Goal: Task Accomplishment & Management: Complete application form

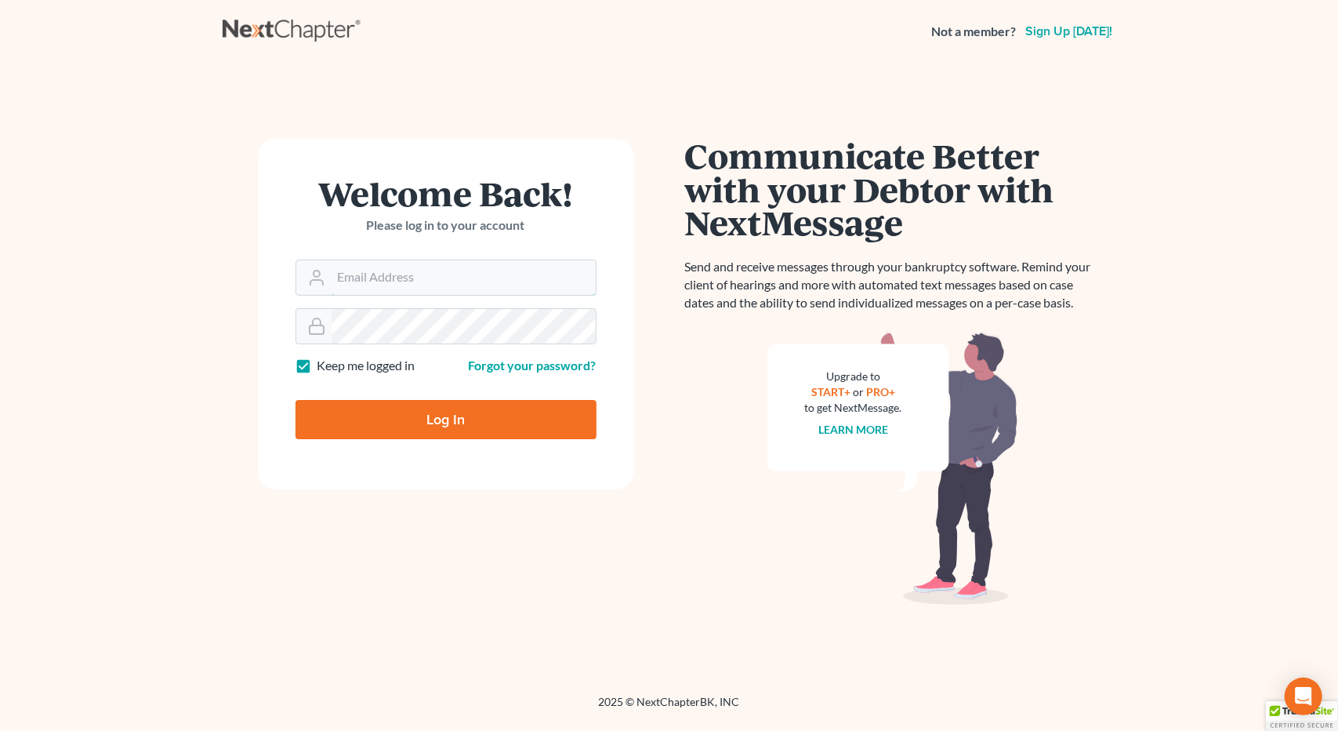
type input "[EMAIL_ADDRESS][DOMAIN_NAME]"
click at [394, 426] on input "Log In" at bounding box center [446, 419] width 301 height 39
type input "Thinking..."
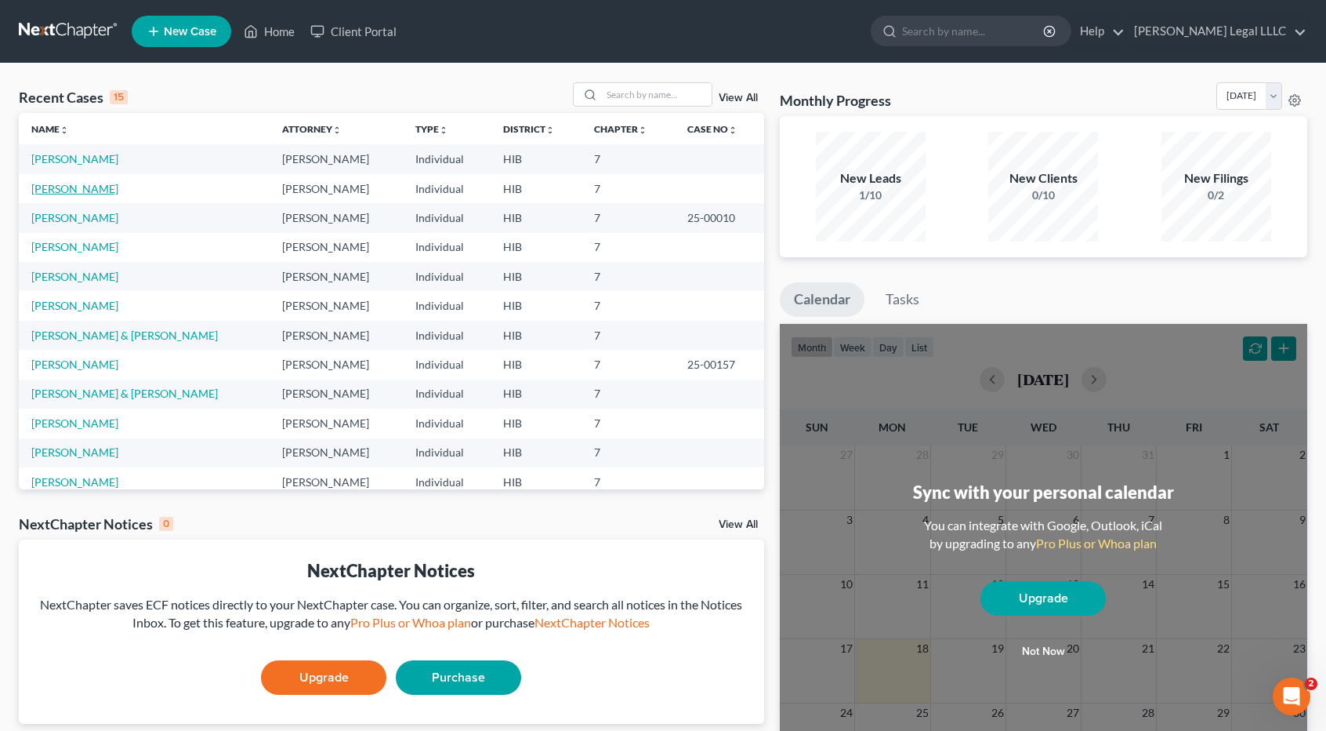
click at [92, 191] on link "[PERSON_NAME]" at bounding box center [74, 188] width 87 height 13
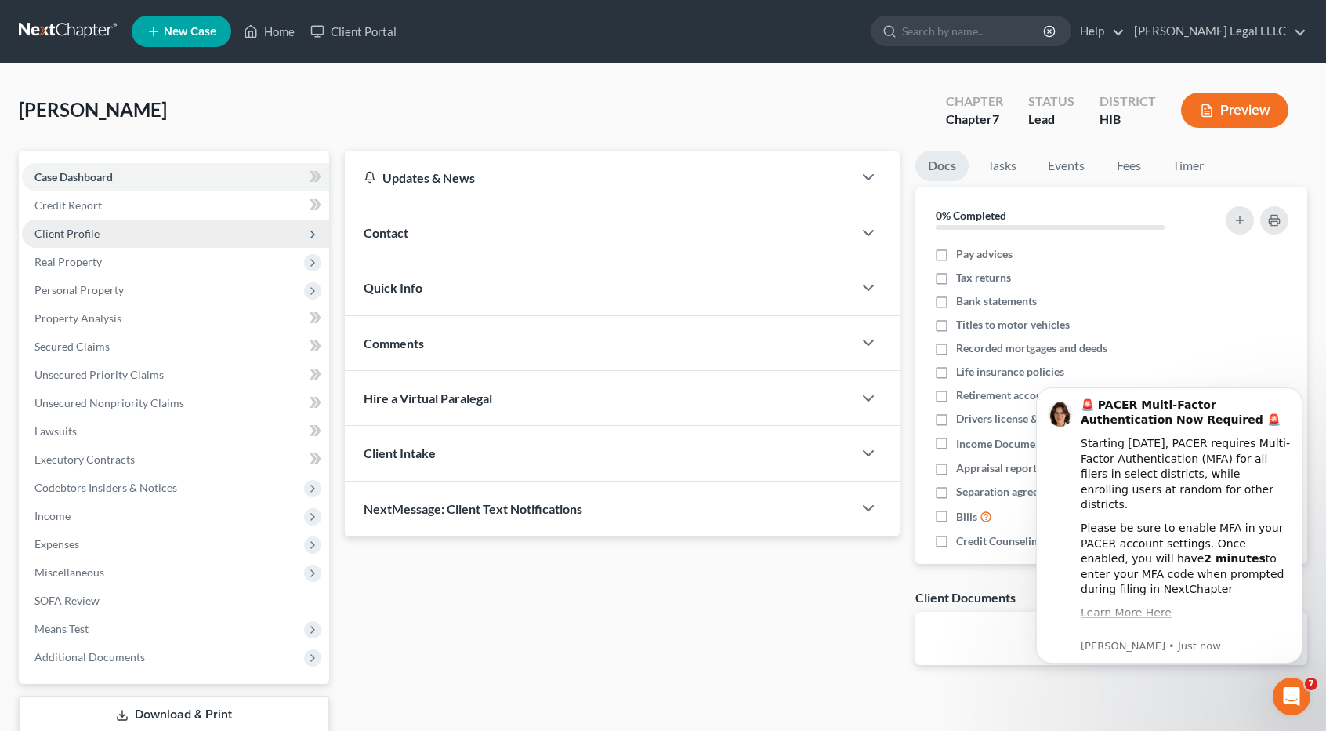
click at [65, 237] on span "Client Profile" at bounding box center [66, 233] width 65 height 13
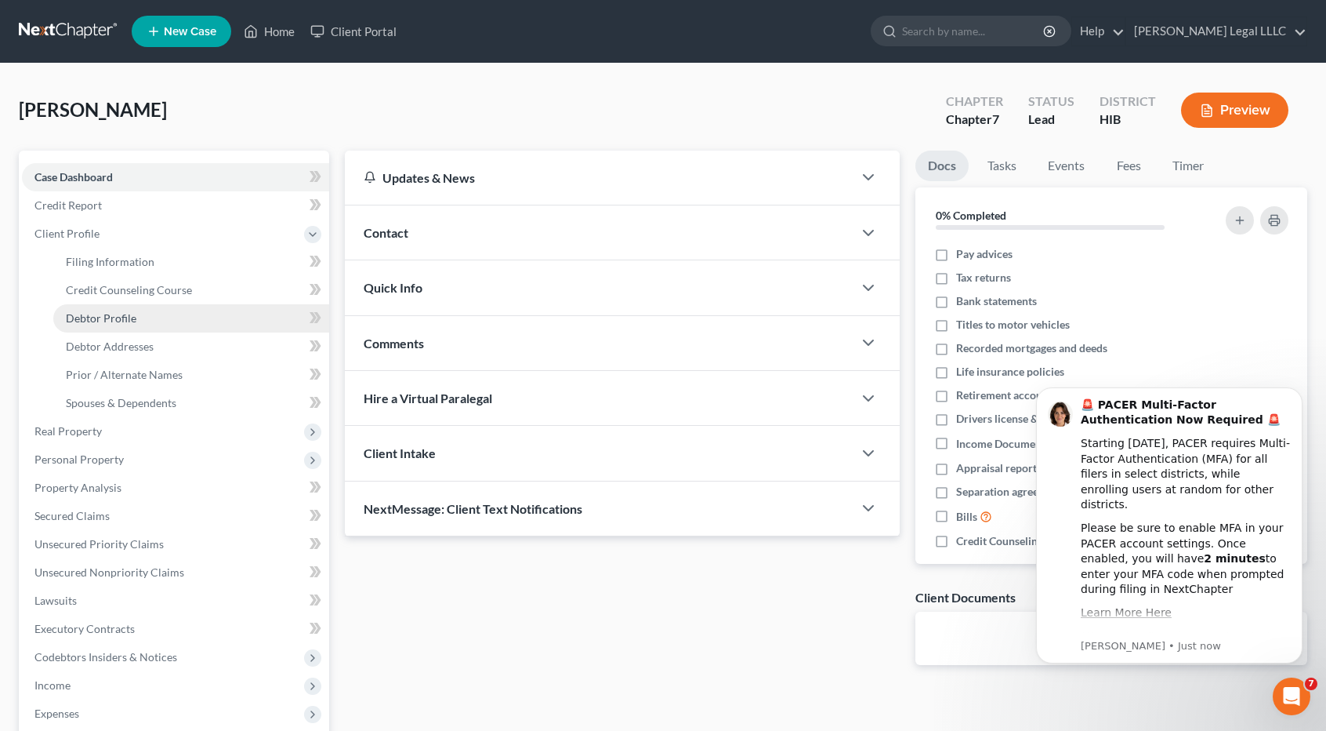
click at [104, 318] on span "Debtor Profile" at bounding box center [101, 317] width 71 height 13
select select "3"
select select "2"
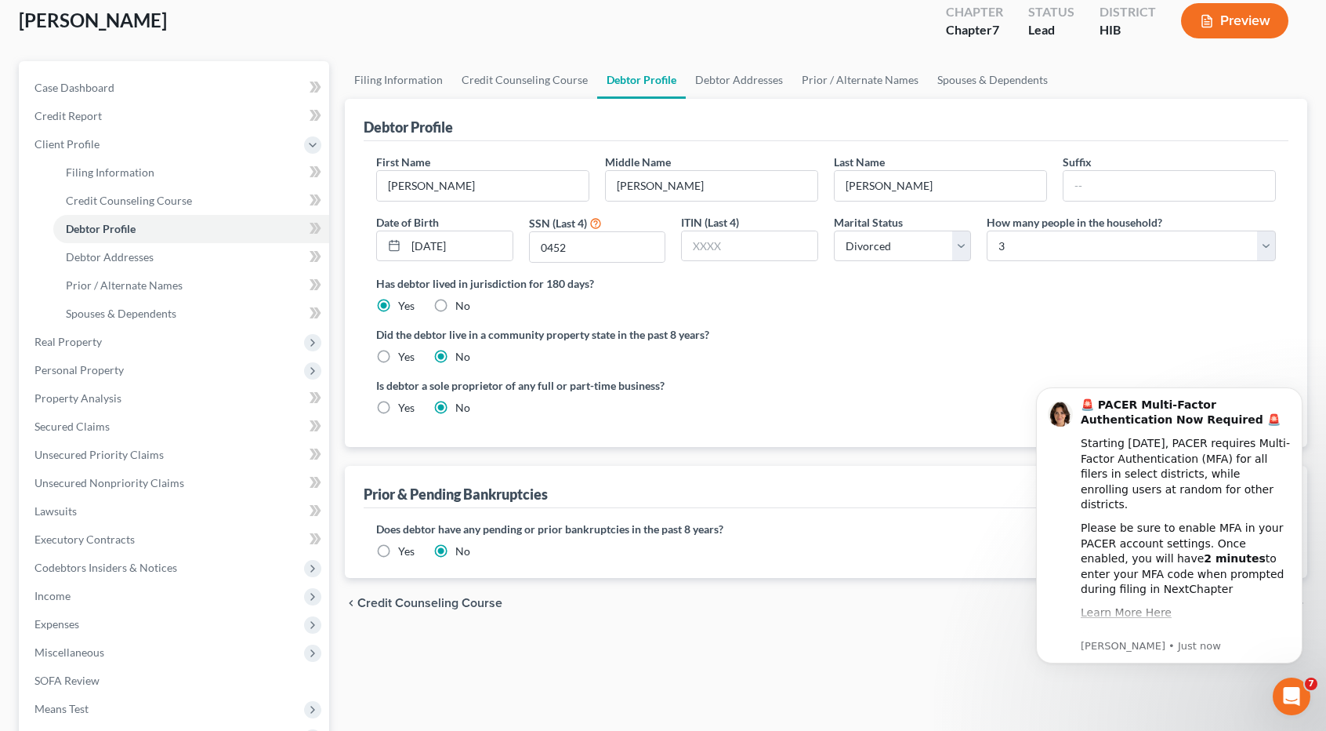
scroll to position [157, 0]
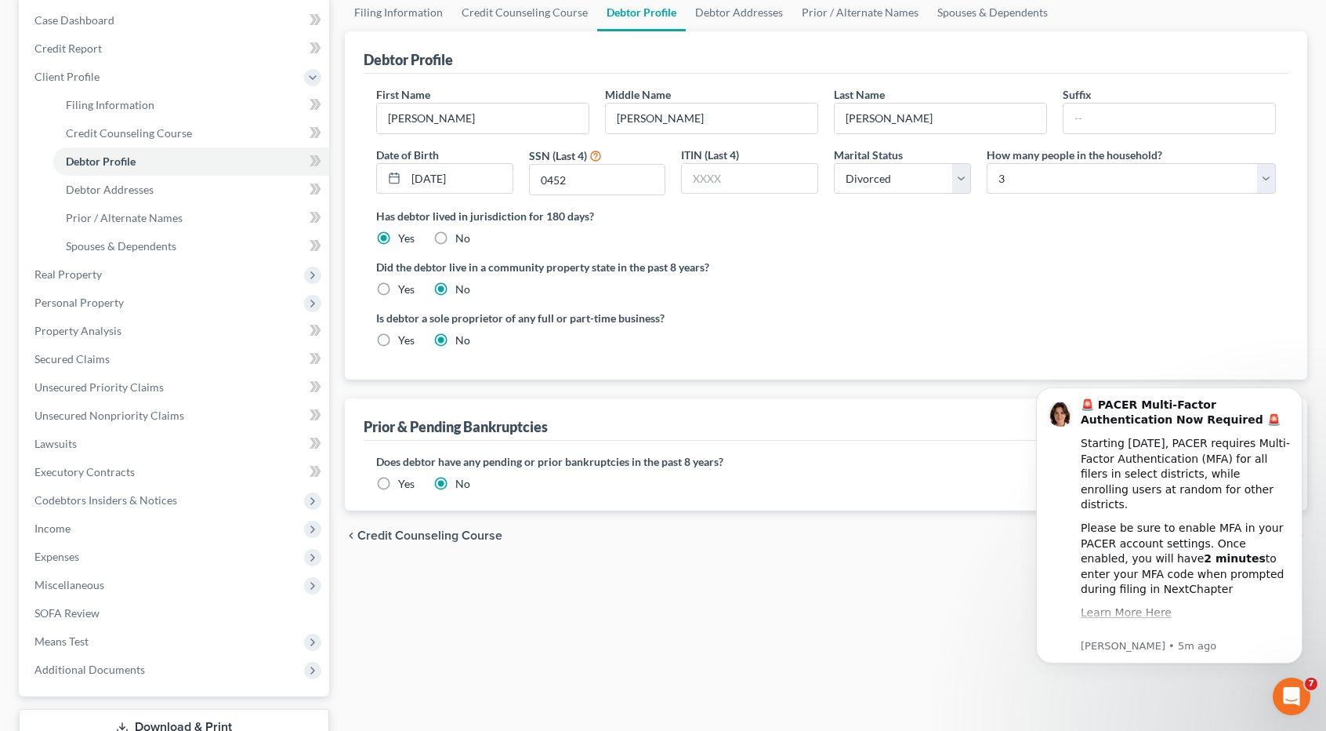
click at [398, 338] on label "Yes" at bounding box center [406, 340] width 16 height 16
click at [404, 338] on input "Yes" at bounding box center [409, 337] width 10 height 10
radio input "true"
radio input "false"
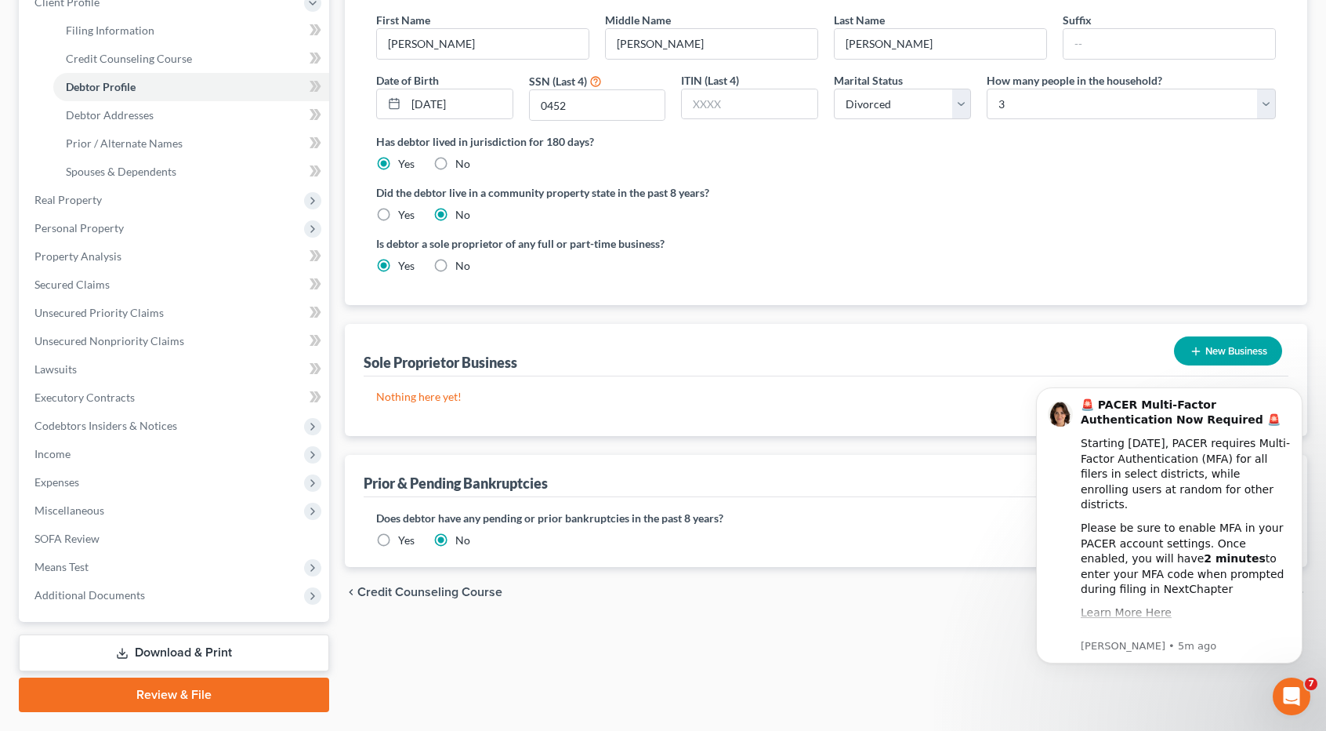
scroll to position [235, 0]
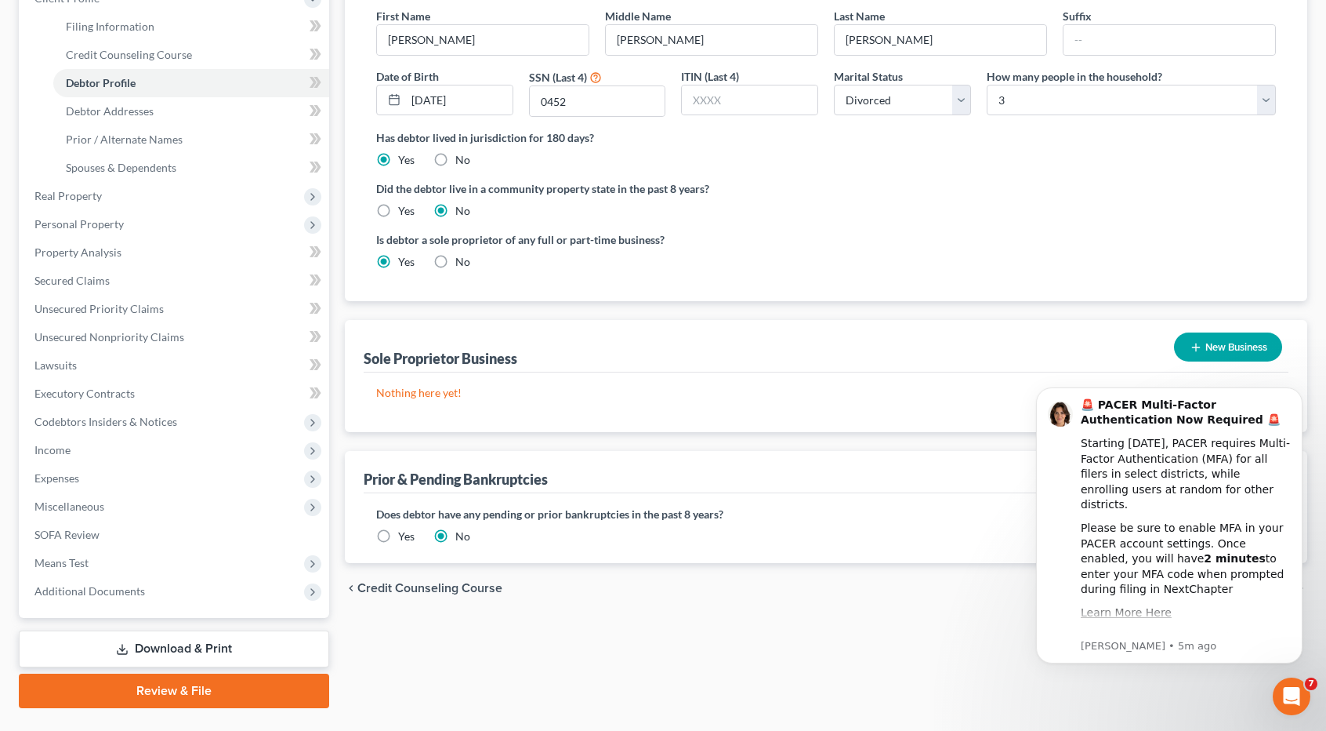
click at [1207, 343] on button "New Business" at bounding box center [1228, 346] width 108 height 29
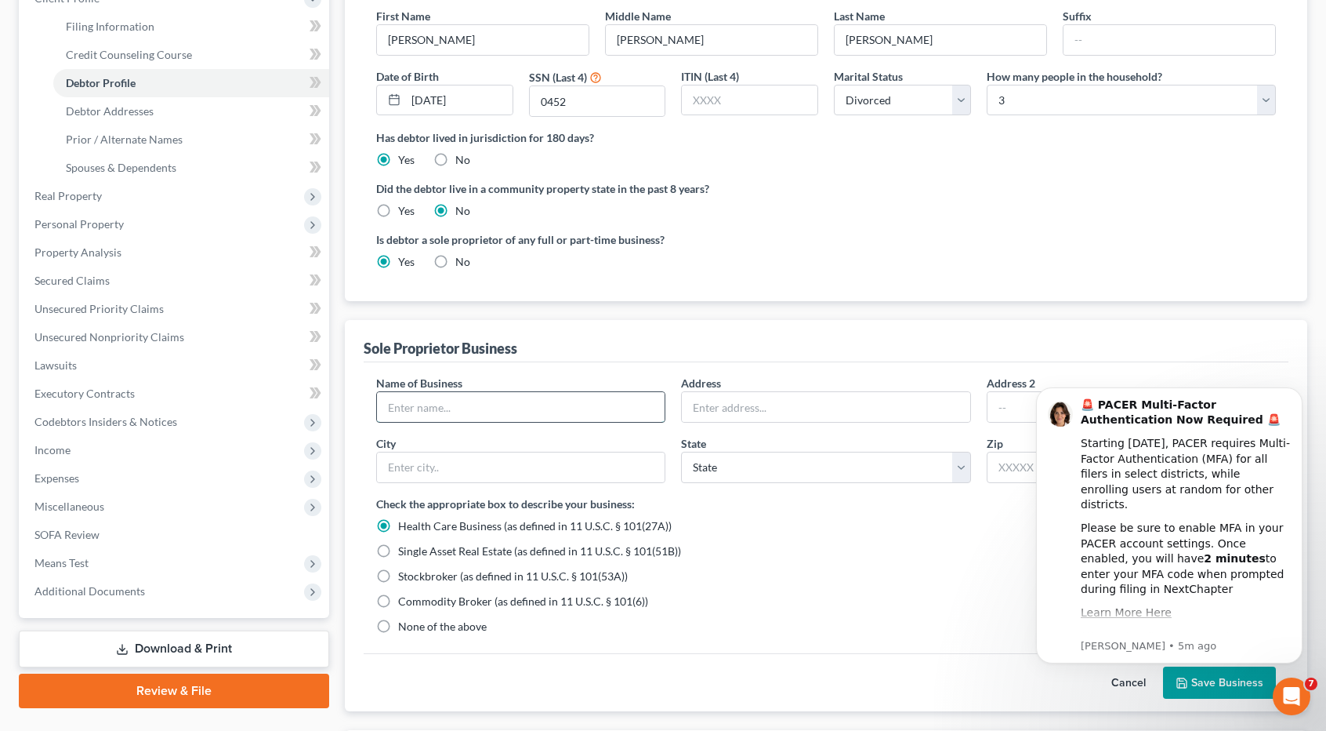
click at [455, 401] on input "text" at bounding box center [521, 407] width 288 height 30
type input "Made to N-Joy"
click at [727, 404] on input "text" at bounding box center [826, 407] width 288 height 30
paste input "[STREET_ADDRESS][US_STATE]"
drag, startPoint x: 778, startPoint y: 404, endPoint x: 905, endPoint y: 404, distance: 127.0
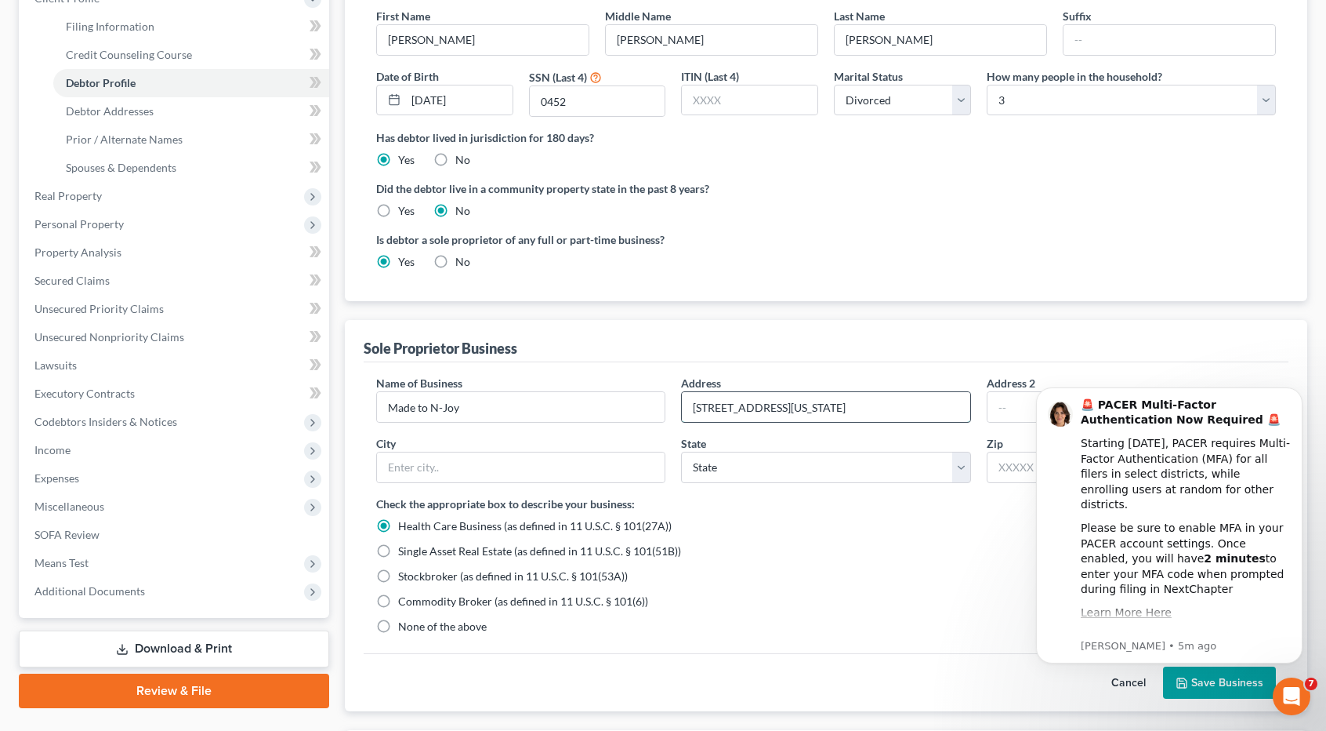
click at [905, 404] on input "[STREET_ADDRESS][US_STATE]" at bounding box center [826, 407] width 288 height 30
type input "HCR 2 BOX 6032"
click at [500, 462] on input "text" at bounding box center [521, 467] width 288 height 30
paste input "KEAAU, [US_STATE] 96749"
drag, startPoint x: 430, startPoint y: 466, endPoint x: 557, endPoint y: 456, distance: 127.4
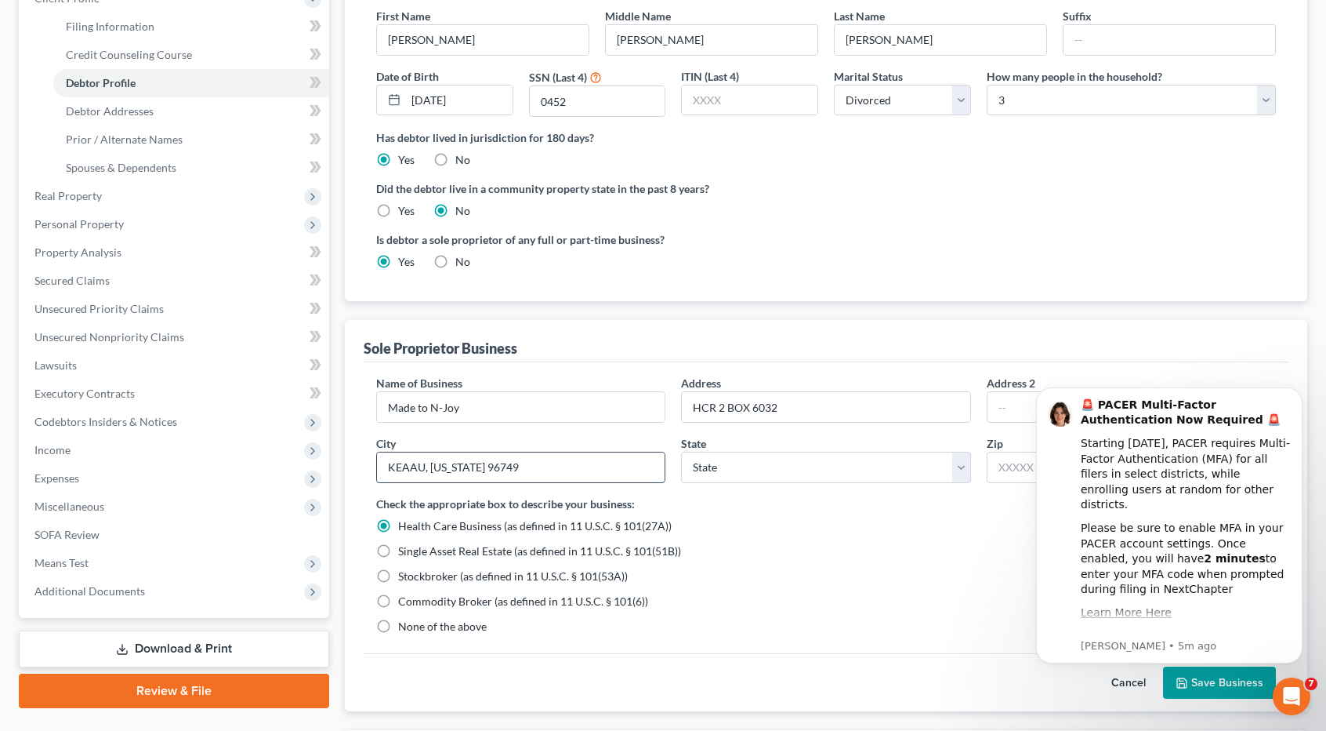
click at [557, 456] on input "KEAAU, [US_STATE] 96749" at bounding box center [521, 467] width 288 height 30
type input "KEAAU,"
click at [771, 463] on select "State [US_STATE] AK AR AZ CA CO CT DE DC [GEOGRAPHIC_DATA] [GEOGRAPHIC_DATA] GU…" at bounding box center [825, 467] width 289 height 31
select select "12"
click at [681, 452] on select "State [US_STATE] AK AR AZ CA CO CT DE DC [GEOGRAPHIC_DATA] [GEOGRAPHIC_DATA] GU…" at bounding box center [825, 467] width 289 height 31
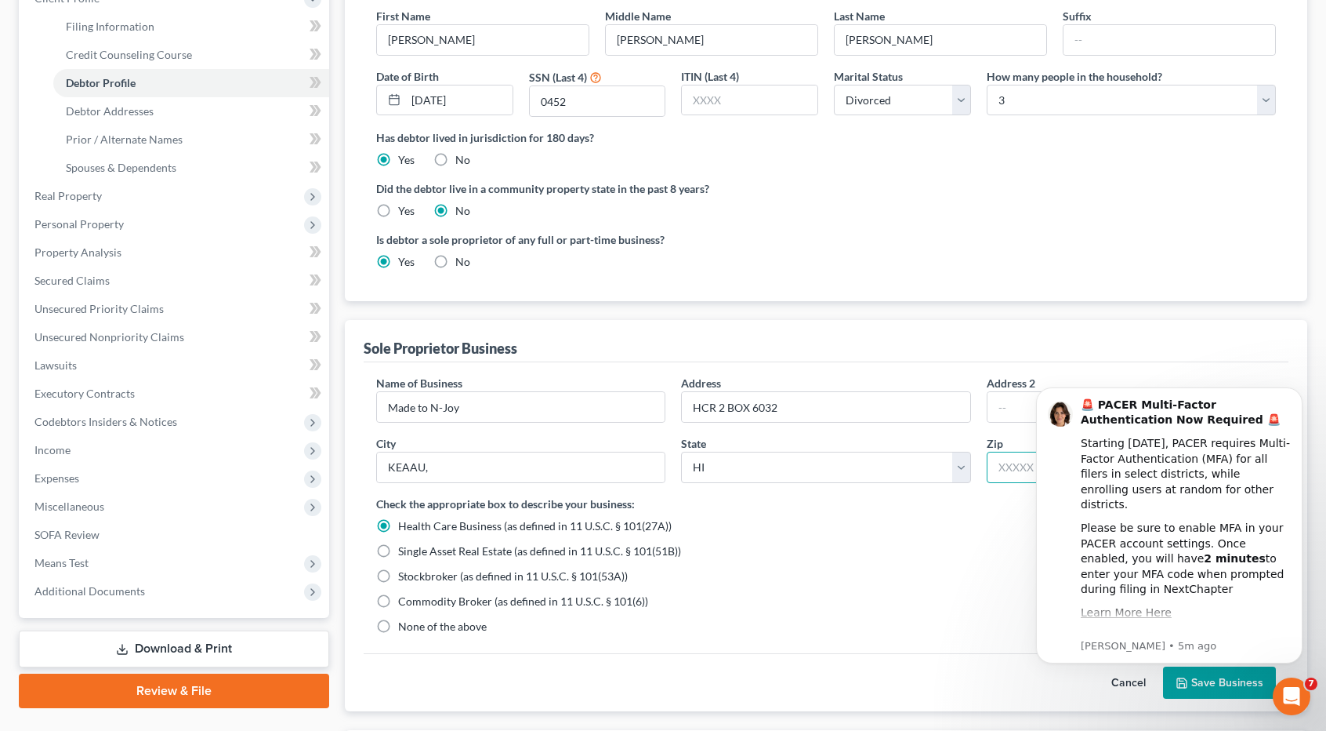
click at [1016, 463] on input "text" at bounding box center [1131, 467] width 289 height 31
paste input "[US_STATE] 96749"
click at [1297, 393] on icon "Dismiss notification" at bounding box center [1297, 391] width 5 height 5
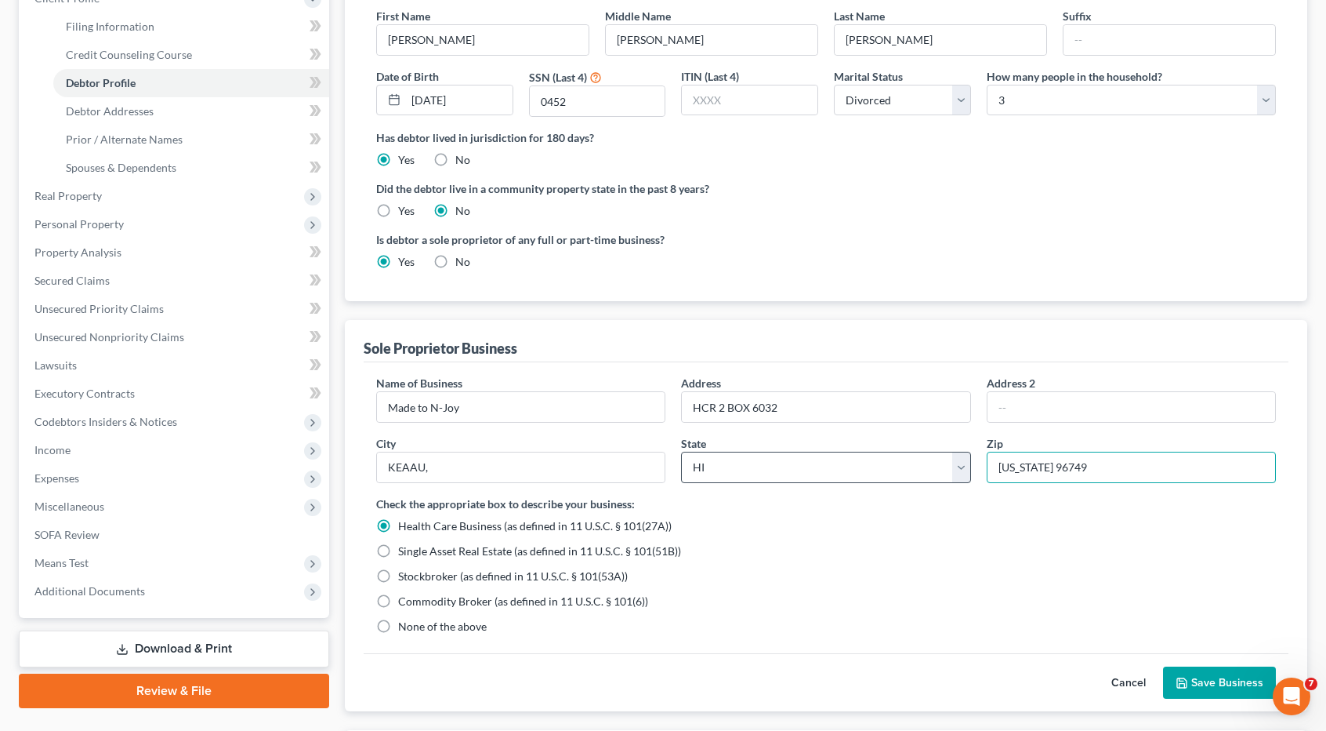
drag, startPoint x: 1035, startPoint y: 462, endPoint x: 952, endPoint y: 466, distance: 83.2
click at [952, 466] on div "Name of Business * Made to N-Joy Address HCR 2 BOX 6032 Address [GEOGRAPHIC_DAT…" at bounding box center [826, 435] width 916 height 121
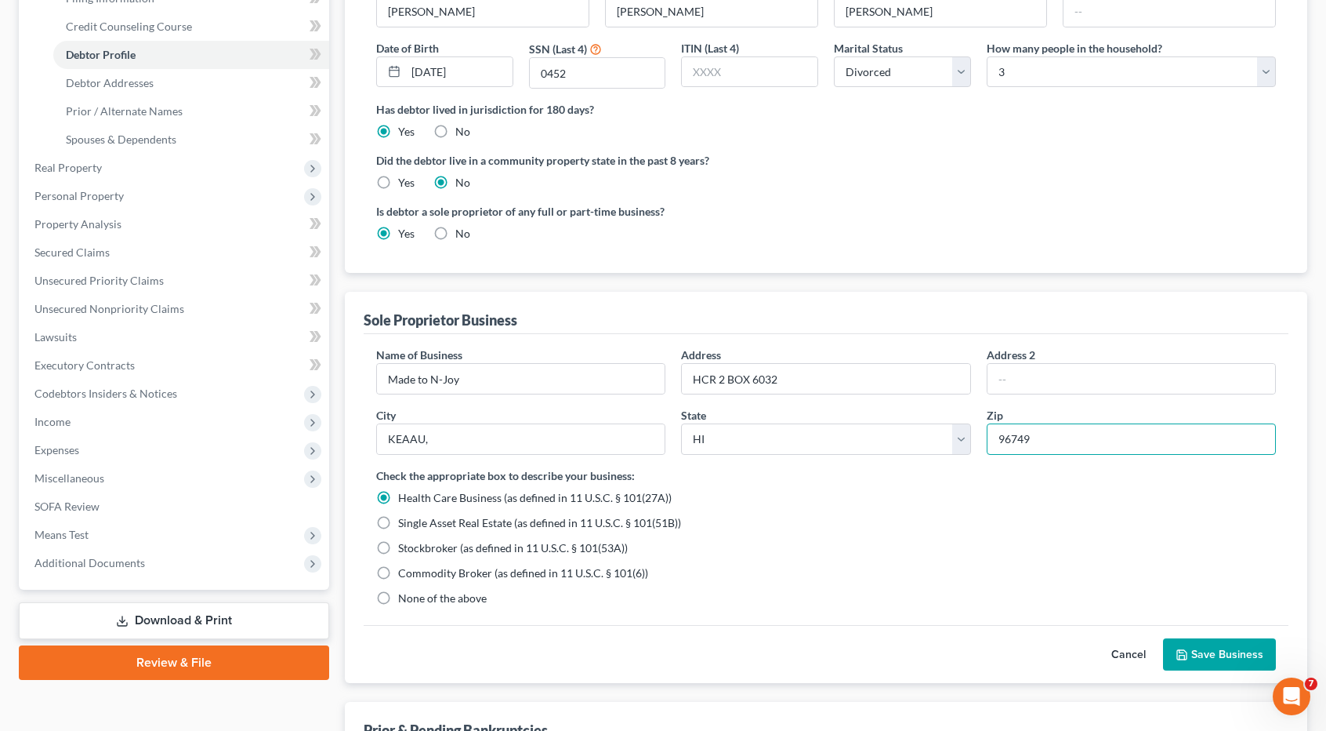
scroll to position [314, 0]
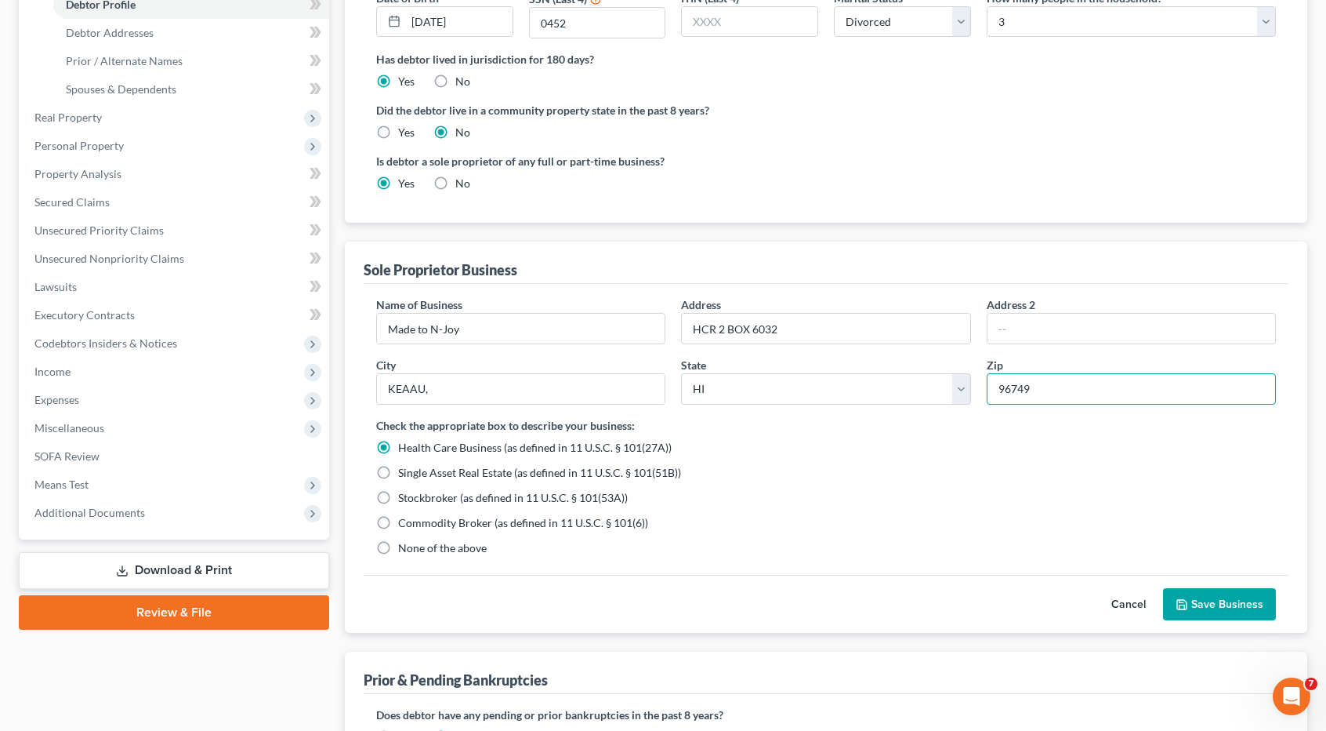
type input "96749"
click at [398, 544] on label "None of the above" at bounding box center [442, 548] width 89 height 16
click at [404, 544] on input "None of the above" at bounding box center [409, 545] width 10 height 10
radio input "true"
radio input "false"
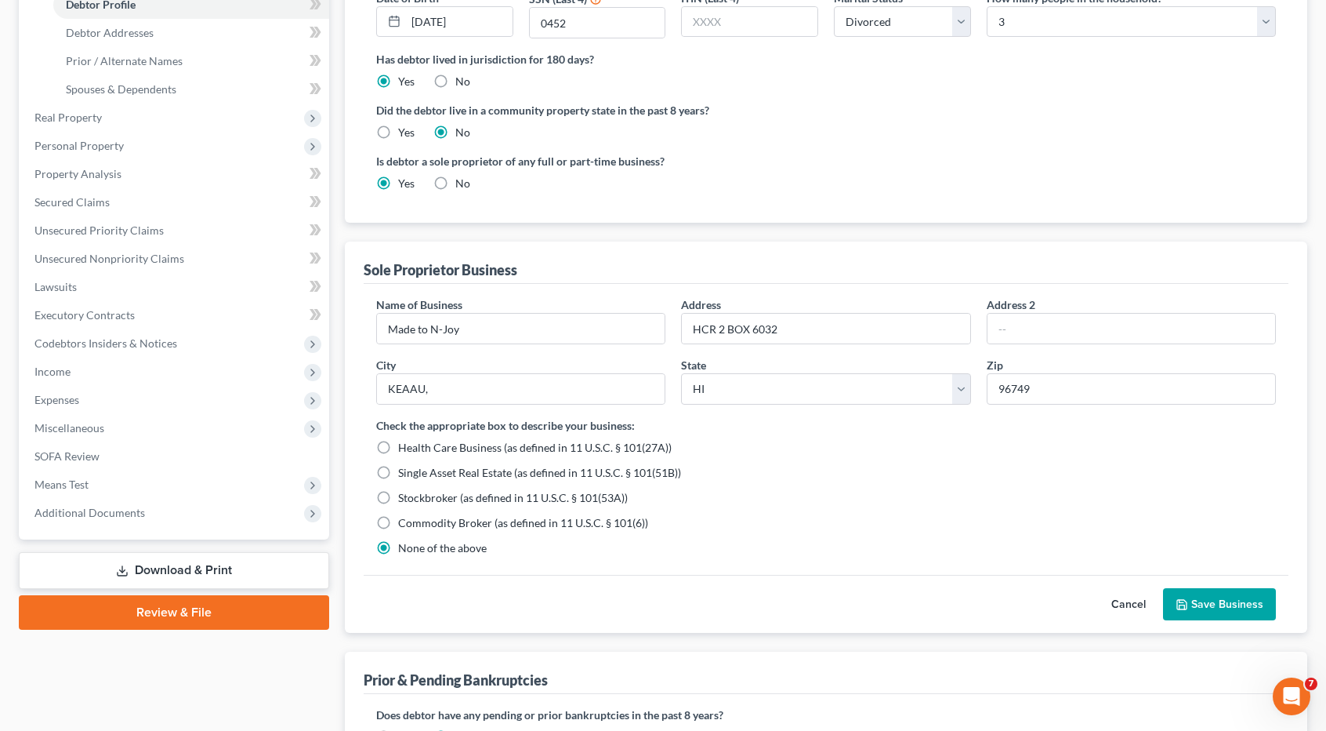
type input "Keaau"
click at [1213, 608] on button "Save Business" at bounding box center [1219, 604] width 113 height 33
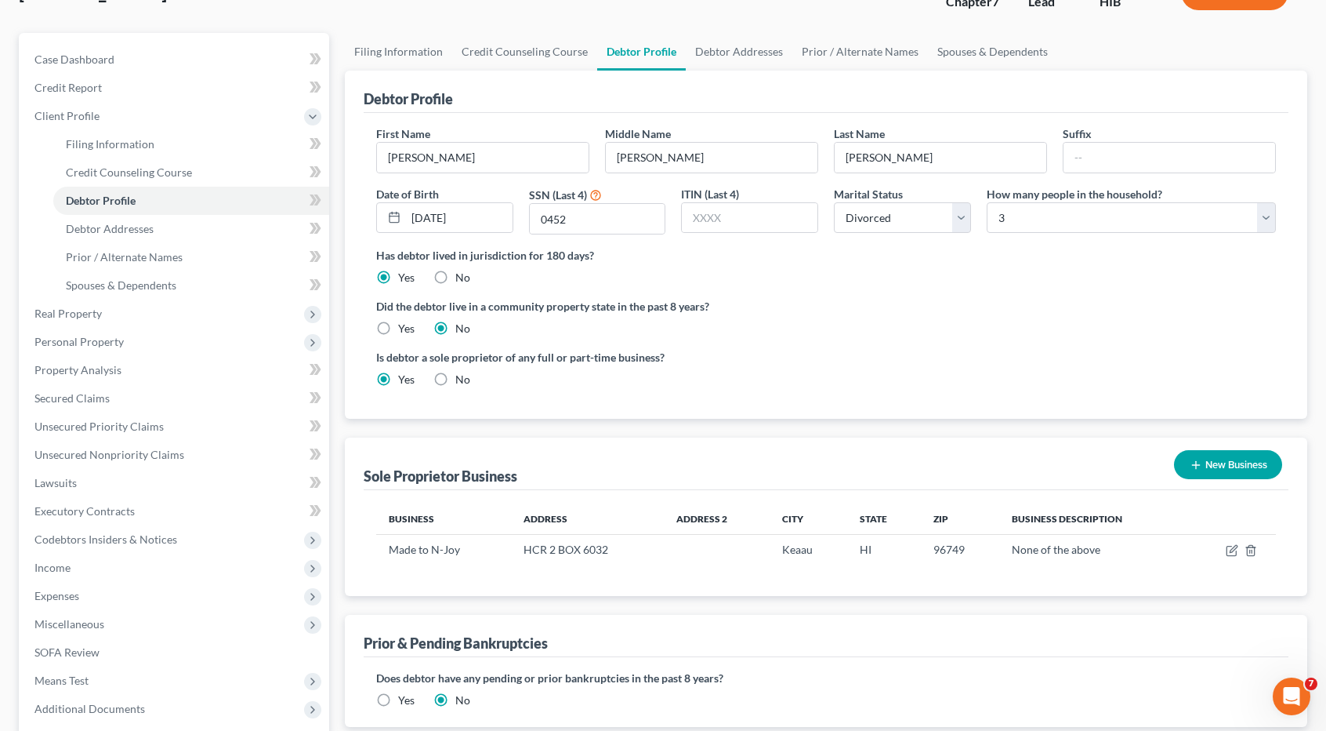
scroll to position [113, 0]
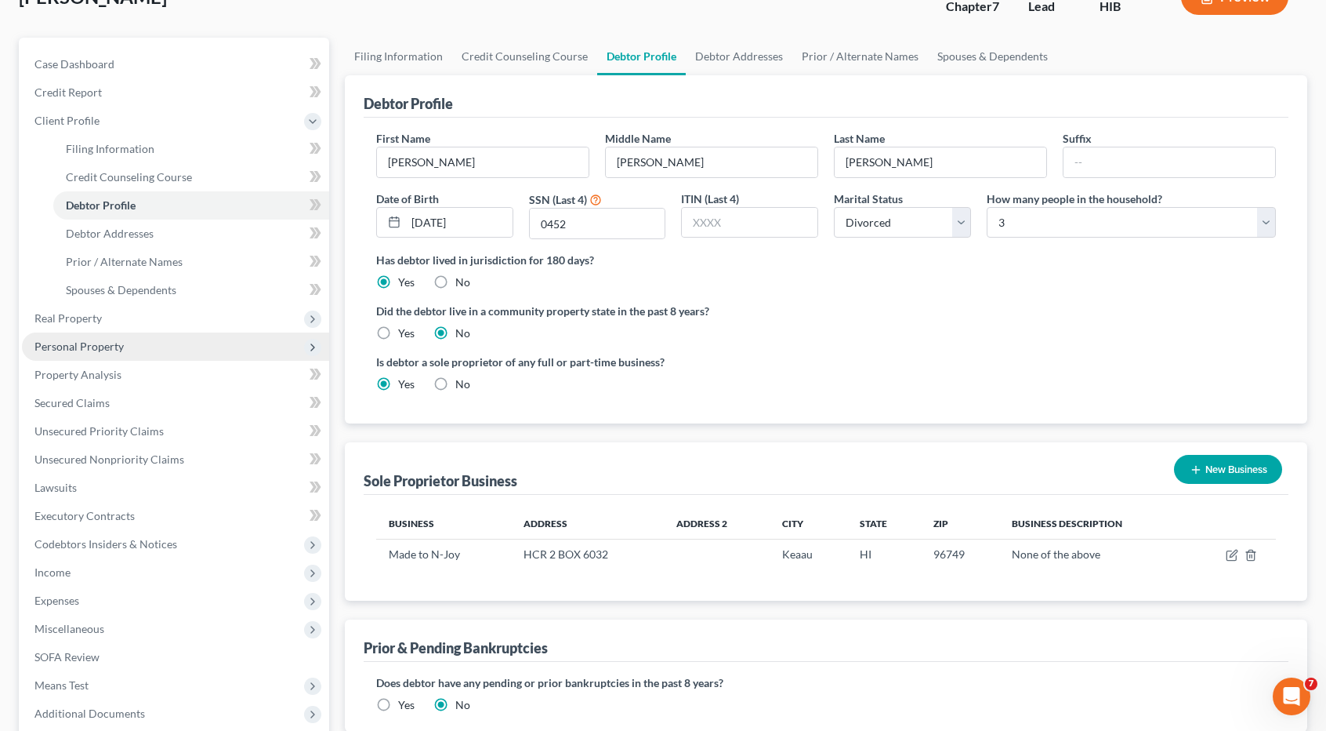
click at [66, 352] on span "Personal Property" at bounding box center [175, 346] width 307 height 28
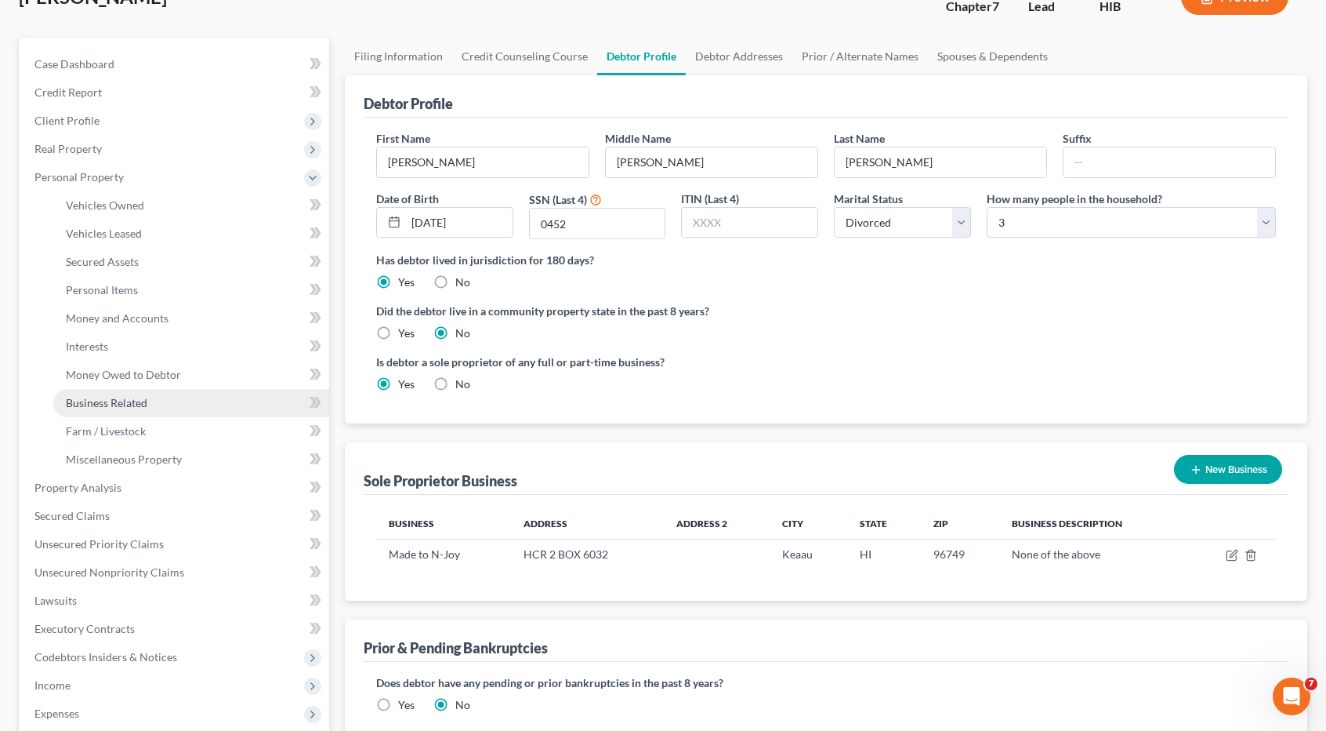
click at [138, 402] on span "Business Related" at bounding box center [107, 402] width 82 height 13
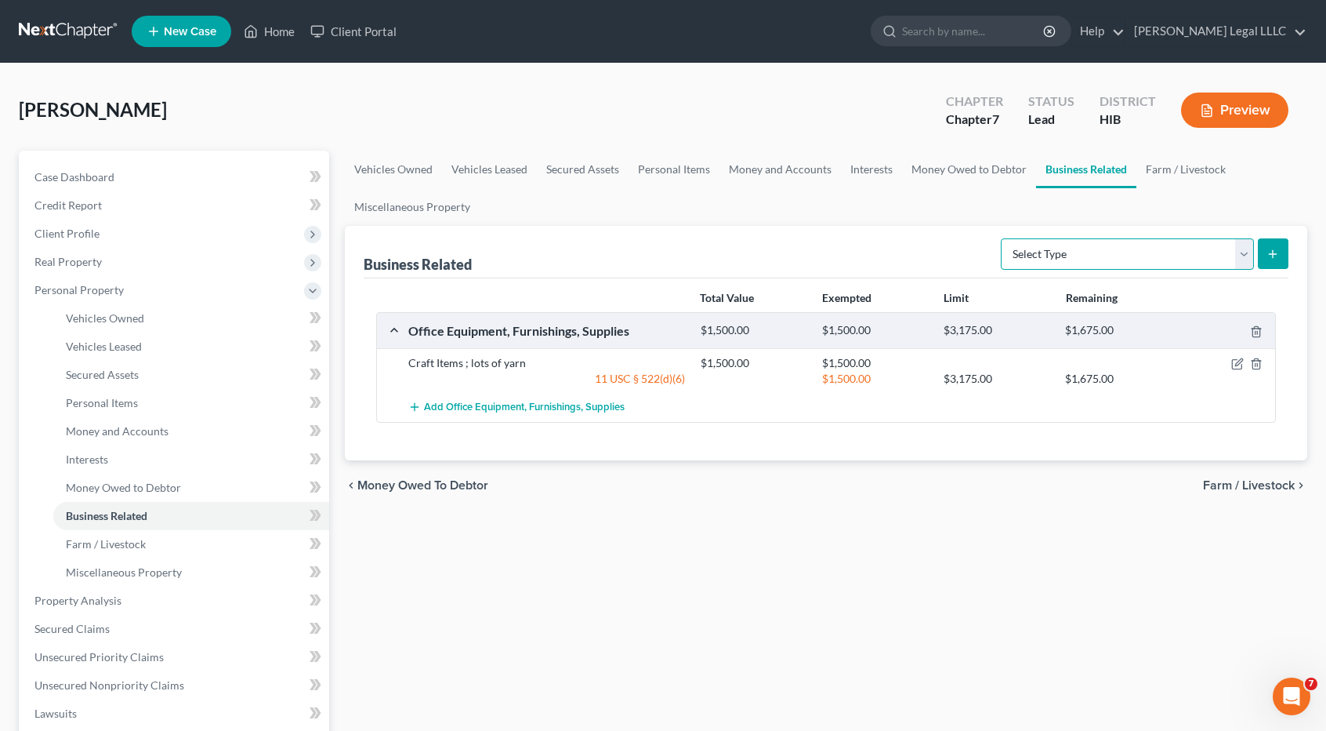
click at [1057, 252] on select "Select Type Customer Lists Franchises Inventory Licenses Machinery Office Equip…" at bounding box center [1127, 253] width 253 height 31
select select "patent"
click at [1003, 238] on select "Select Type Customer Lists Franchises Inventory Licenses Machinery Office Equip…" at bounding box center [1127, 253] width 253 height 31
click at [1273, 253] on line "submit" at bounding box center [1273, 253] width 0 height 7
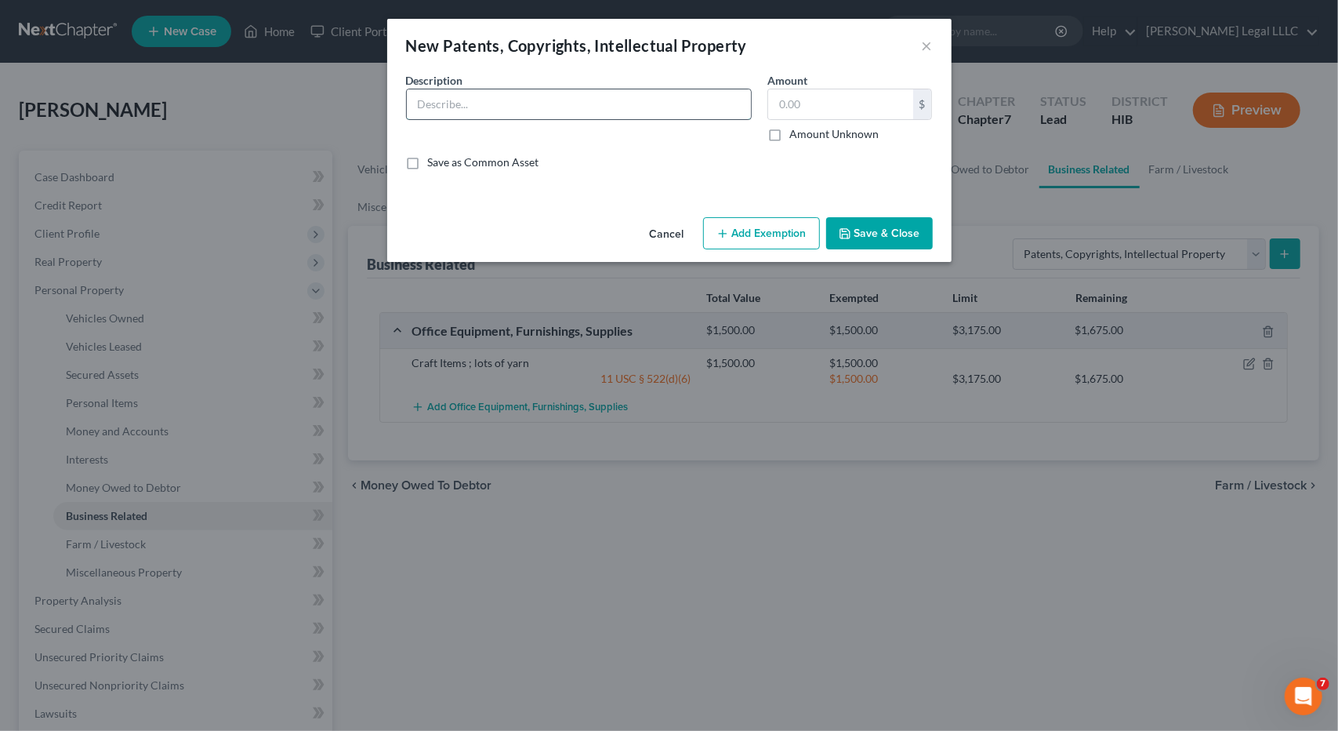
click at [445, 107] on input "text" at bounding box center [579, 104] width 344 height 30
type input "Trade Name"
click at [789, 135] on label "Amount Unknown" at bounding box center [833, 134] width 89 height 16
click at [796, 135] on input "Amount Unknown" at bounding box center [801, 131] width 10 height 10
checkbox input "true"
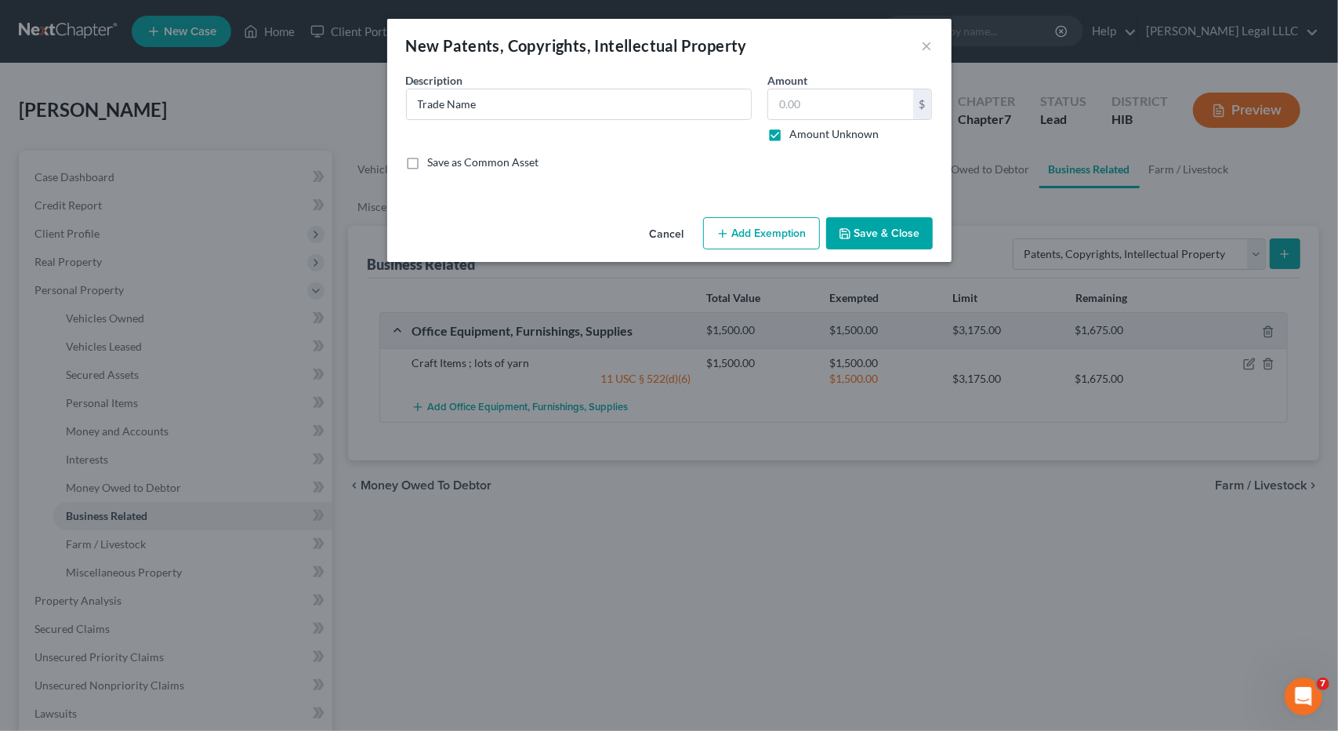
type input "0.00"
click at [871, 239] on button "Save & Close" at bounding box center [879, 233] width 107 height 33
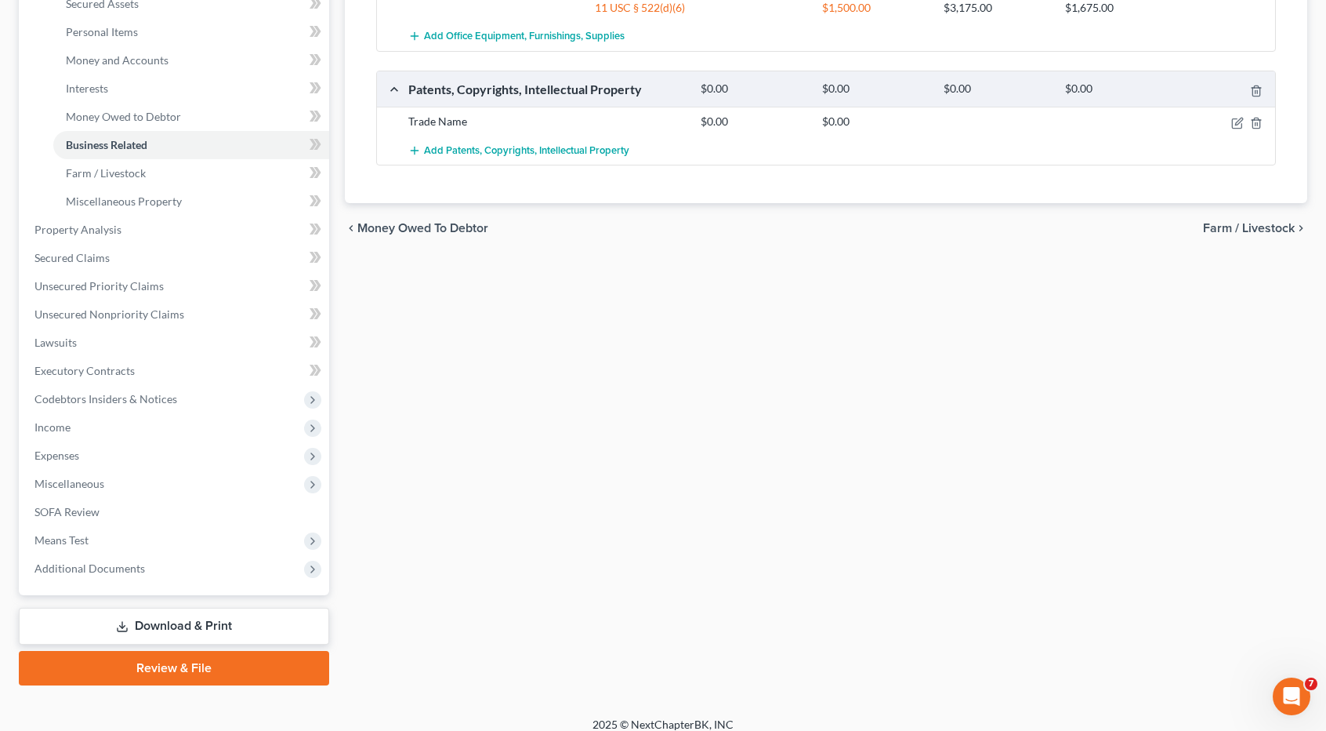
scroll to position [383, 0]
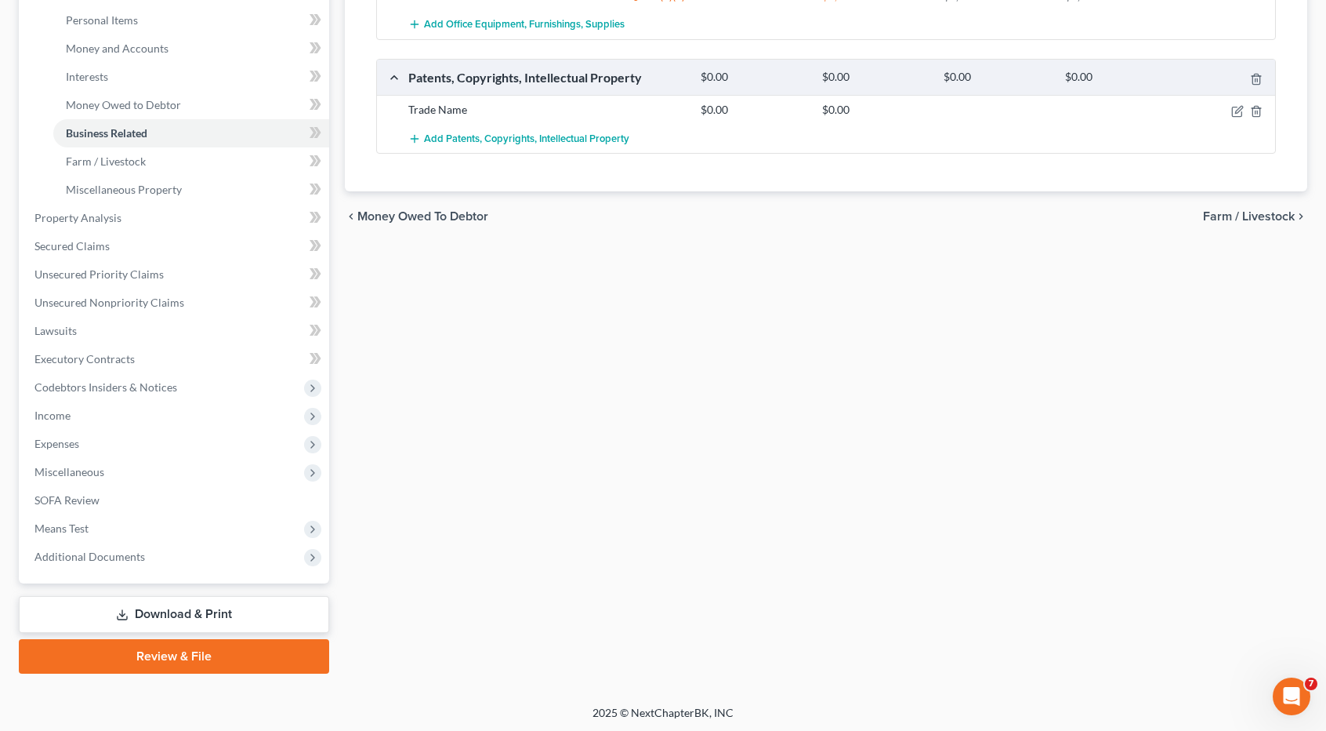
click at [156, 615] on link "Download & Print" at bounding box center [174, 614] width 310 height 37
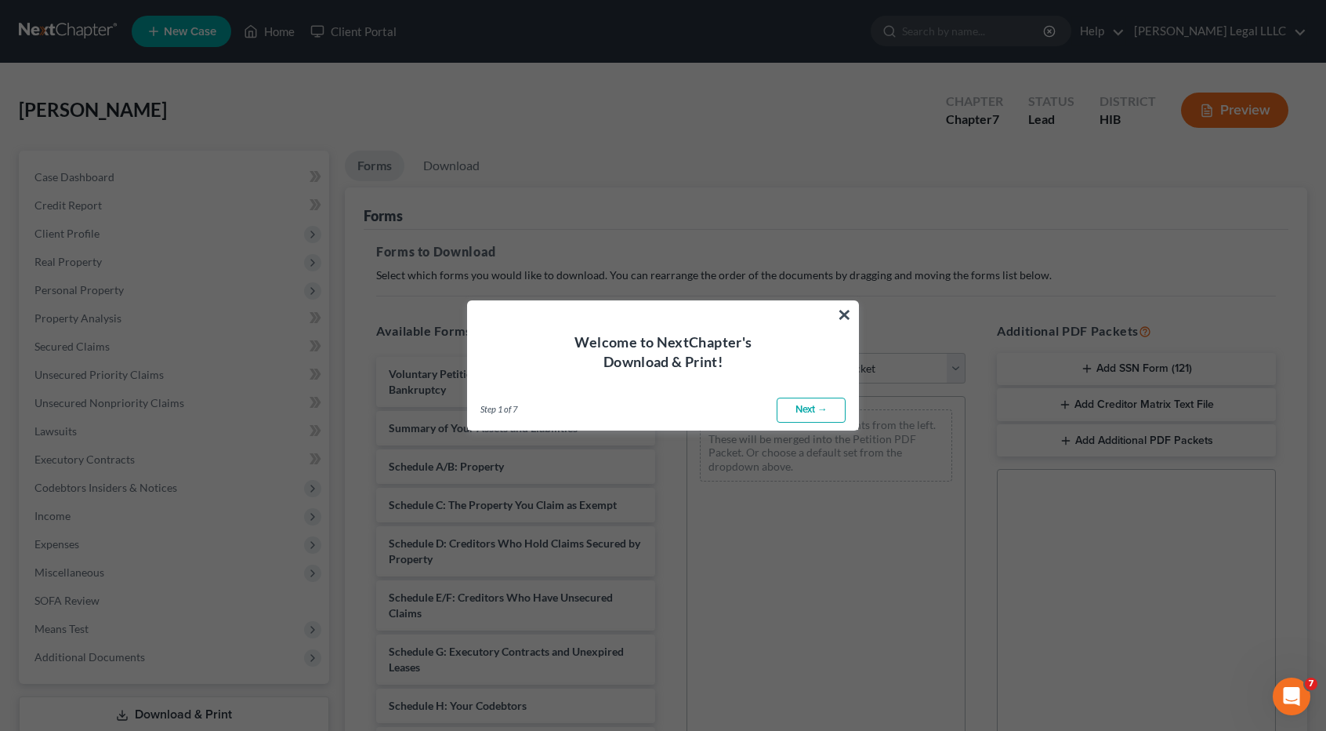
click at [798, 415] on link "Next →" at bounding box center [811, 409] width 69 height 25
select select "0"
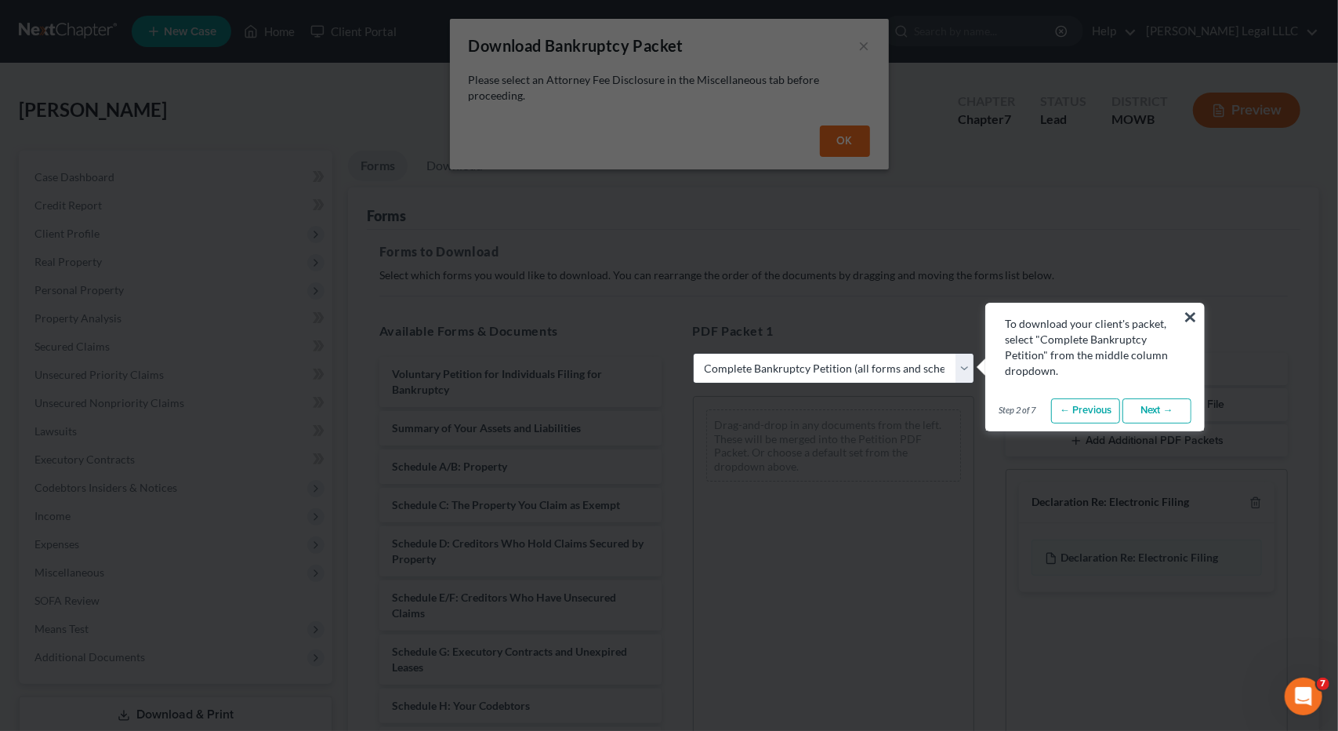
click at [1165, 413] on link "Next →" at bounding box center [1157, 410] width 69 height 25
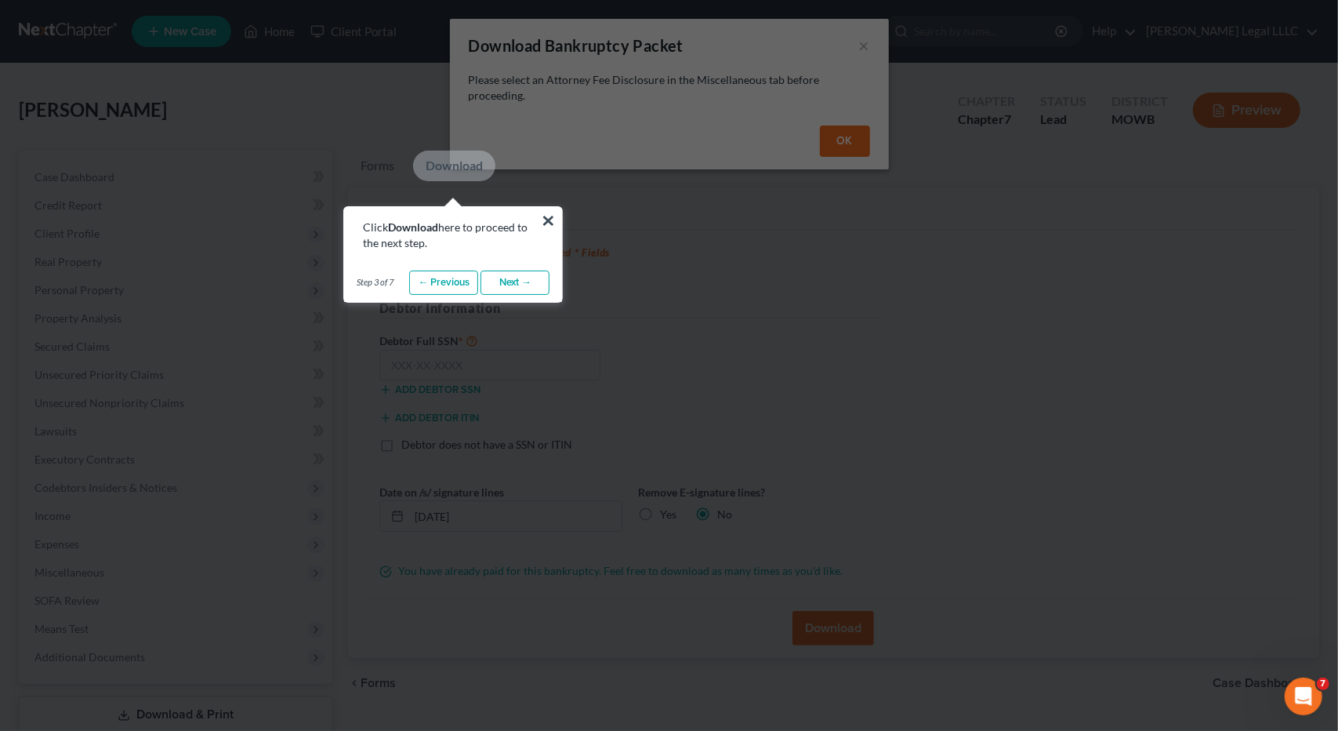
click at [506, 285] on link "Next →" at bounding box center [515, 282] width 69 height 25
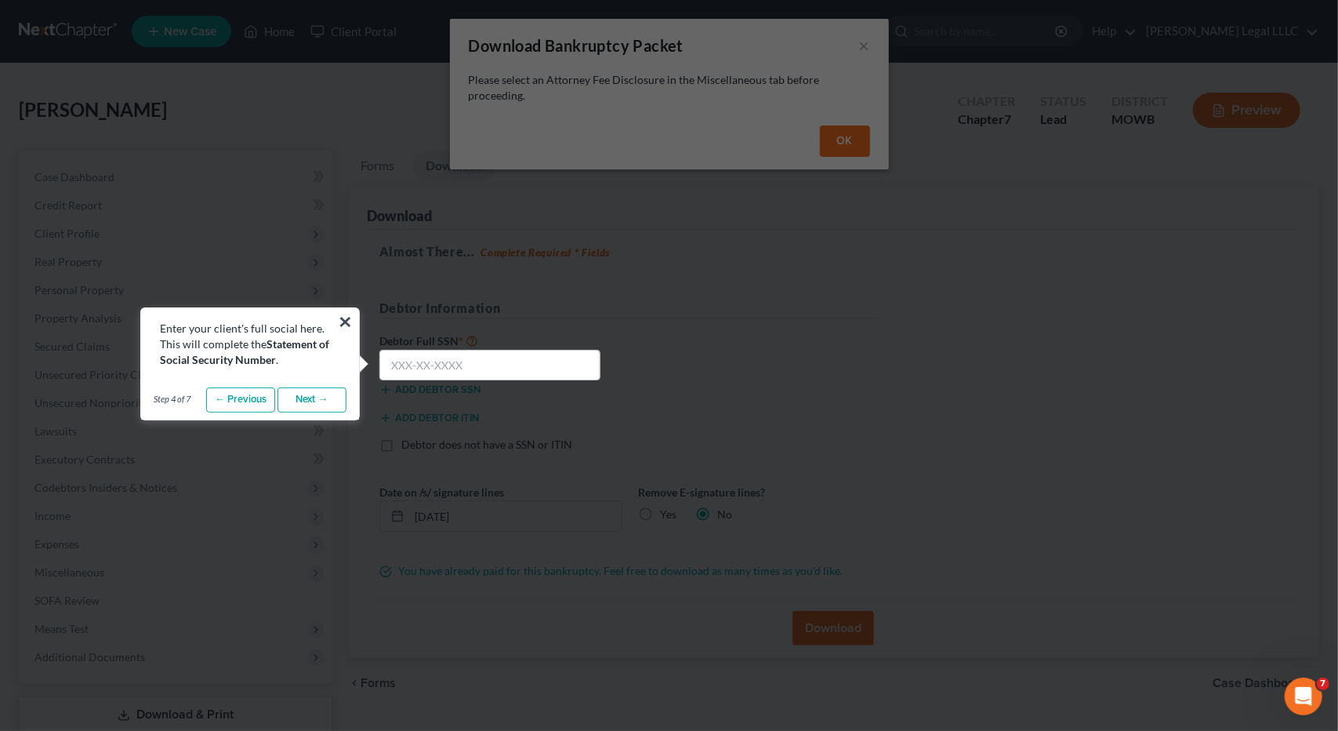
click at [305, 401] on link "Next →" at bounding box center [311, 399] width 69 height 25
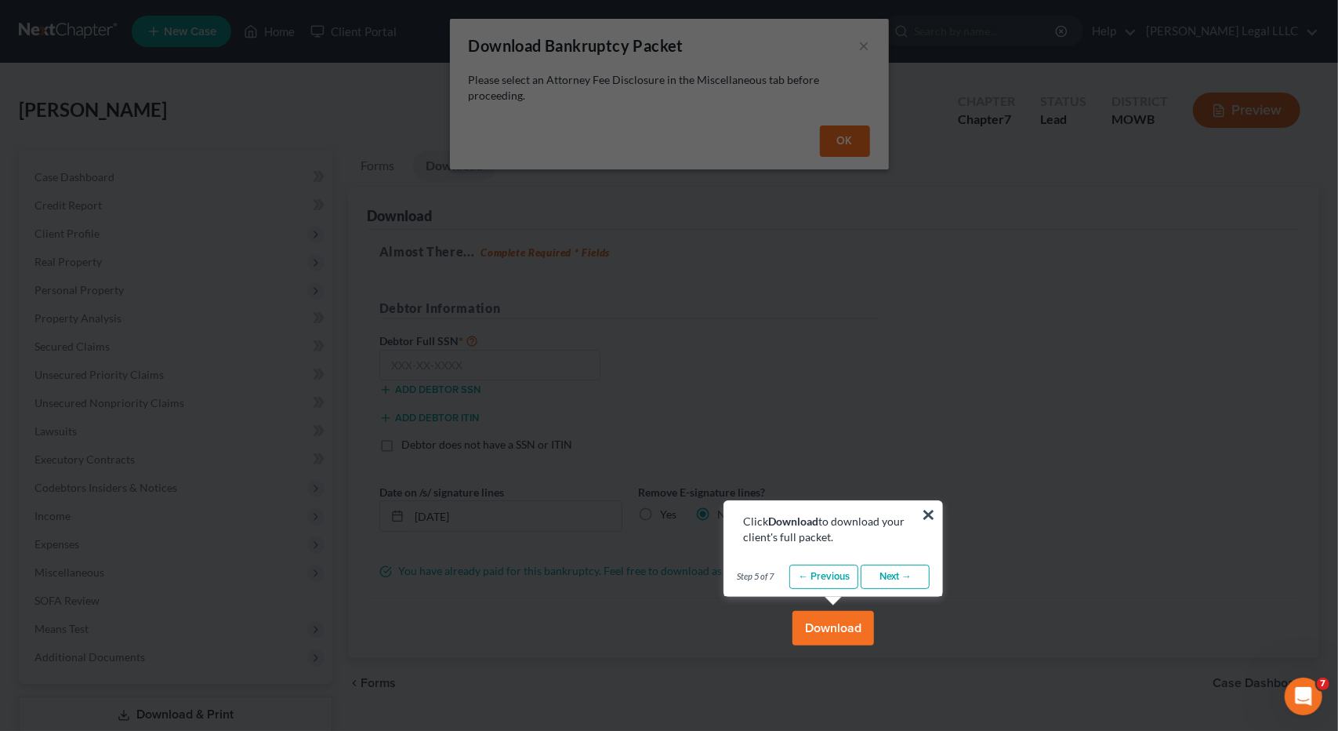
click at [898, 579] on link "Next →" at bounding box center [895, 576] width 69 height 25
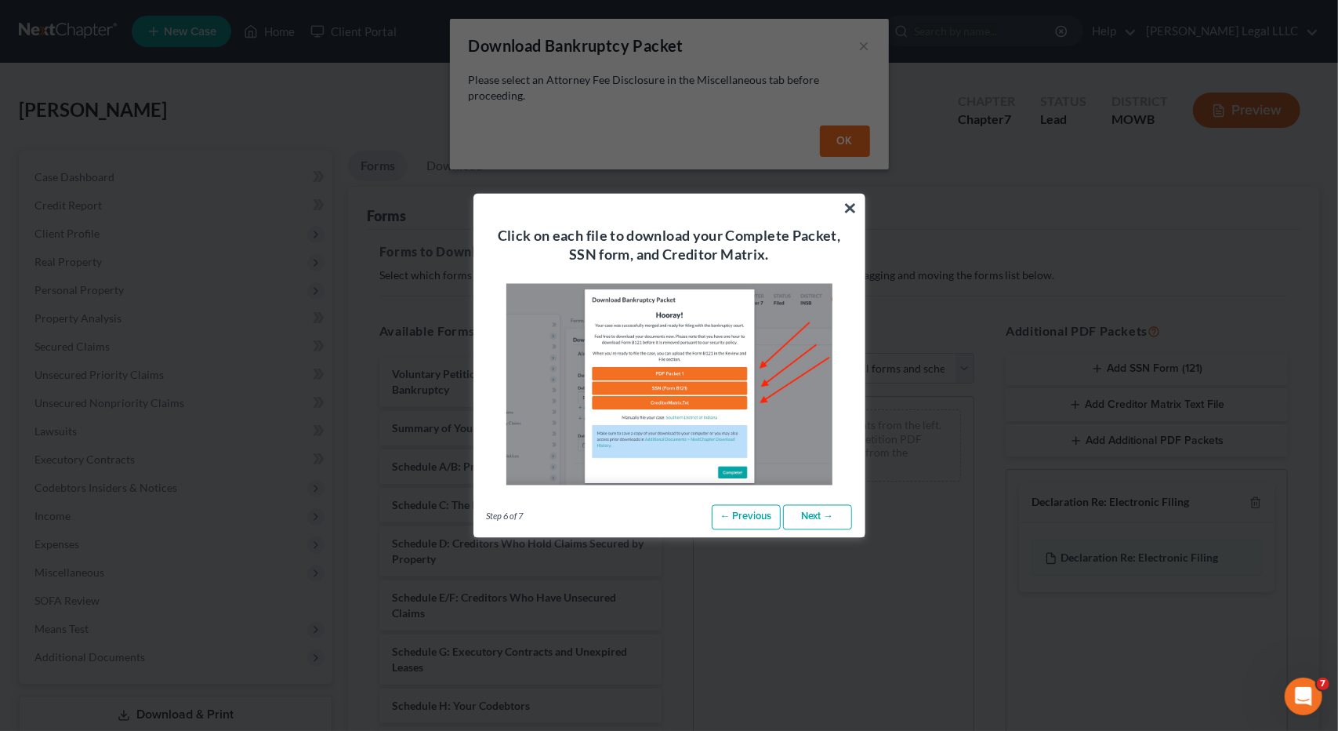
click at [807, 520] on link "Next →" at bounding box center [817, 517] width 69 height 25
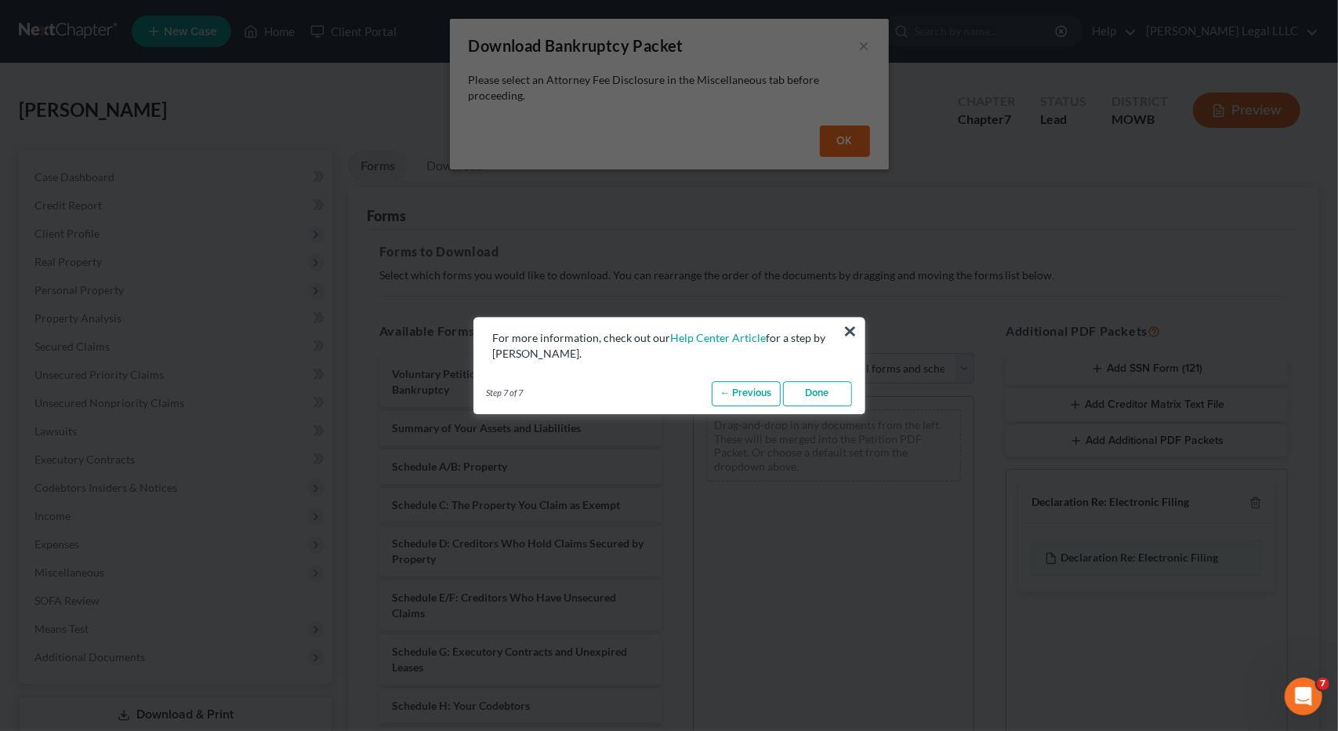
click at [812, 395] on link "Done" at bounding box center [817, 393] width 69 height 25
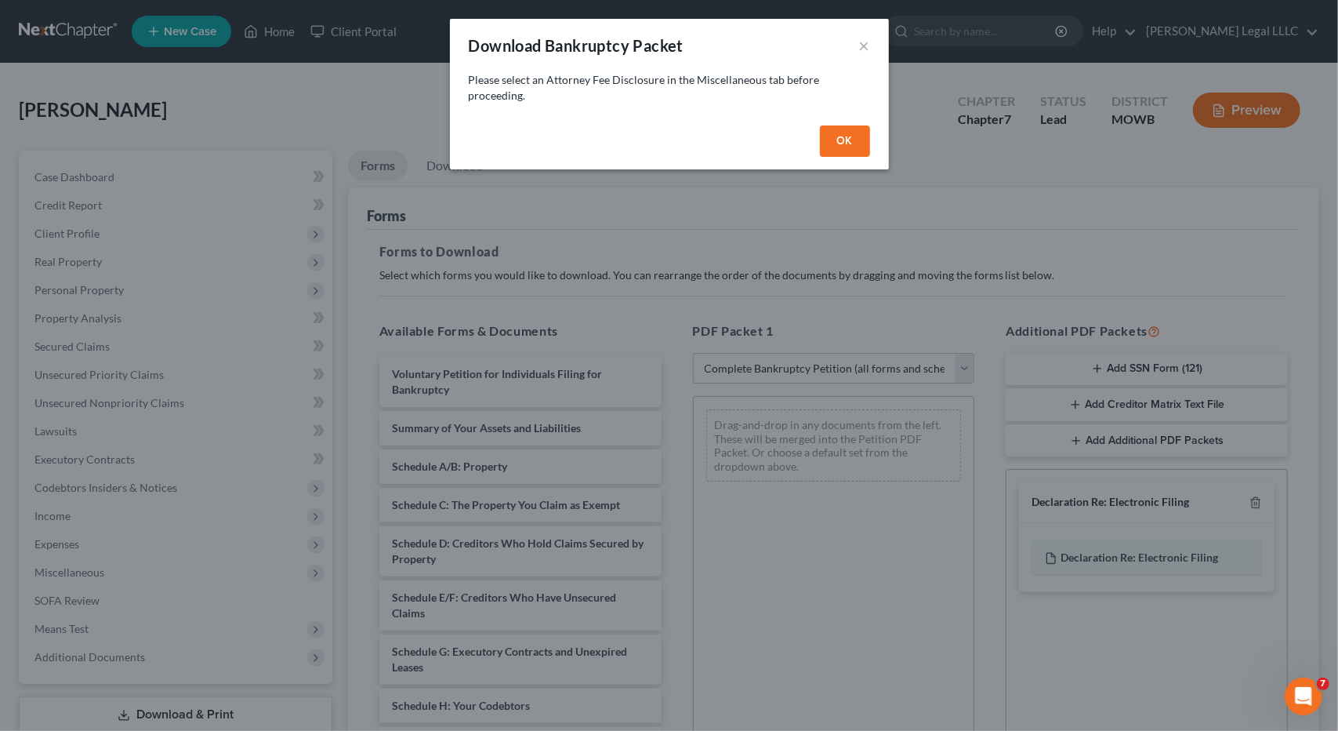
click at [858, 147] on button "OK" at bounding box center [845, 140] width 50 height 31
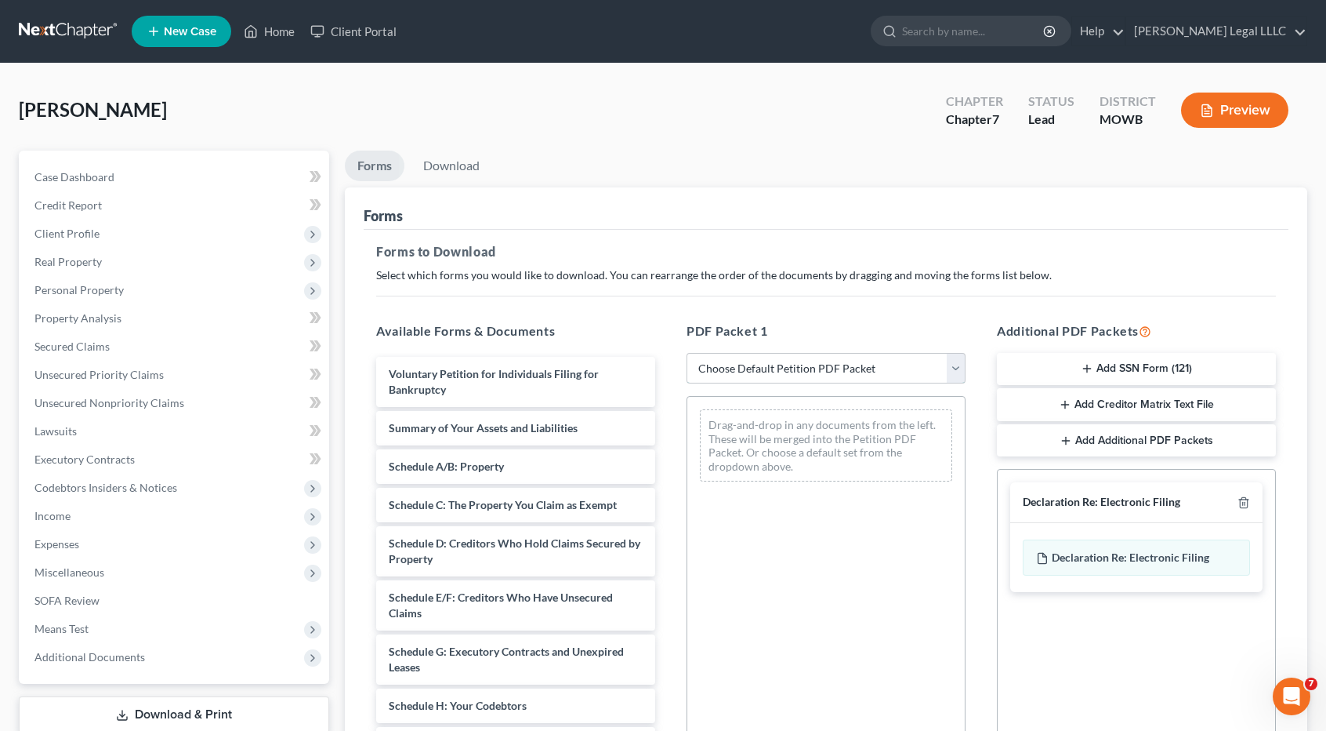
click at [951, 364] on select "Choose Default Petition PDF Packet Complete Bankruptcy Petition (all forms and …" at bounding box center [826, 368] width 279 height 31
select select "2"
click at [687, 353] on select "Choose Default Petition PDF Packet Complete Bankruptcy Petition (all forms and …" at bounding box center [826, 368] width 279 height 31
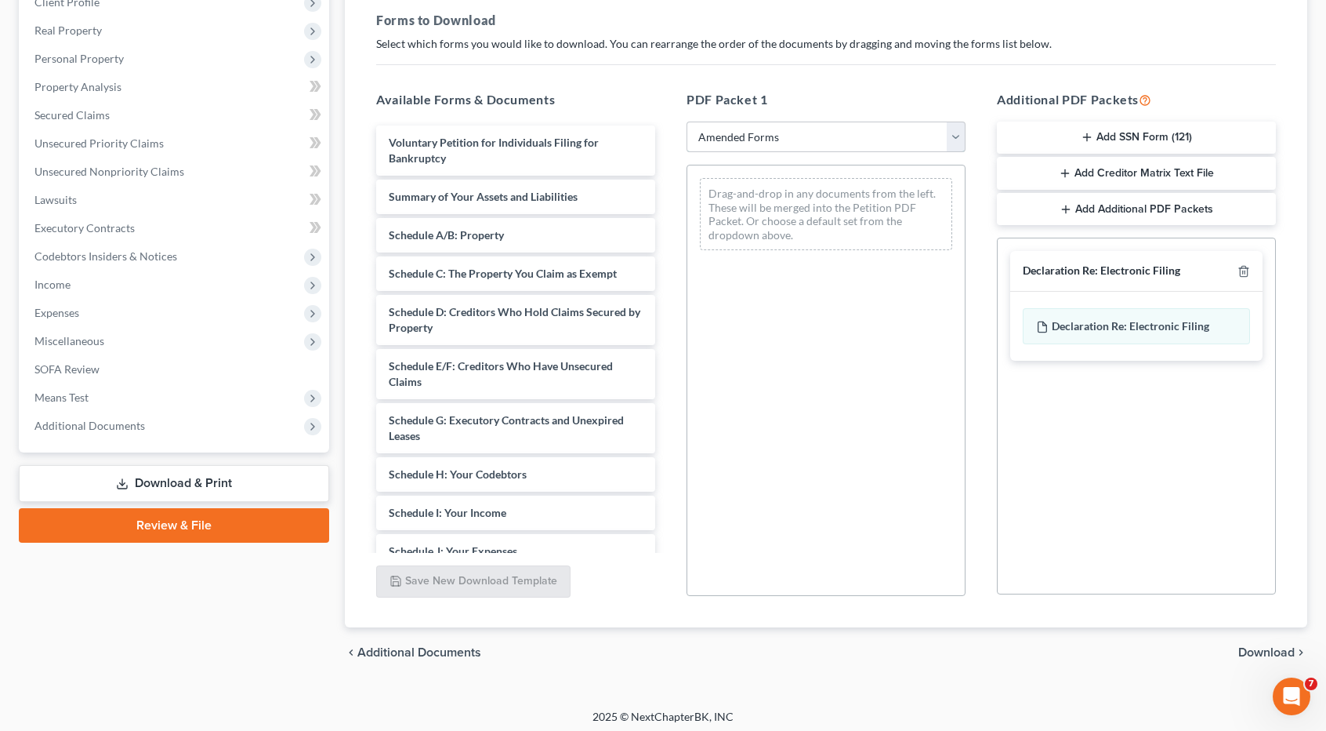
scroll to position [235, 0]
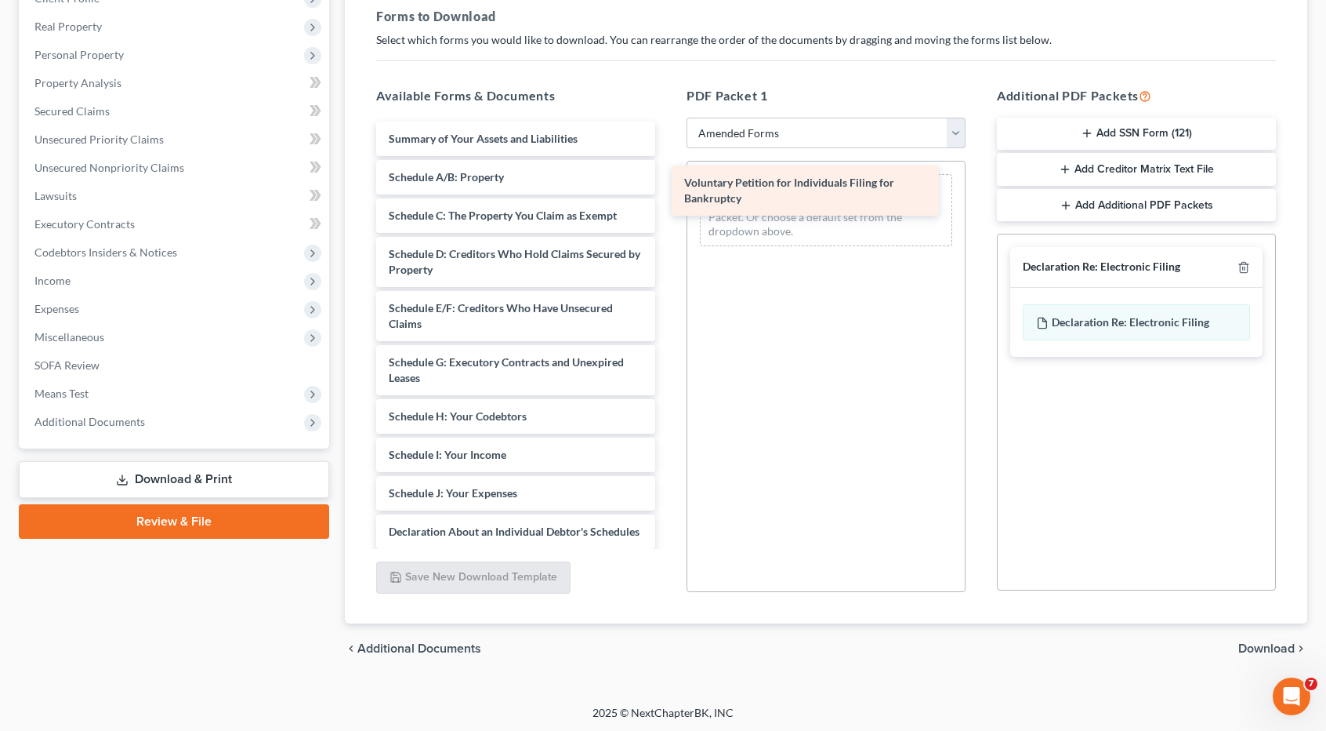
drag, startPoint x: 556, startPoint y: 139, endPoint x: 853, endPoint y: 184, distance: 300.5
click at [668, 184] on div "Voluntary Petition for Individuals Filing for Bankruptcy Voluntary Petition for…" at bounding box center [516, 501] width 304 height 759
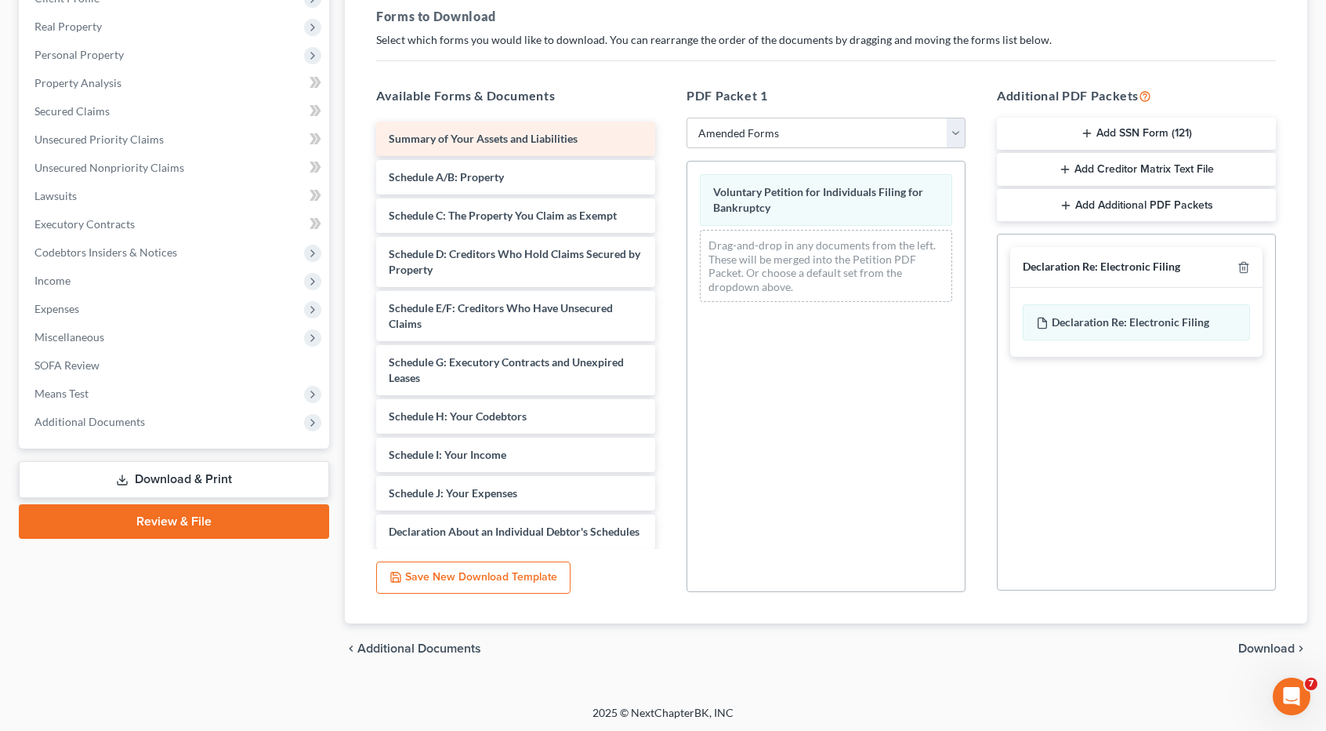
click at [503, 136] on span "Summary of Your Assets and Liabilities" at bounding box center [483, 138] width 189 height 13
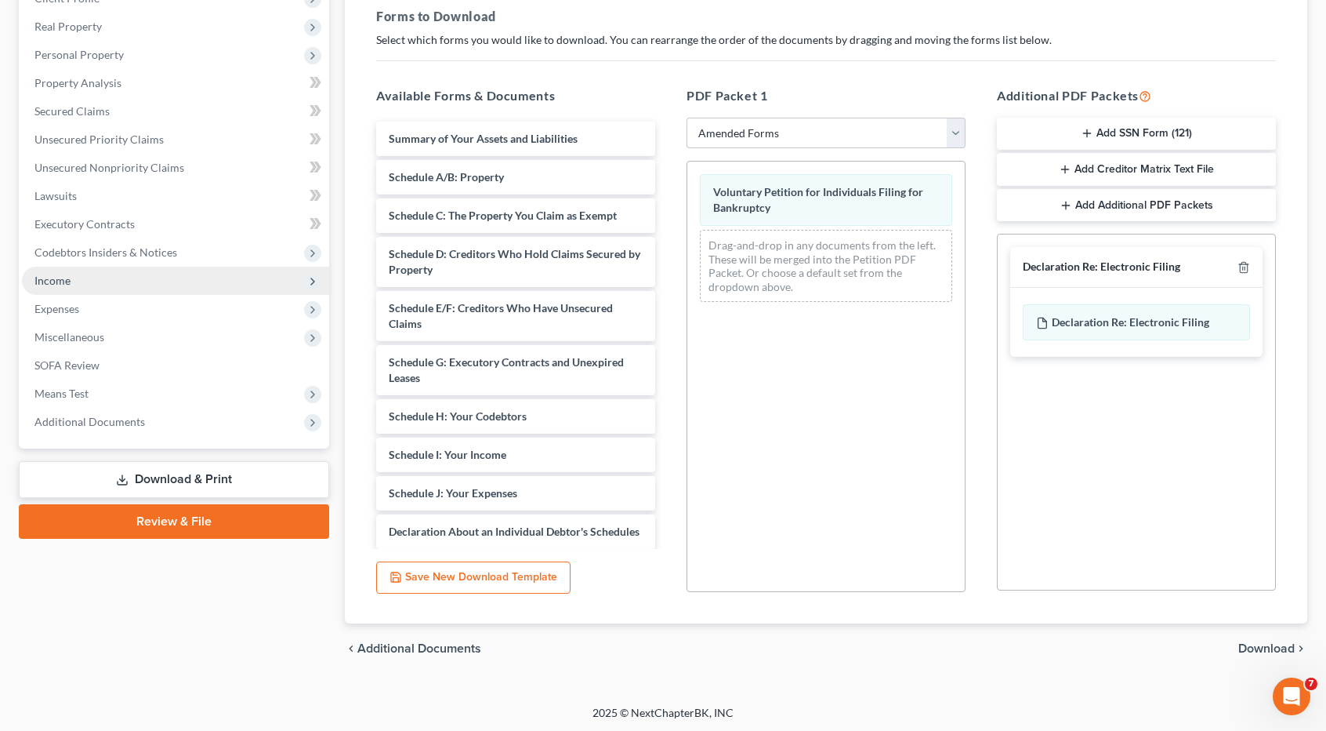
click at [67, 280] on span "Income" at bounding box center [52, 280] width 36 height 13
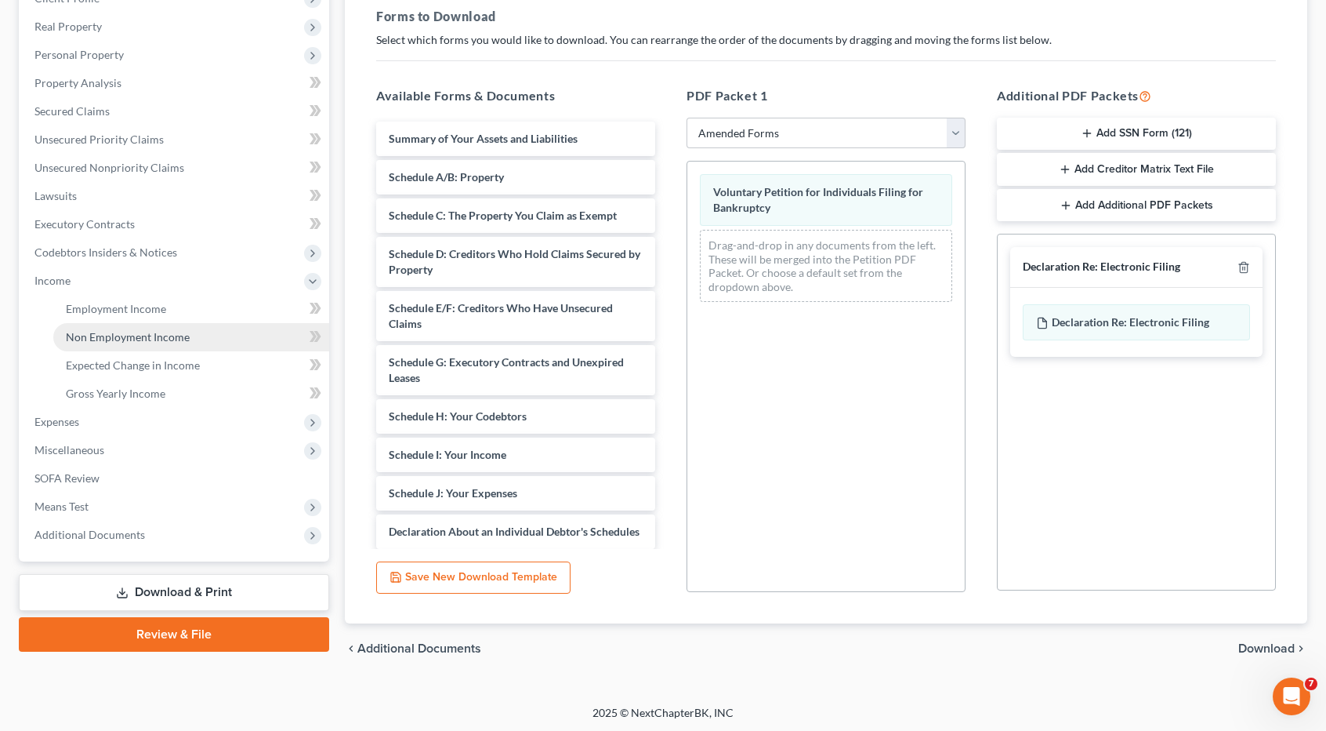
click at [126, 339] on span "Non Employment Income" at bounding box center [128, 336] width 124 height 13
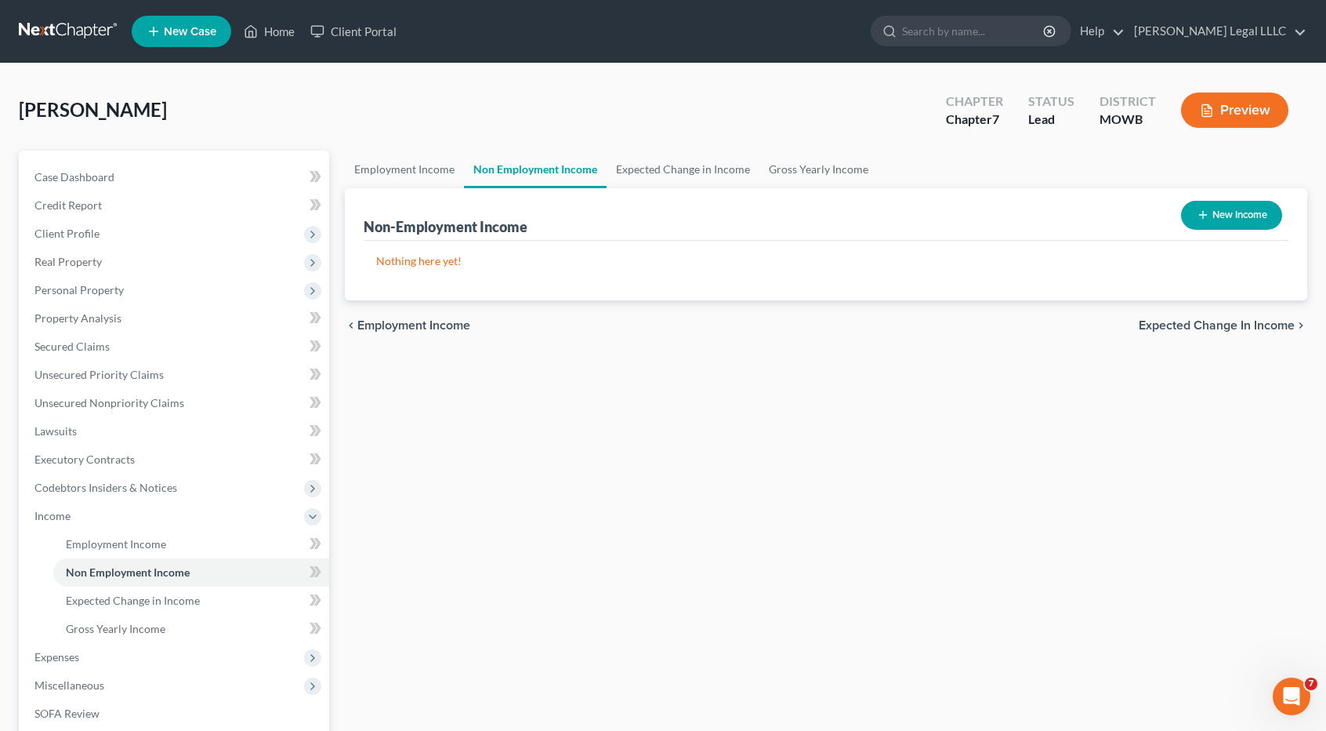
click at [1239, 216] on button "New Income" at bounding box center [1231, 215] width 101 height 29
select select "0"
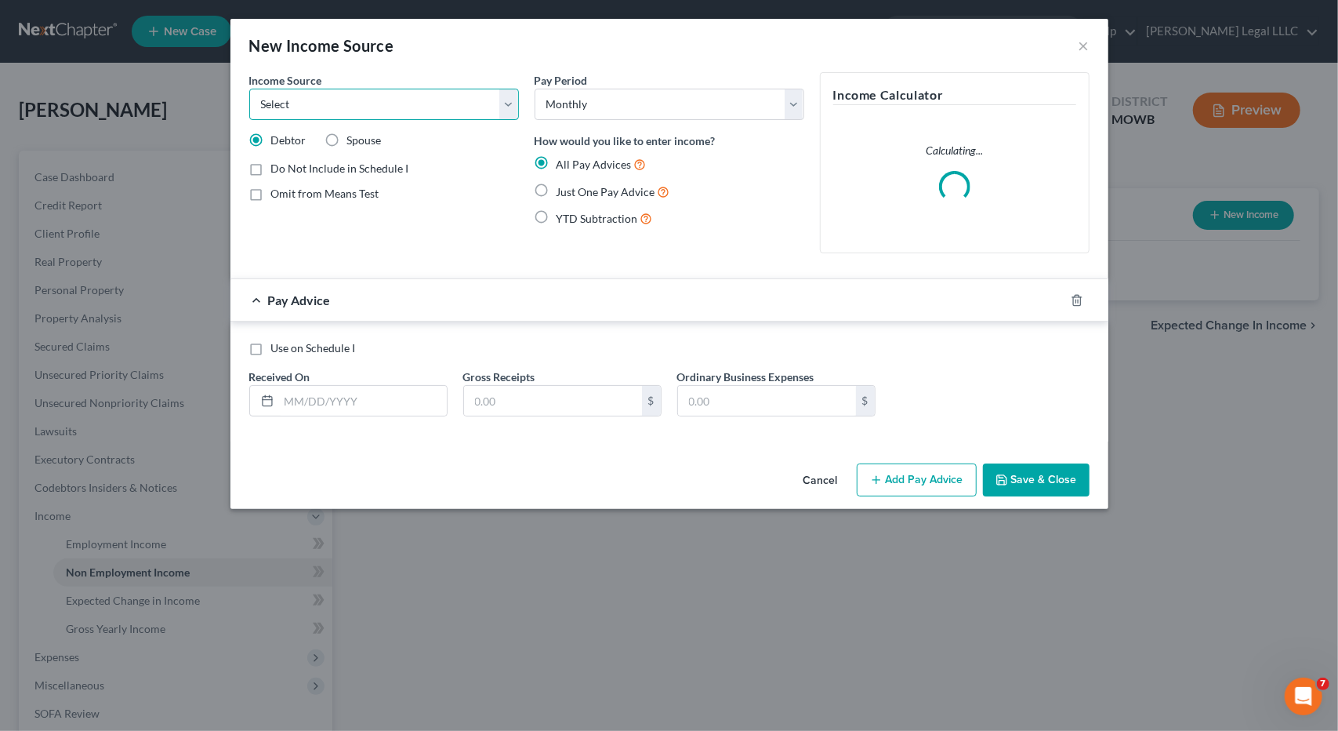
click at [508, 111] on select "Select Unemployment Disability (from employer) Pension Retirement Social Securi…" at bounding box center [384, 104] width 270 height 31
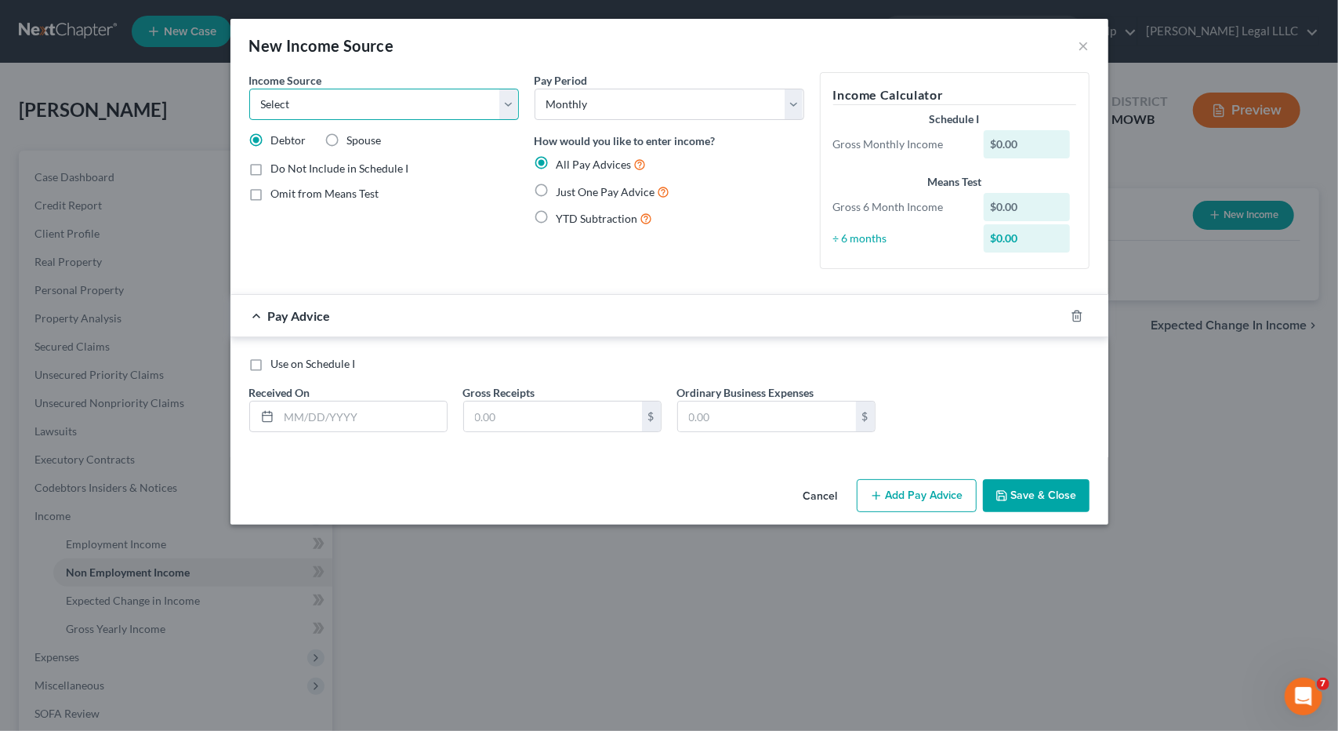
select select "10"
click at [249, 89] on select "Select Unemployment Disability (from employer) Pension Retirement Social Securi…" at bounding box center [384, 104] width 270 height 31
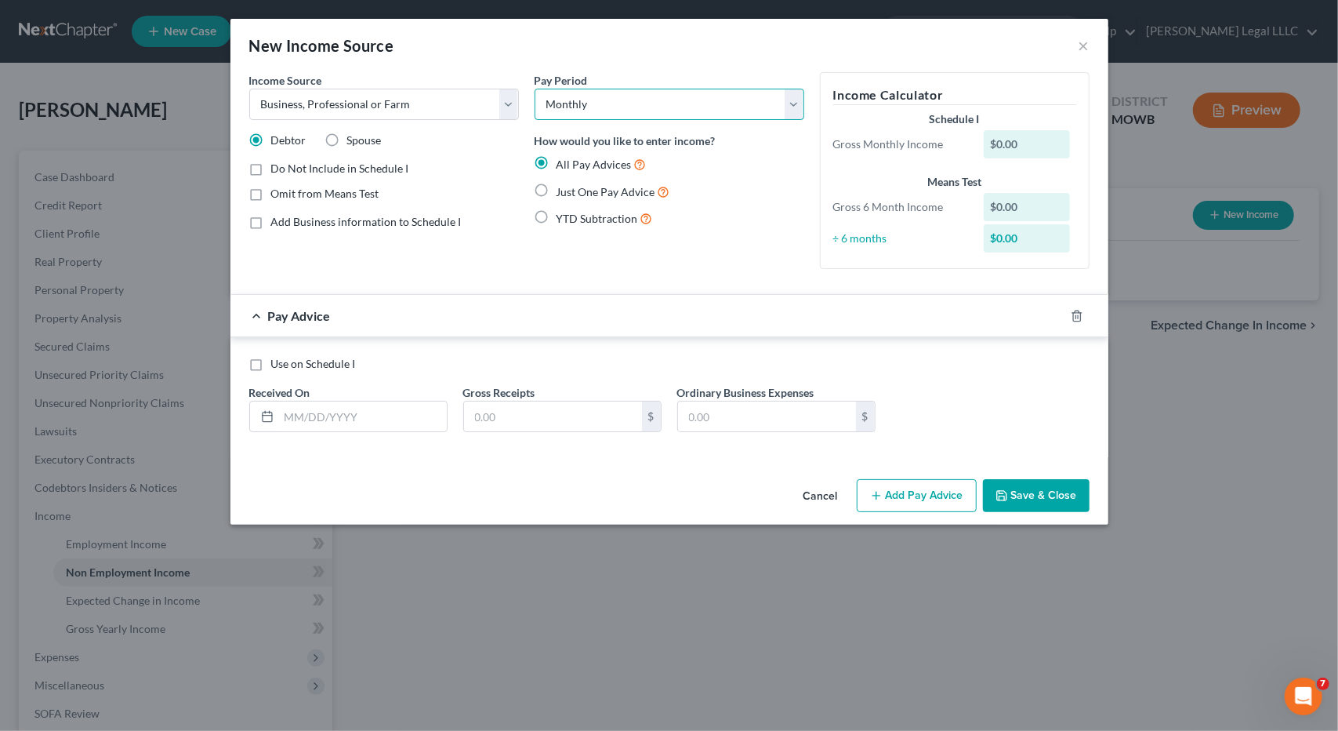
click at [796, 107] on select "Select Monthly Twice Monthly Every Other Week Weekly" at bounding box center [670, 104] width 270 height 31
click at [823, 495] on button "Cancel" at bounding box center [821, 496] width 60 height 31
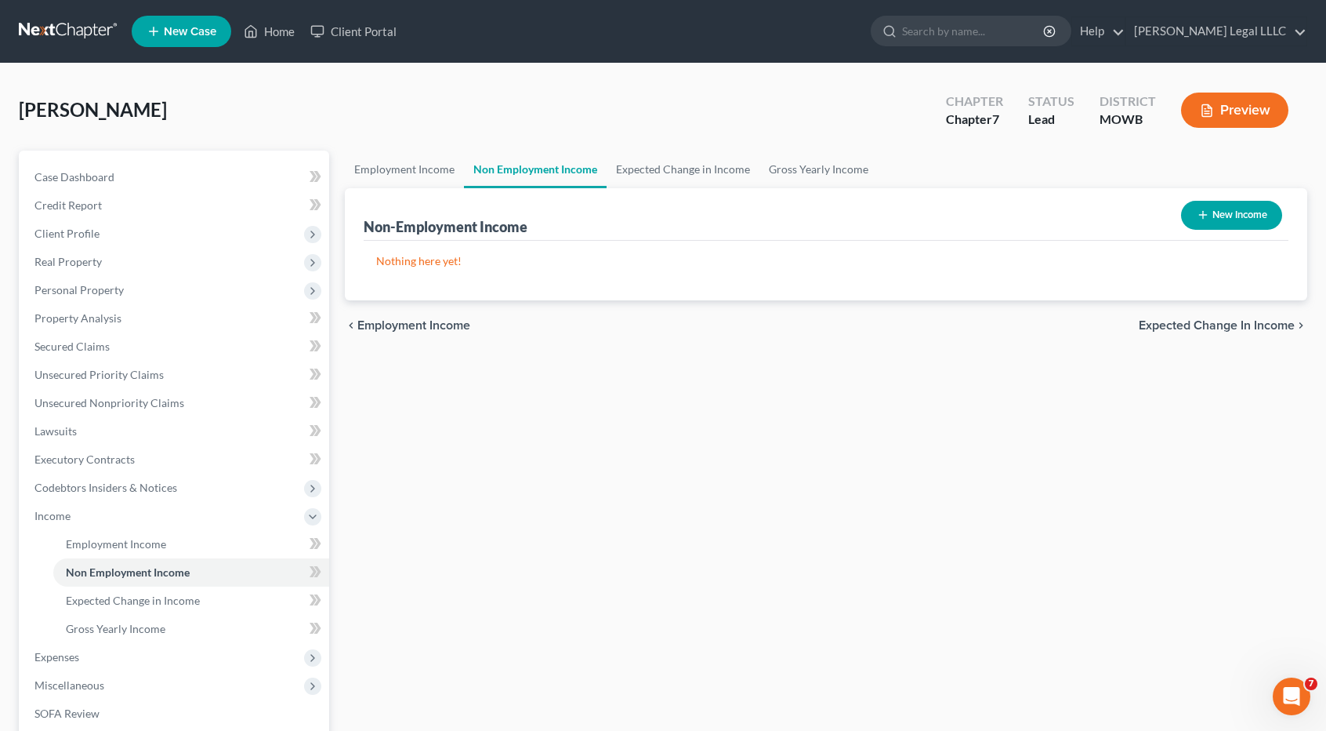
click at [1218, 472] on div "Employment Income Non Employment Income Expected Change in Income Gross Yearly …" at bounding box center [826, 519] width 978 height 736
click at [780, 170] on link "Gross Yearly Income" at bounding box center [819, 170] width 118 height 38
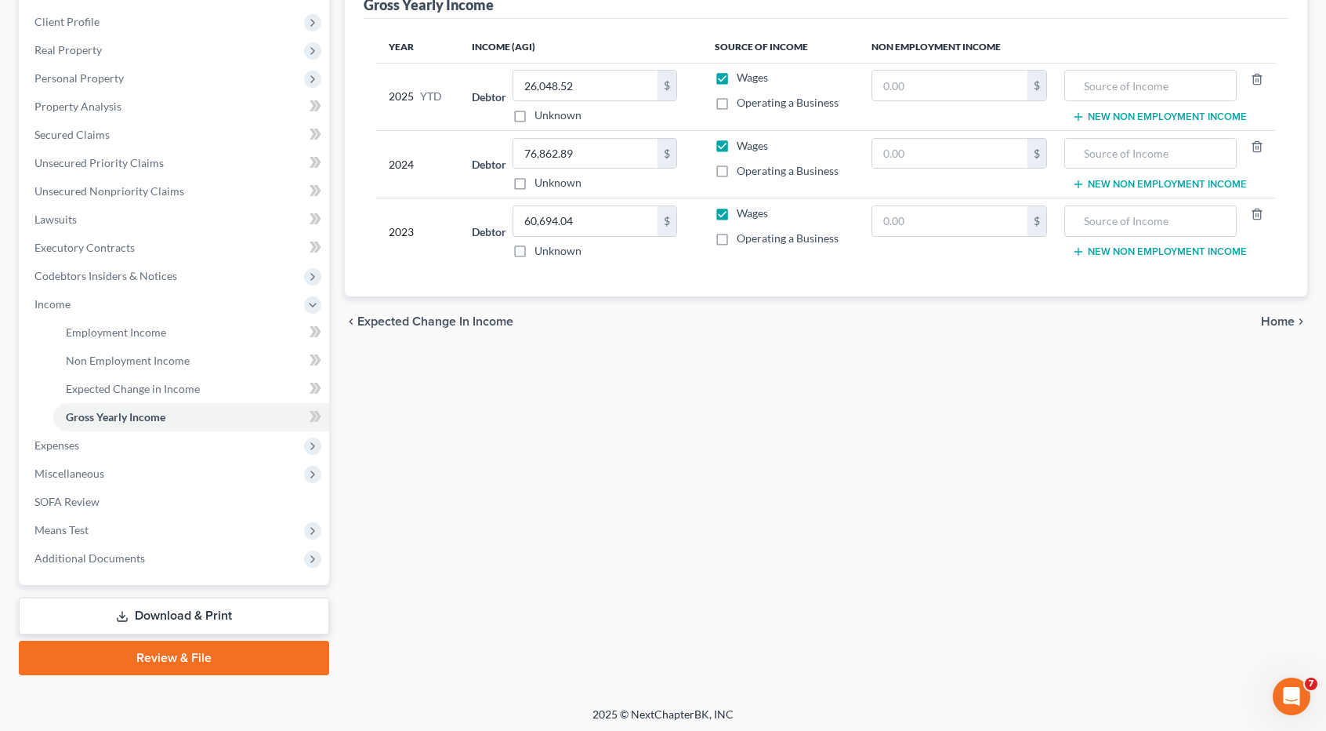
scroll to position [213, 0]
click at [191, 618] on link "Download & Print" at bounding box center [174, 614] width 310 height 37
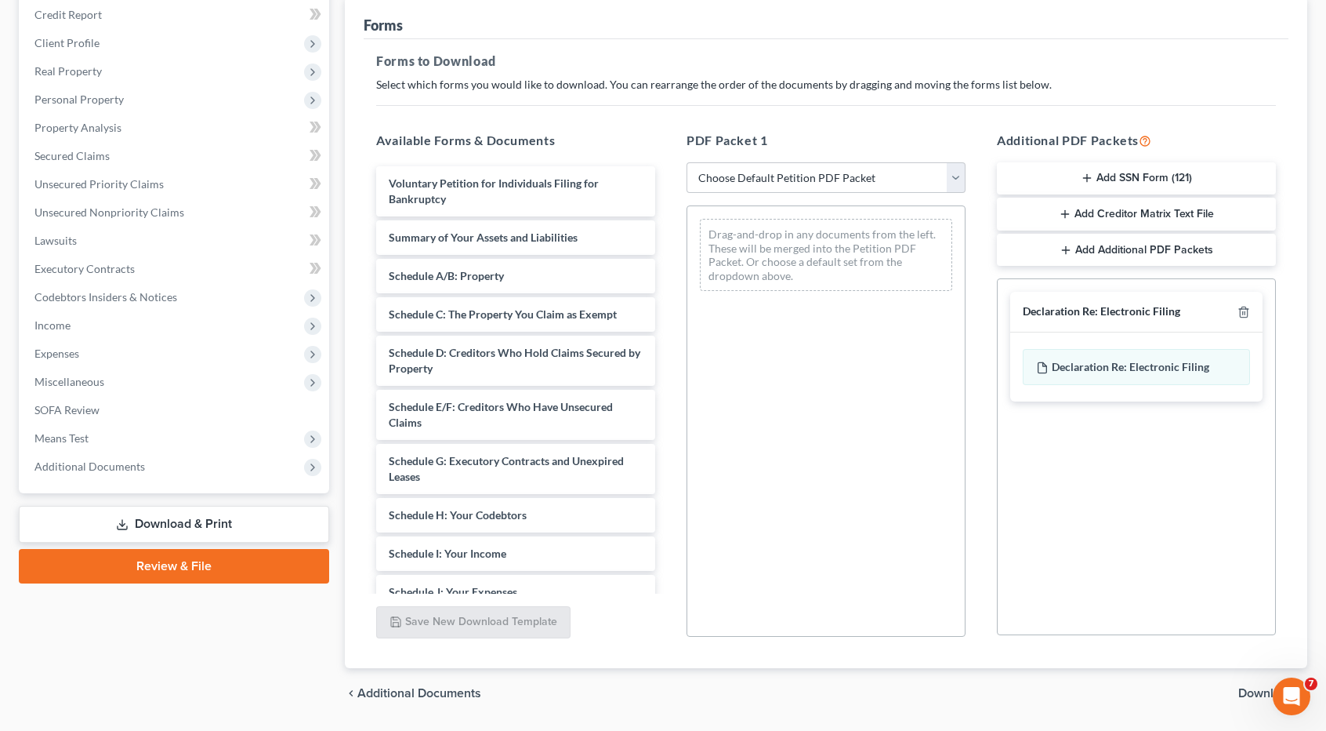
scroll to position [235, 0]
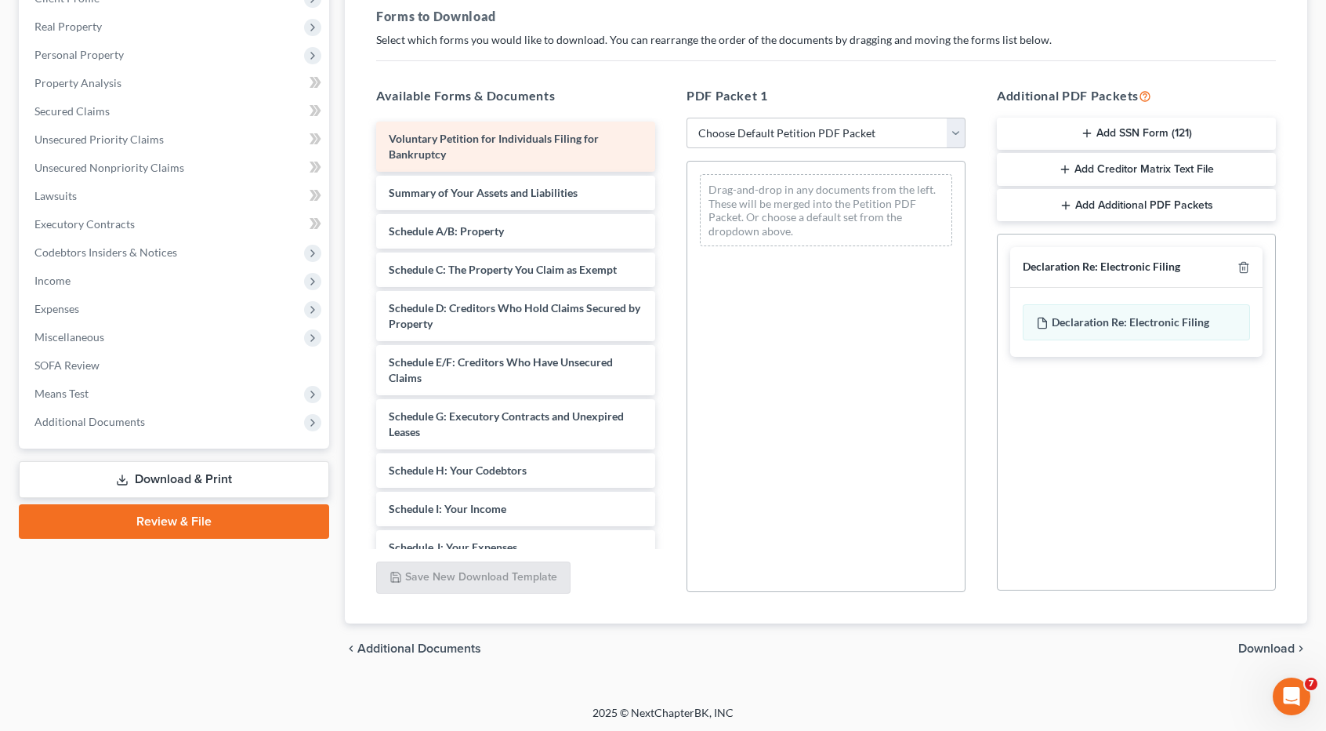
click at [498, 150] on div "Voluntary Petition for Individuals Filing for Bankruptcy" at bounding box center [515, 147] width 279 height 50
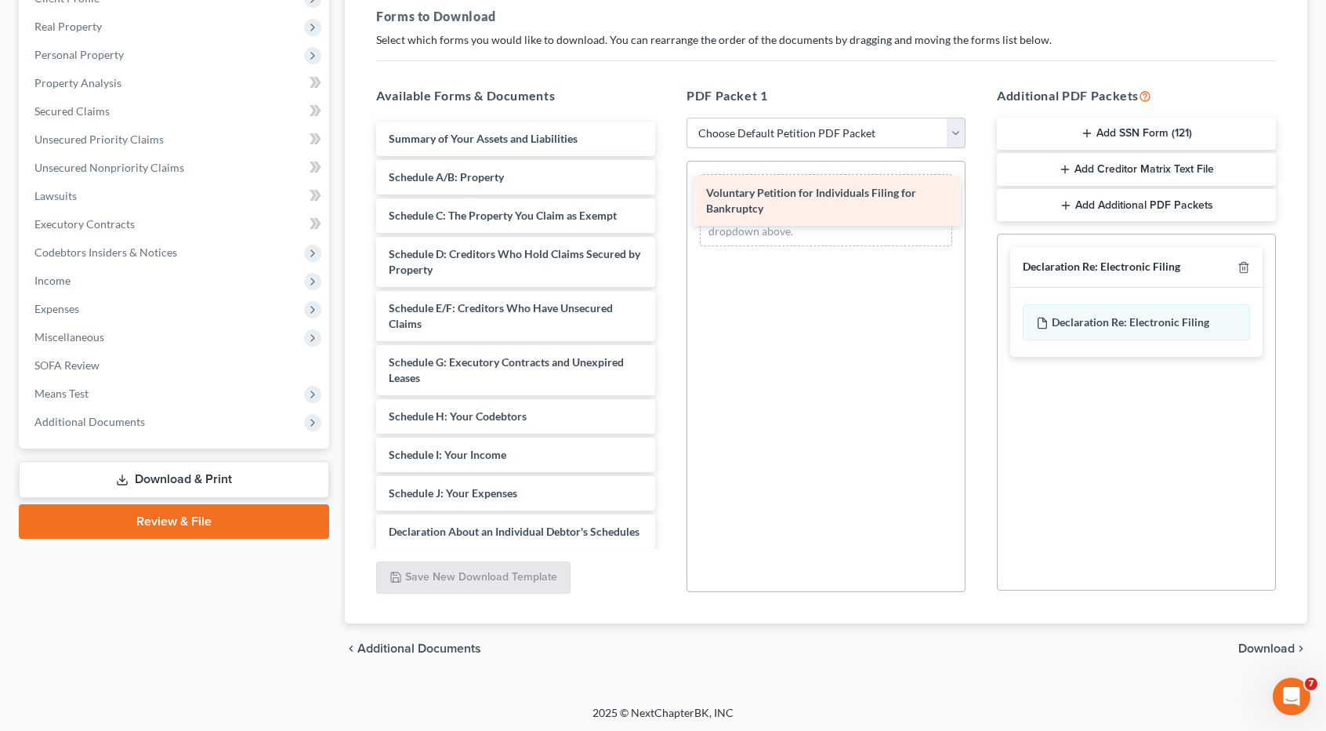
drag, startPoint x: 484, startPoint y: 157, endPoint x: 801, endPoint y: 212, distance: 322.3
click at [668, 212] on div "Voluntary Petition for Individuals Filing for Bankruptcy Voluntary Petition for…" at bounding box center [516, 501] width 304 height 759
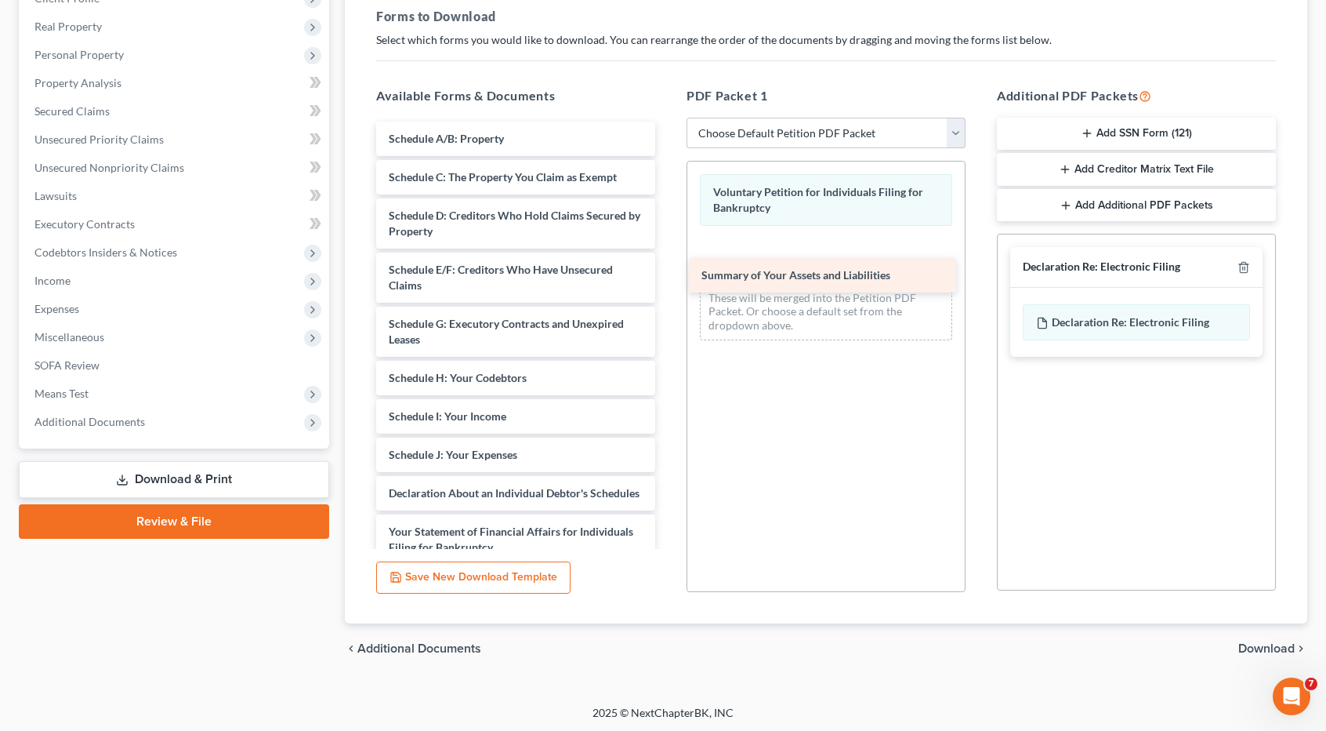
drag, startPoint x: 496, startPoint y: 140, endPoint x: 809, endPoint y: 278, distance: 341.8
click at [668, 278] on div "Summary of Your Assets and Liabilities Summary of Your Assets and Liabilities S…" at bounding box center [516, 482] width 304 height 720
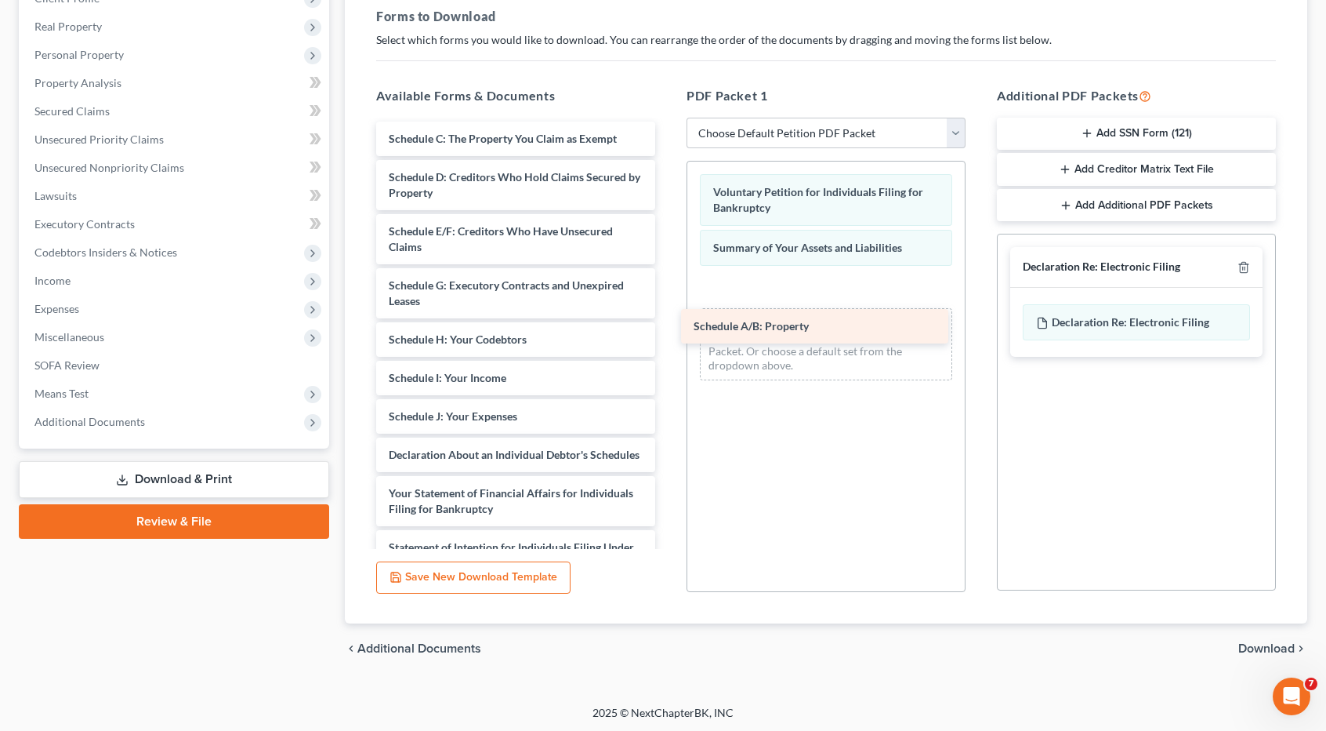
drag, startPoint x: 434, startPoint y: 140, endPoint x: 739, endPoint y: 328, distance: 358.7
click at [668, 328] on div "Schedule A/B: Property Schedule A/B: Property Schedule C: The Property You Clai…" at bounding box center [516, 463] width 304 height 682
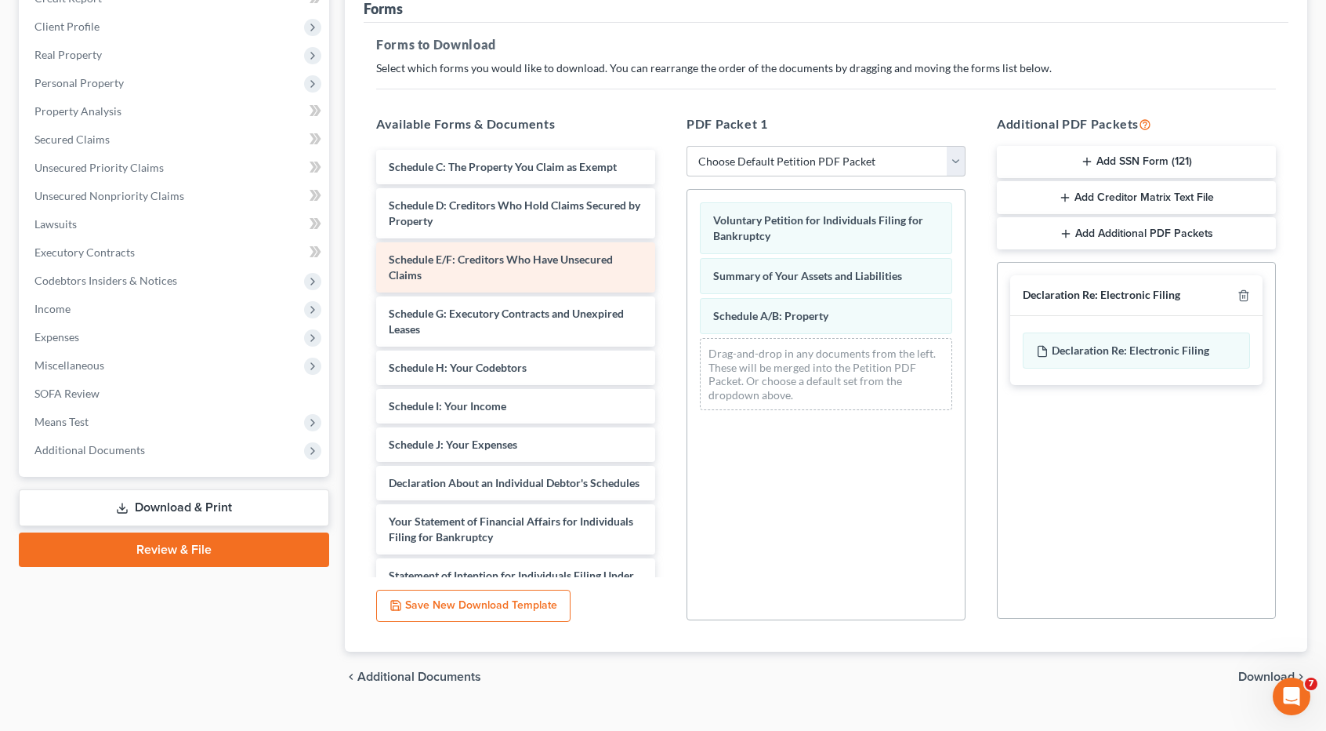
scroll to position [157, 0]
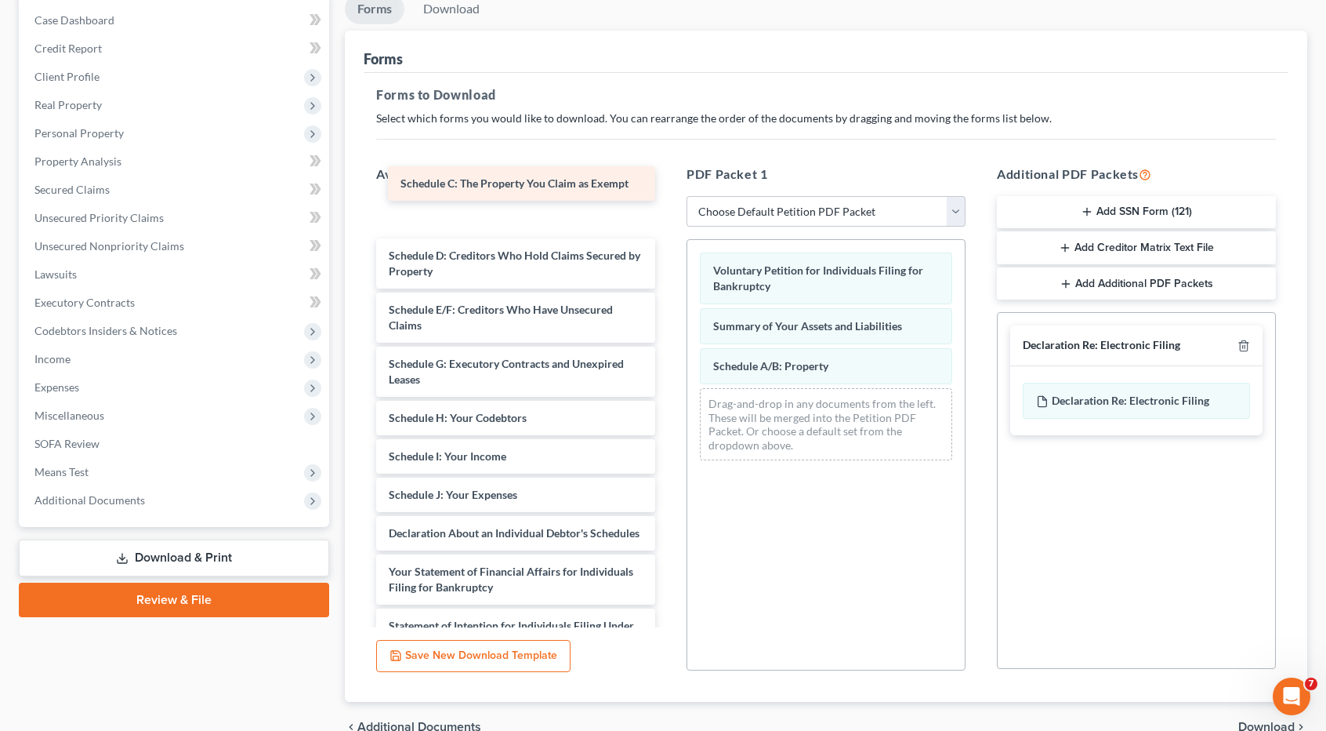
drag, startPoint x: 509, startPoint y: 219, endPoint x: 520, endPoint y: 187, distance: 34.2
click at [520, 200] on div "Schedule C: The Property You Claim as Exempt Schedule C: The Property You Claim…" at bounding box center [516, 541] width 304 height 682
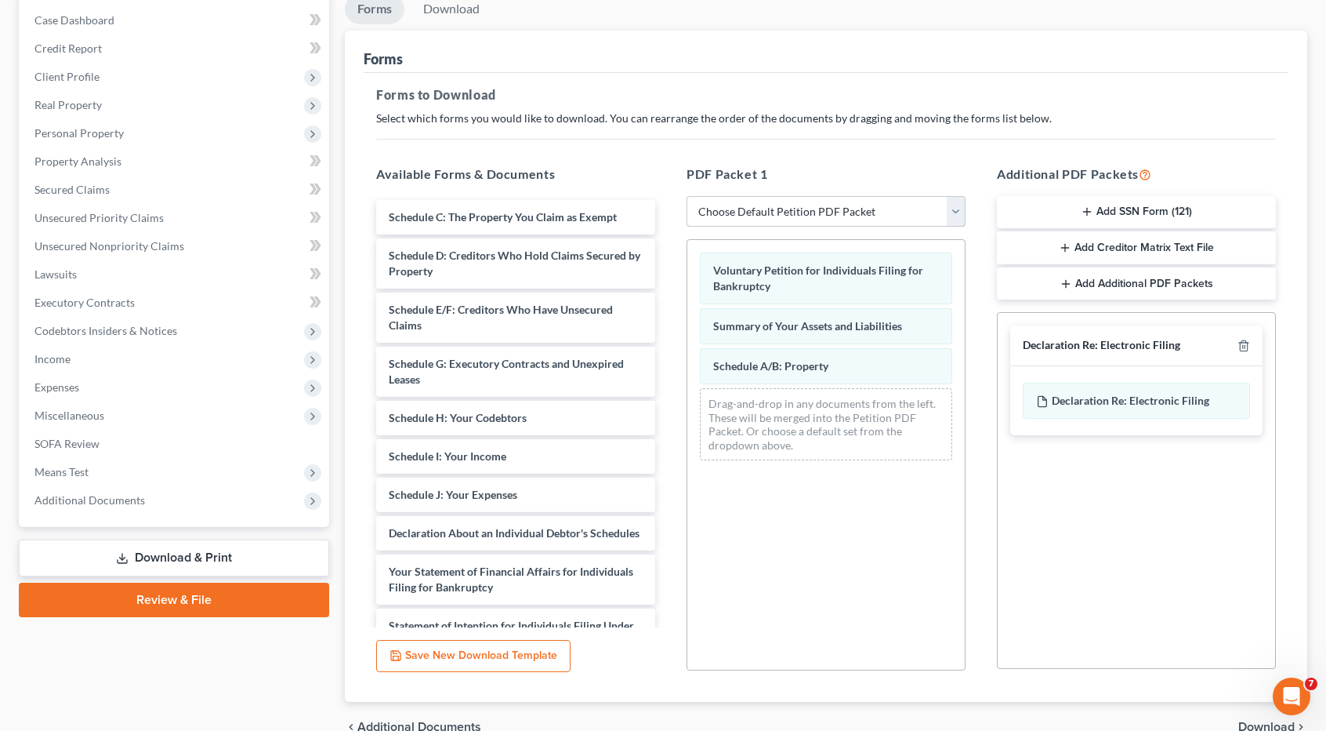
click at [950, 214] on select "Choose Default Petition PDF Packet Complete Bankruptcy Petition (all forms and …" at bounding box center [826, 211] width 279 height 31
select select "0"
click at [692, 196] on select "Choose Default Petition PDF Packet Complete Bankruptcy Petition (all forms and …" at bounding box center [826, 211] width 279 height 31
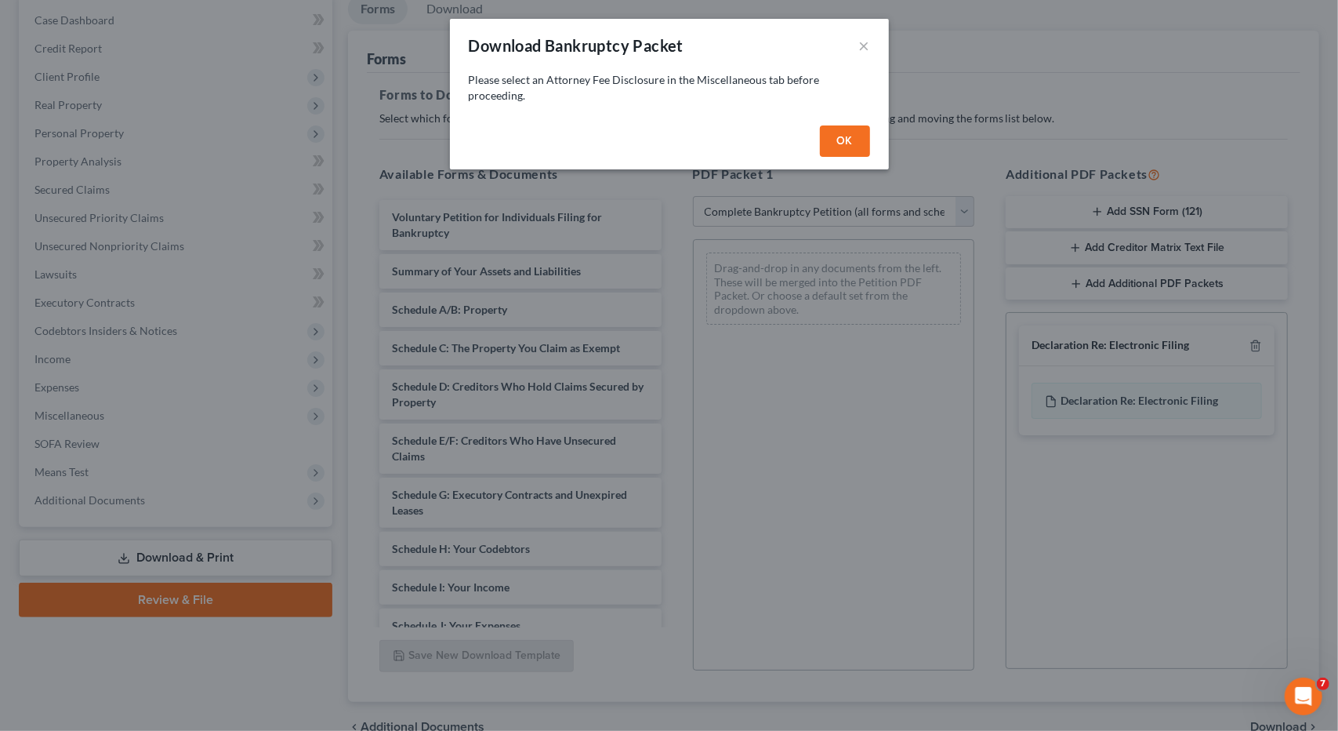
click at [842, 146] on button "OK" at bounding box center [845, 140] width 50 height 31
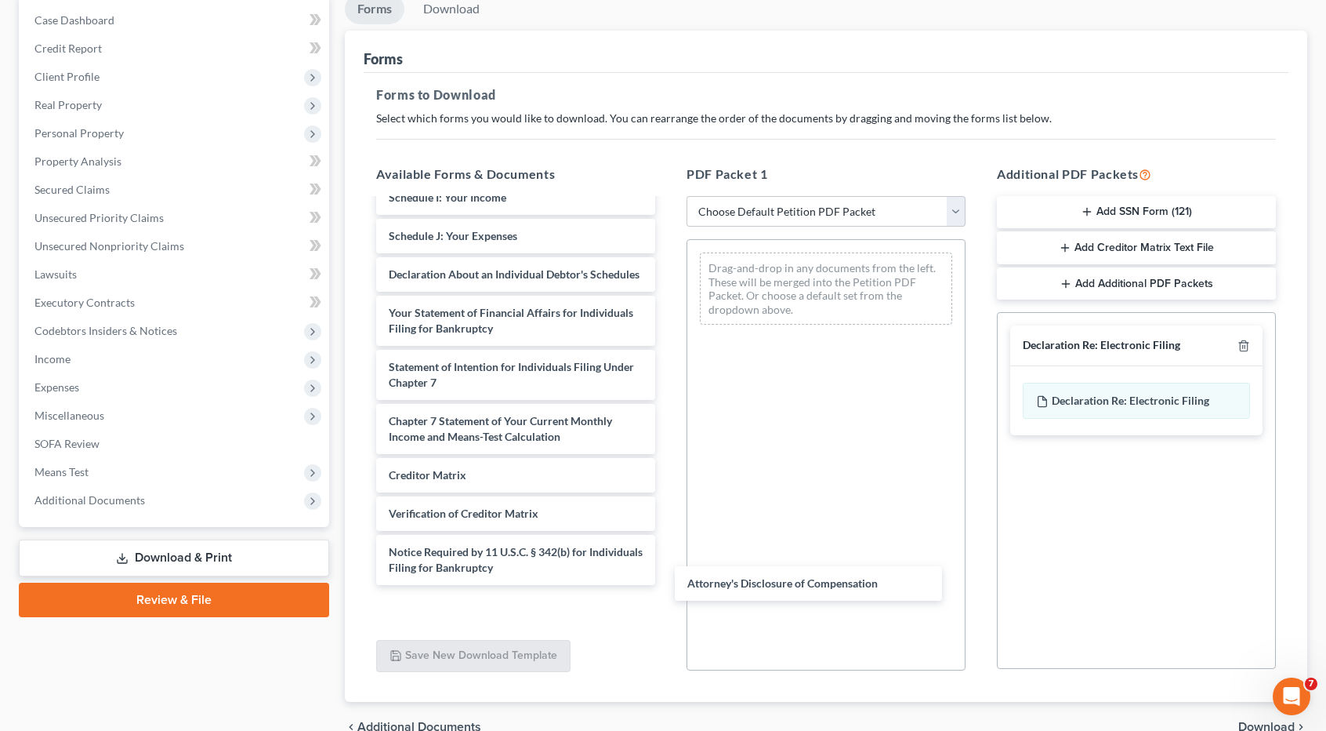
scroll to position [367, 0]
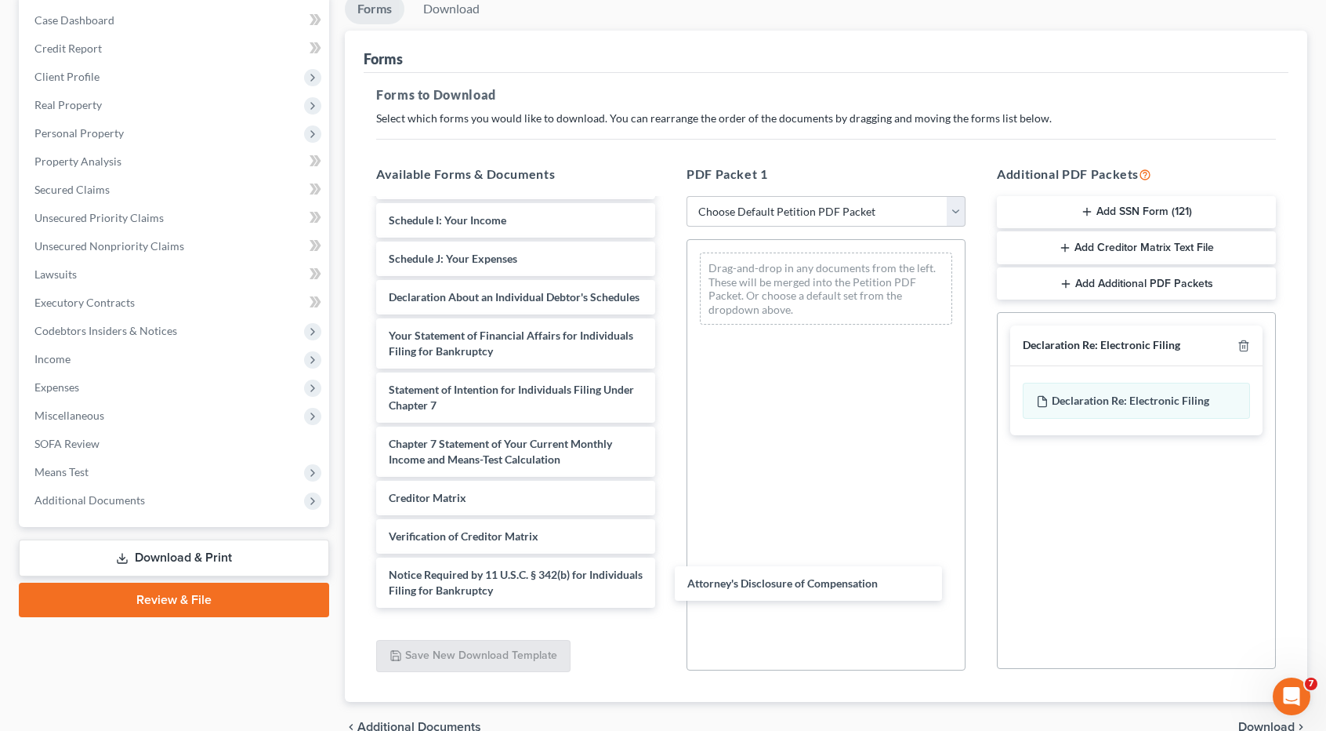
drag, startPoint x: 509, startPoint y: 606, endPoint x: 818, endPoint y: 586, distance: 309.5
click at [668, 586] on div "Attorney's Disclosure of Compensation Voluntary Petition for Individuals Filing…" at bounding box center [516, 239] width 304 height 813
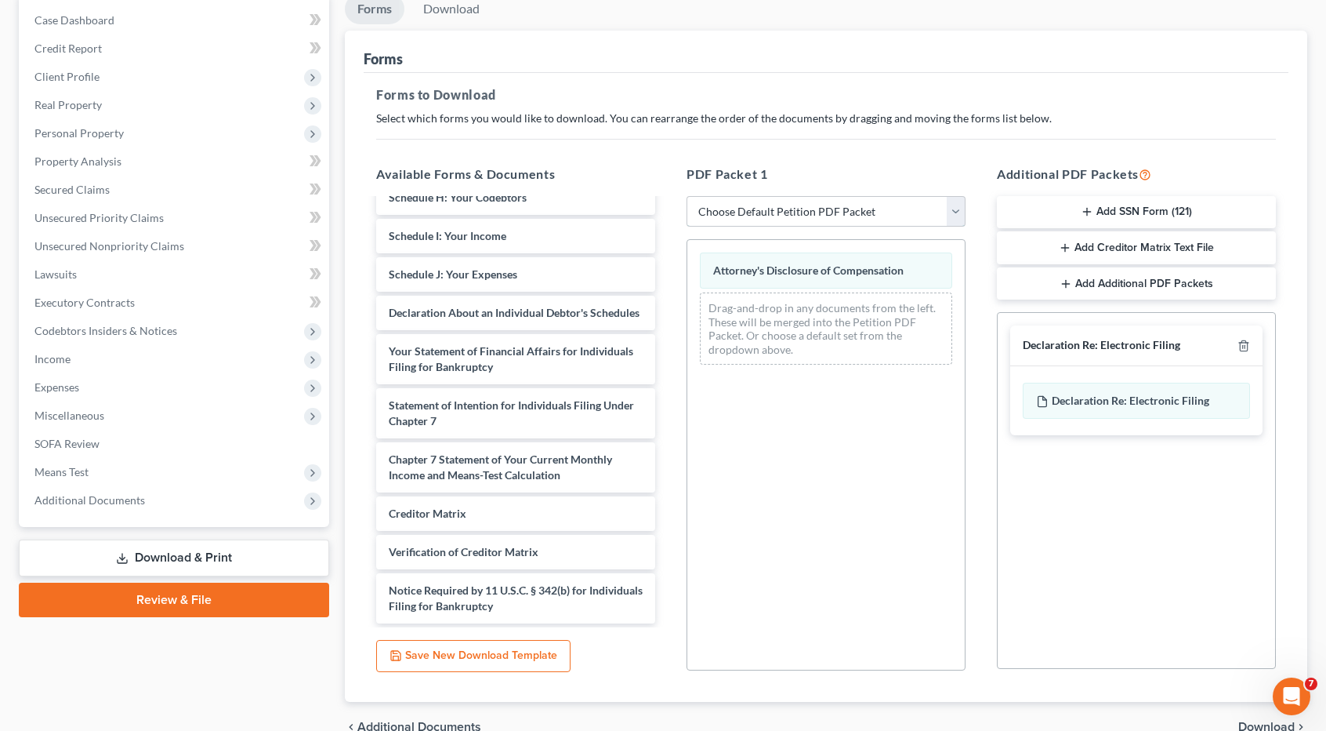
click at [952, 212] on select "Choose Default Petition PDF Packet Complete Bankruptcy Petition (all forms and …" at bounding box center [826, 211] width 279 height 31
select select "0"
click at [692, 196] on select "Choose Default Petition PDF Packet Complete Bankruptcy Petition (all forms and …" at bounding box center [826, 211] width 279 height 31
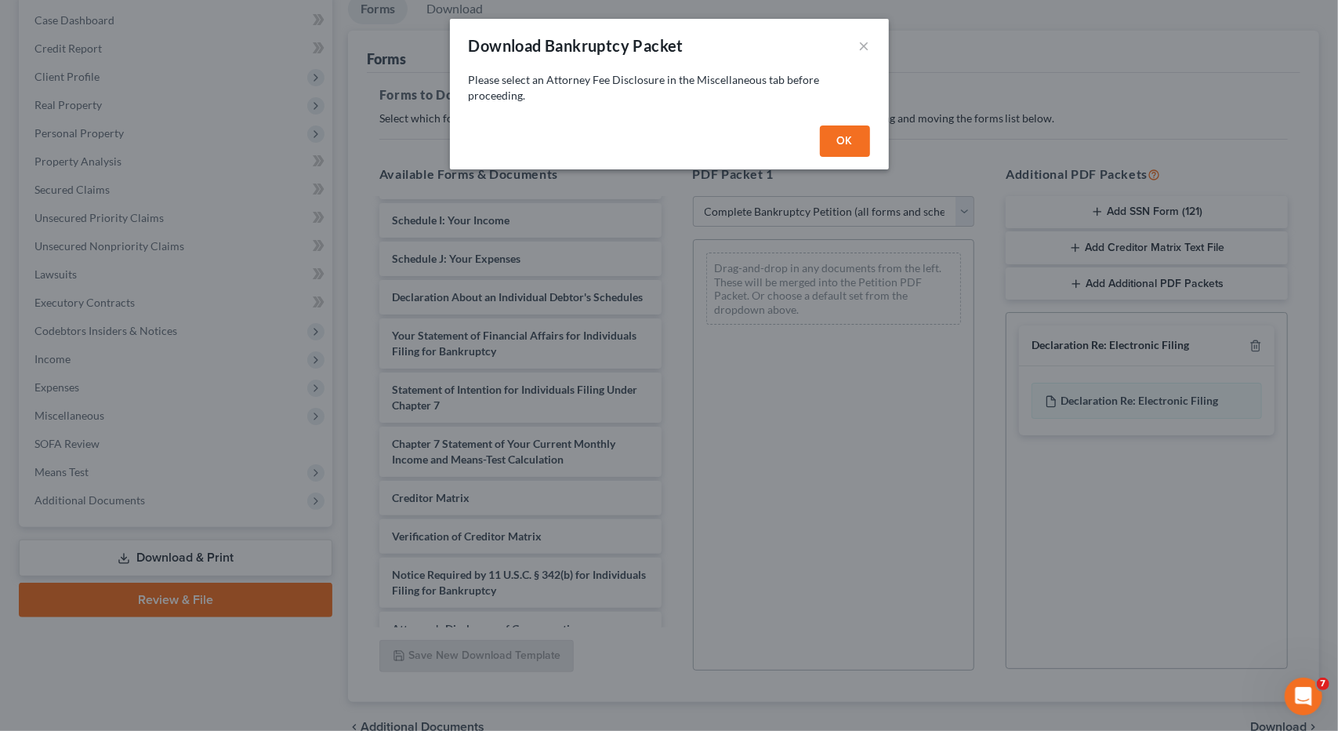
click at [849, 140] on button "OK" at bounding box center [845, 140] width 50 height 31
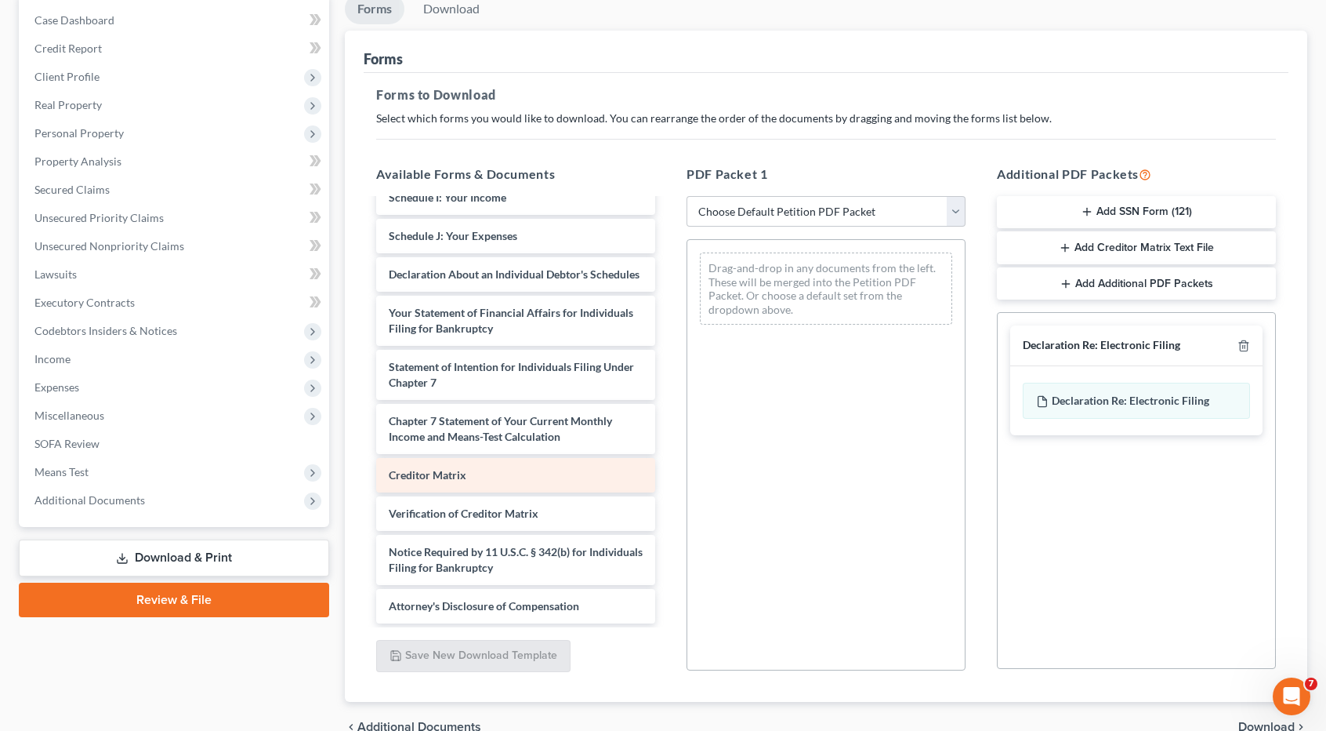
scroll to position [405, 0]
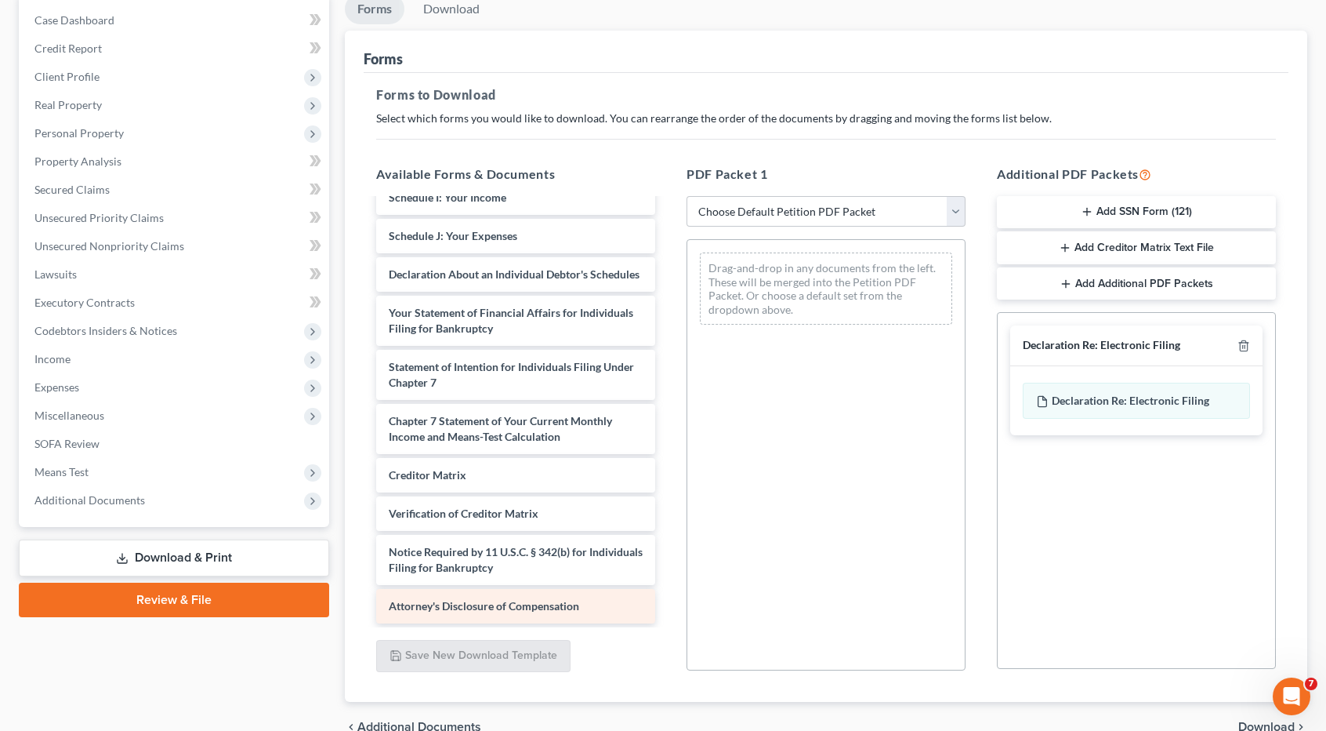
click at [506, 603] on span "Attorney's Disclosure of Compensation" at bounding box center [484, 605] width 190 height 13
click at [569, 609] on div "Voluntary Petition for Individuals Filing for Bankruptcy Summary of Your Assets…" at bounding box center [516, 216] width 304 height 813
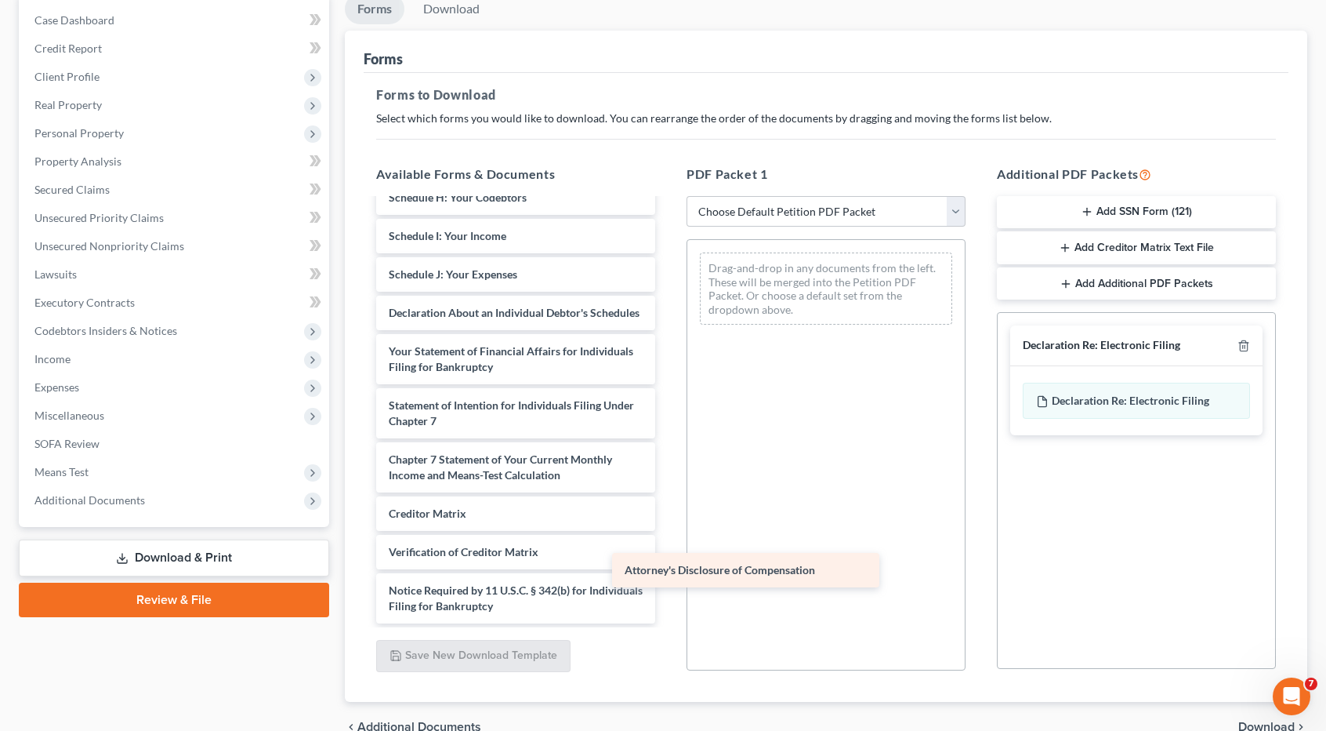
scroll to position [367, 0]
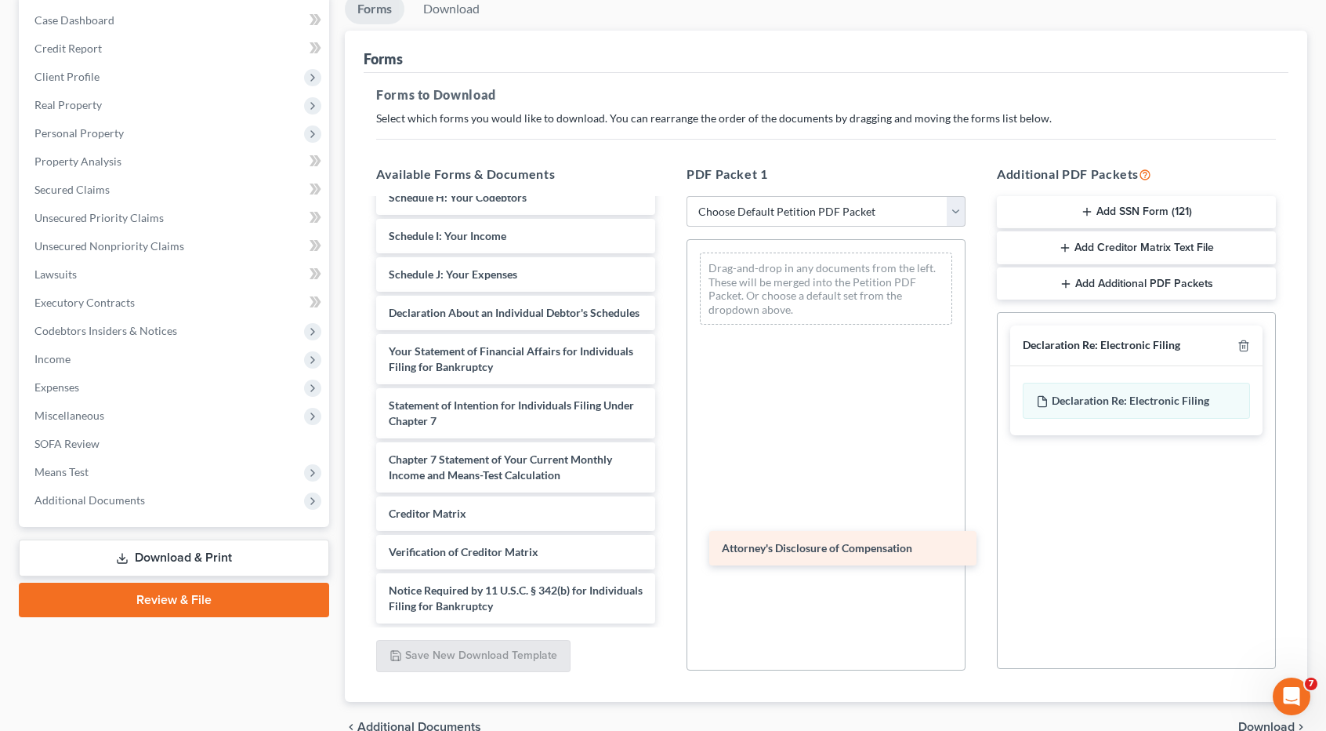
drag, startPoint x: 569, startPoint y: 612, endPoint x: 902, endPoint y: 551, distance: 338.7
click at [668, 551] on div "Attorney's Disclosure of Compensation Voluntary Petition for Individuals Filing…" at bounding box center [516, 236] width 304 height 774
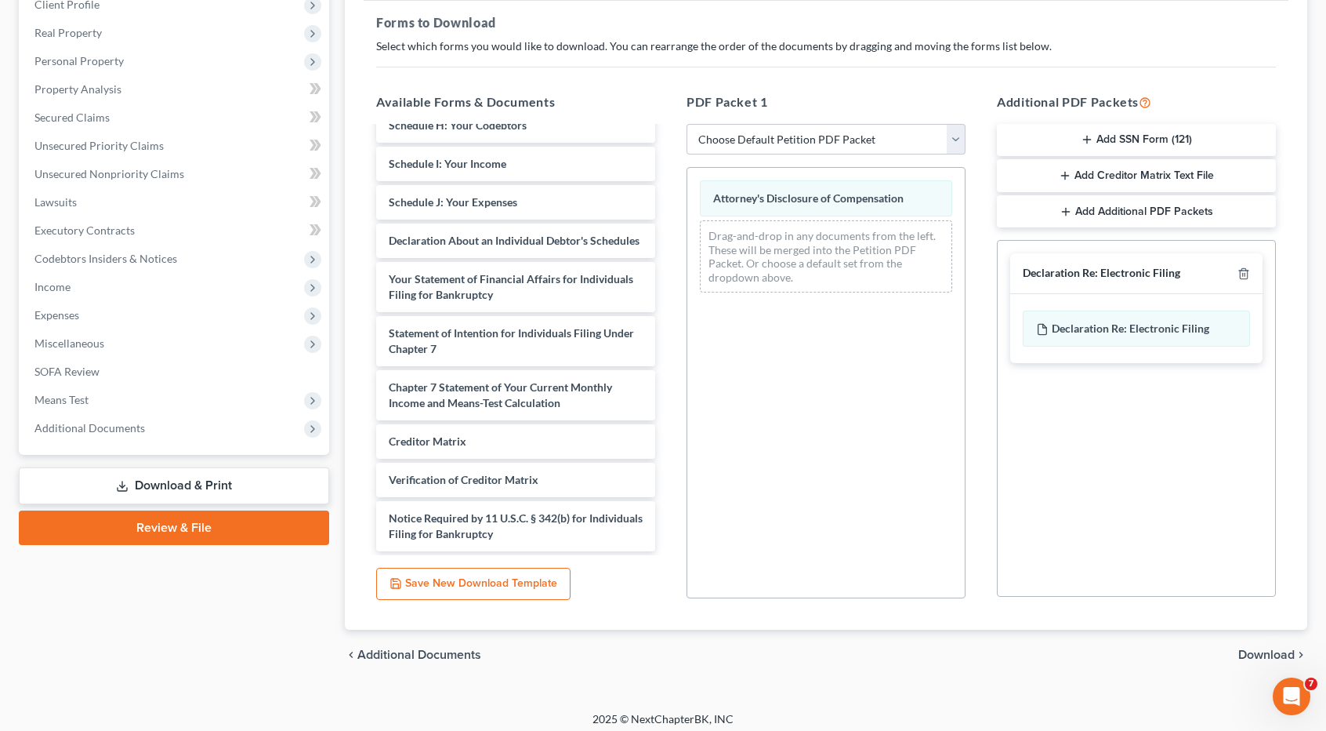
scroll to position [236, 0]
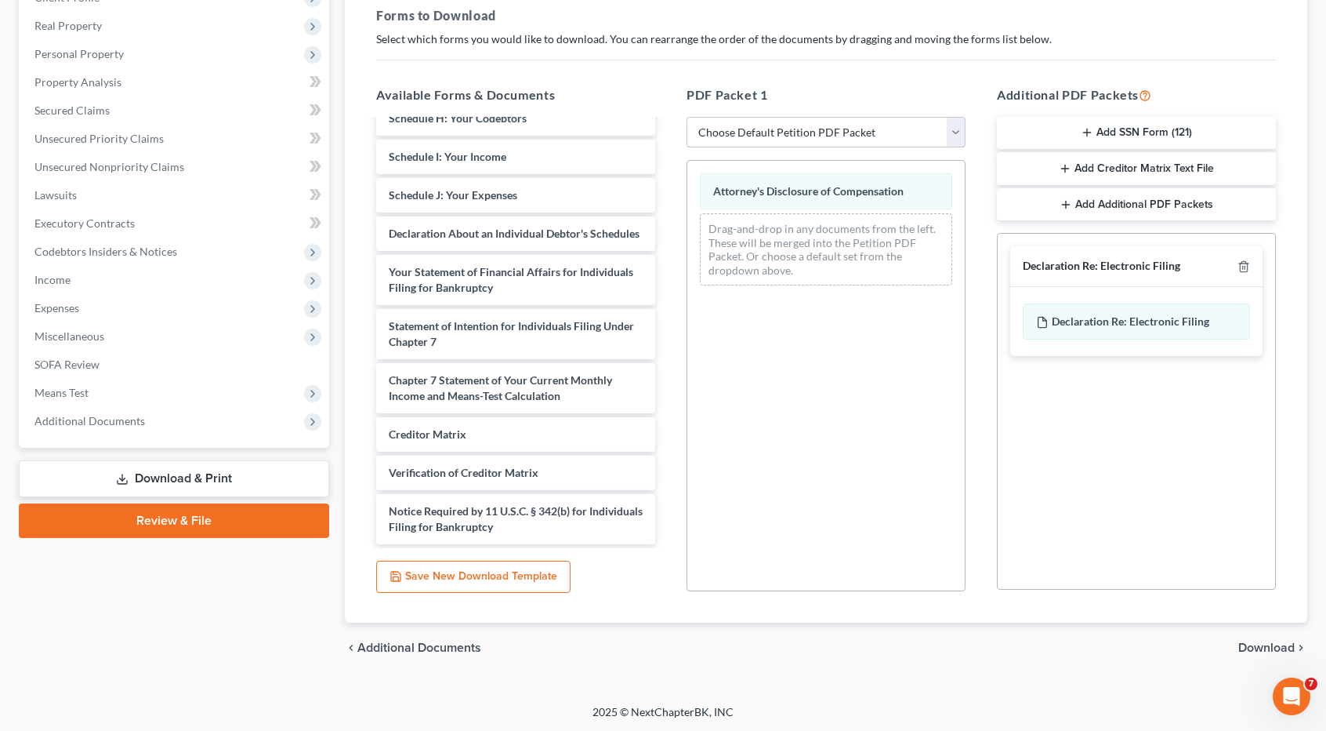
click at [959, 138] on select "Choose Default Petition PDF Packet Complete Bankruptcy Petition (all forms and …" at bounding box center [826, 132] width 279 height 31
select select "0"
click at [692, 117] on select "Choose Default Petition PDF Packet Complete Bankruptcy Petition (all forms and …" at bounding box center [826, 132] width 279 height 31
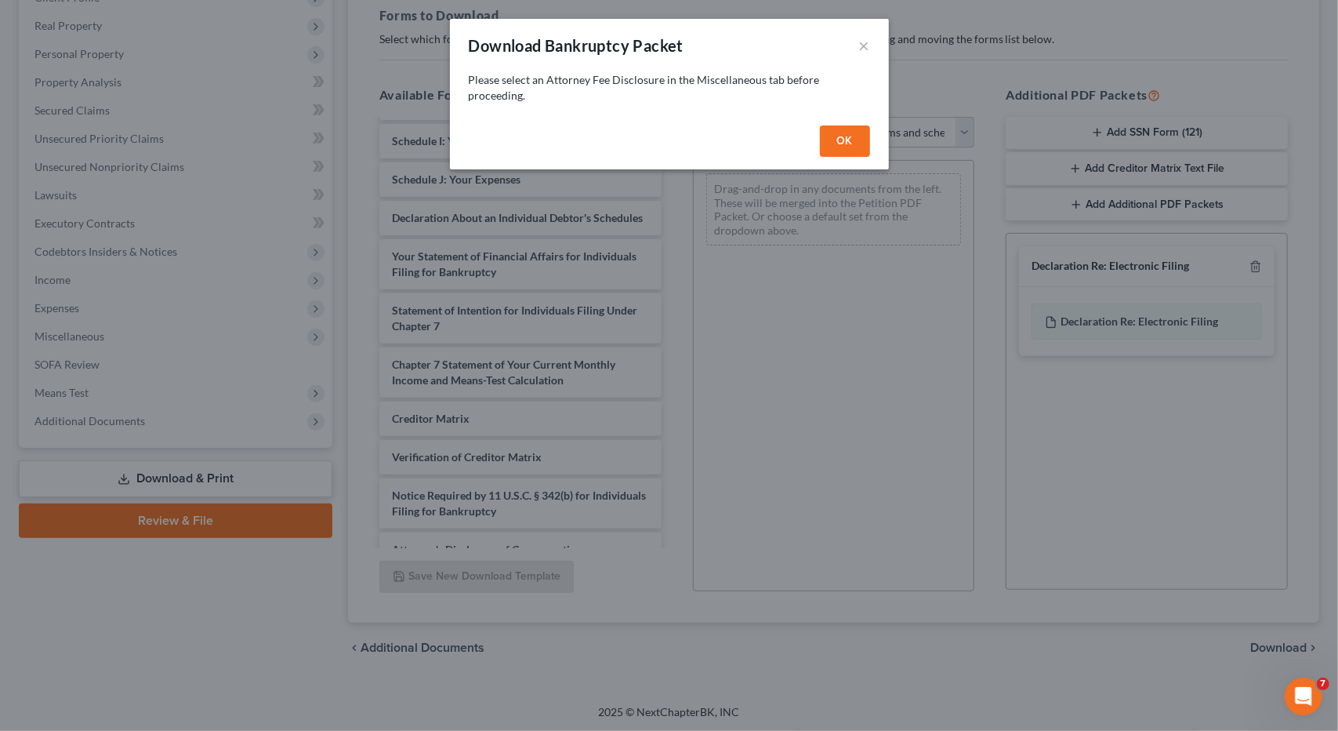
click at [845, 142] on button "OK" at bounding box center [845, 140] width 50 height 31
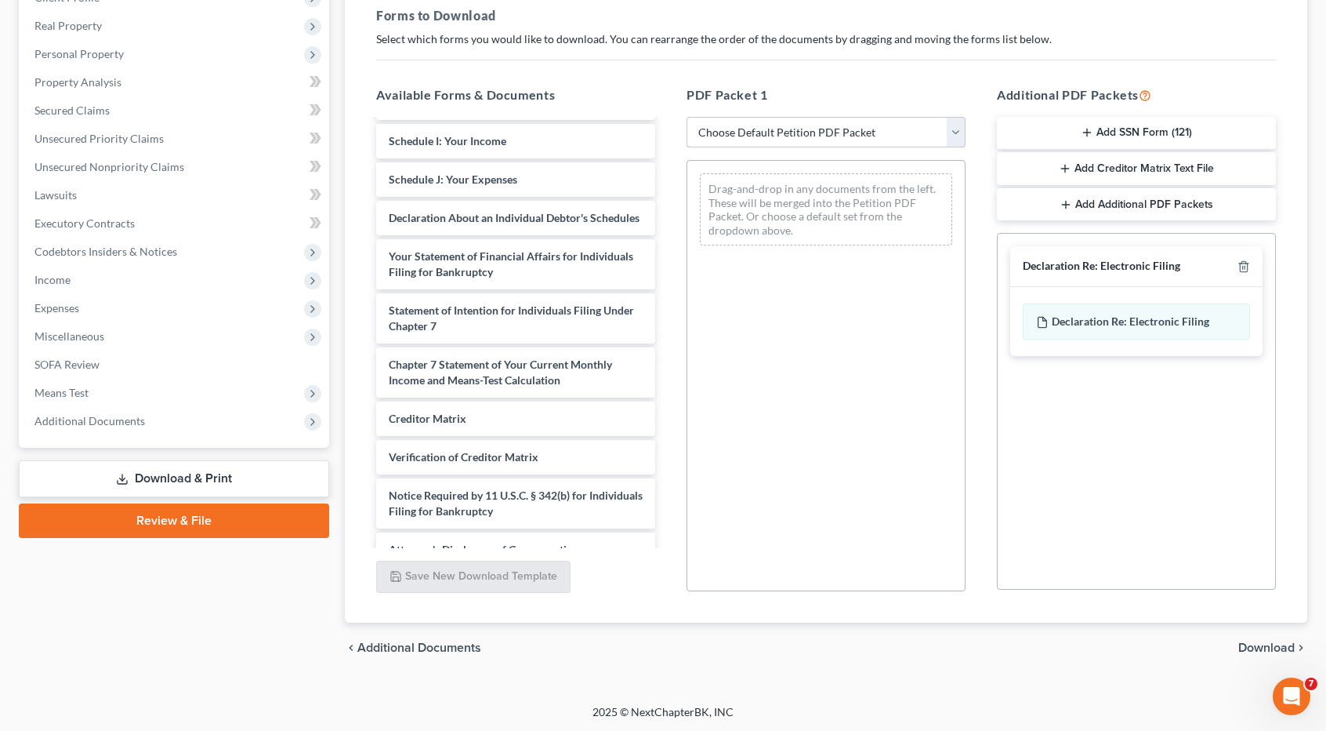
click at [953, 137] on select "Choose Default Petition PDF Packet Complete Bankruptcy Petition (all forms and …" at bounding box center [826, 132] width 279 height 31
select select "2"
click at [687, 117] on select "Choose Default Petition PDF Packet Complete Bankruptcy Petition (all forms and …" at bounding box center [826, 132] width 279 height 31
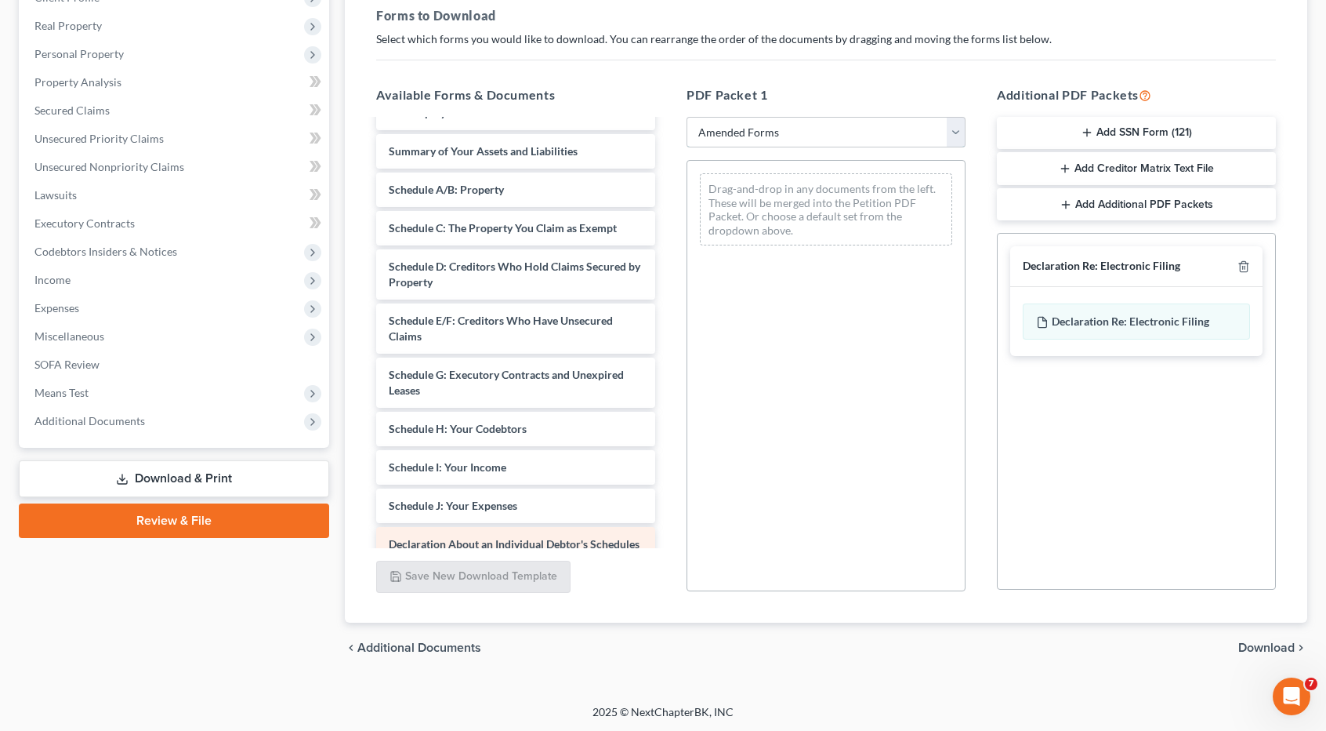
scroll to position [0, 0]
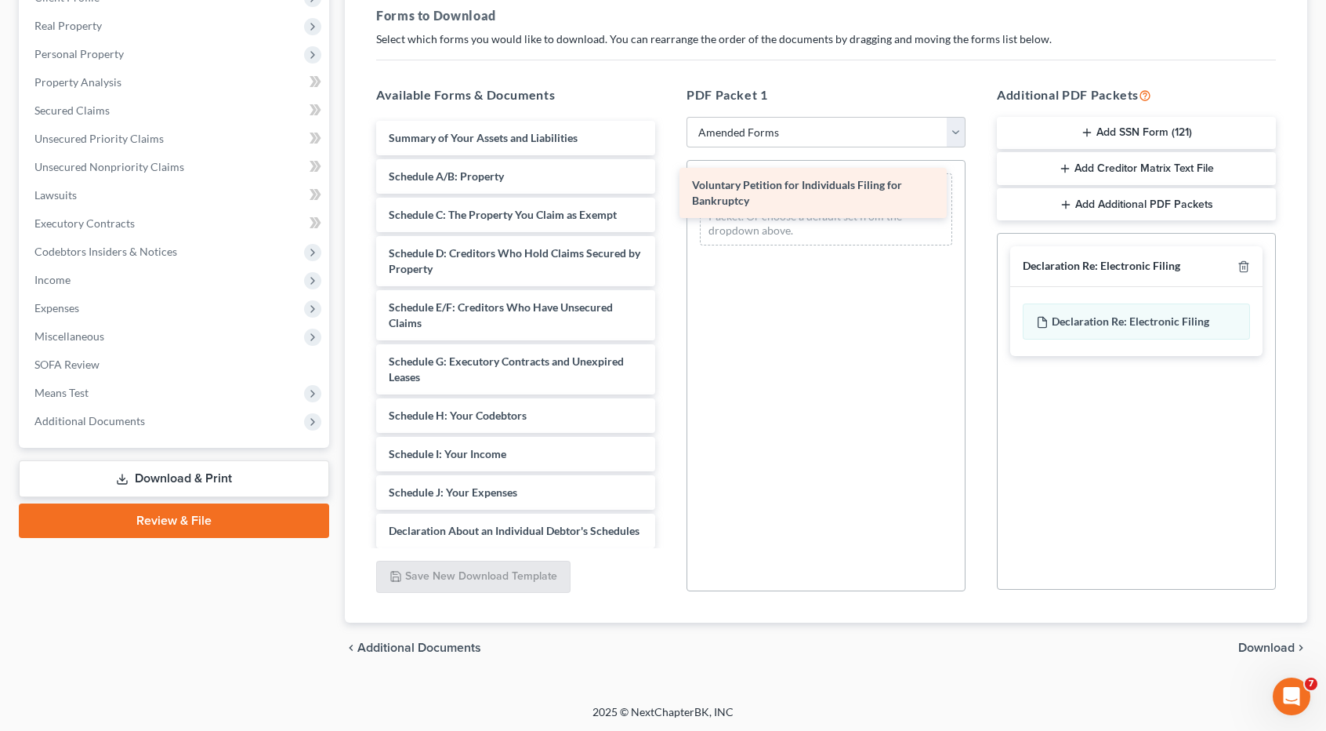
drag, startPoint x: 516, startPoint y: 148, endPoint x: 819, endPoint y: 197, distance: 307.2
click at [668, 197] on div "Voluntary Petition for Individuals Filing for Bankruptcy Voluntary Petition for…" at bounding box center [516, 500] width 304 height 759
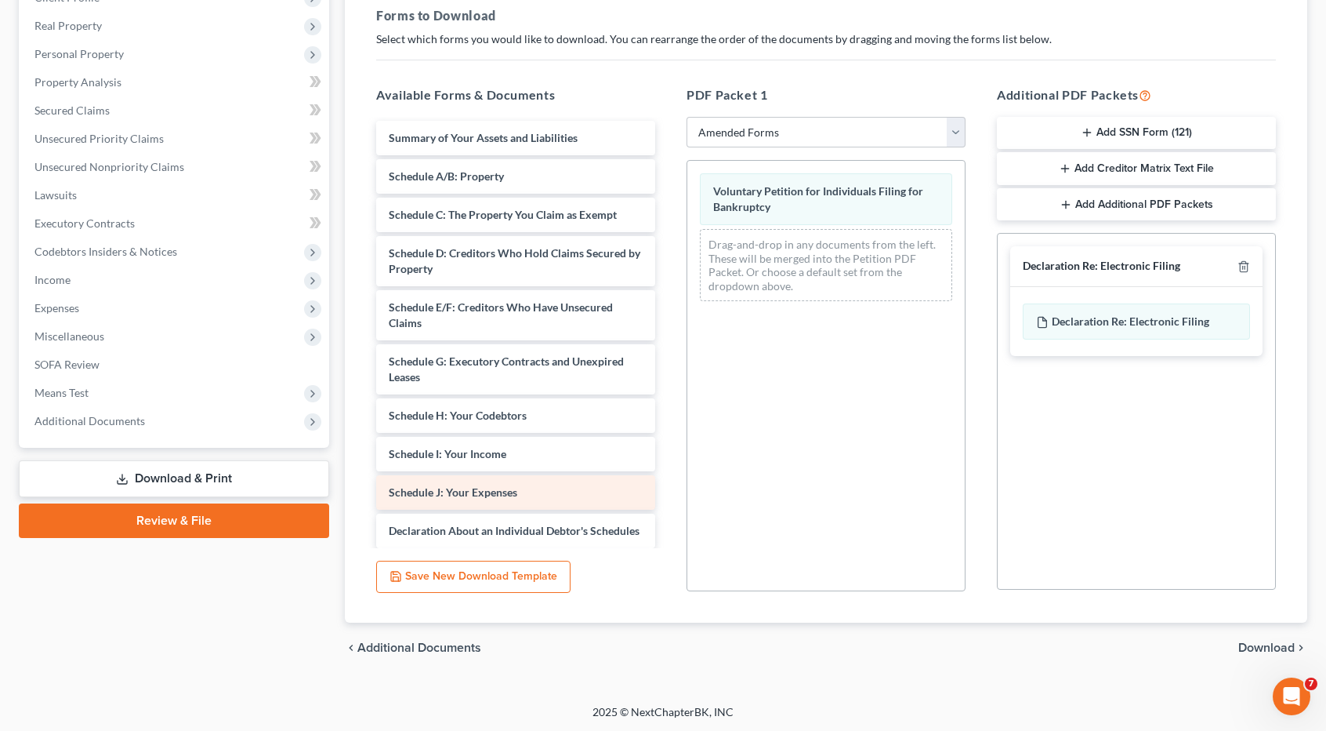
click at [481, 496] on span "Schedule J: Your Expenses" at bounding box center [453, 491] width 129 height 13
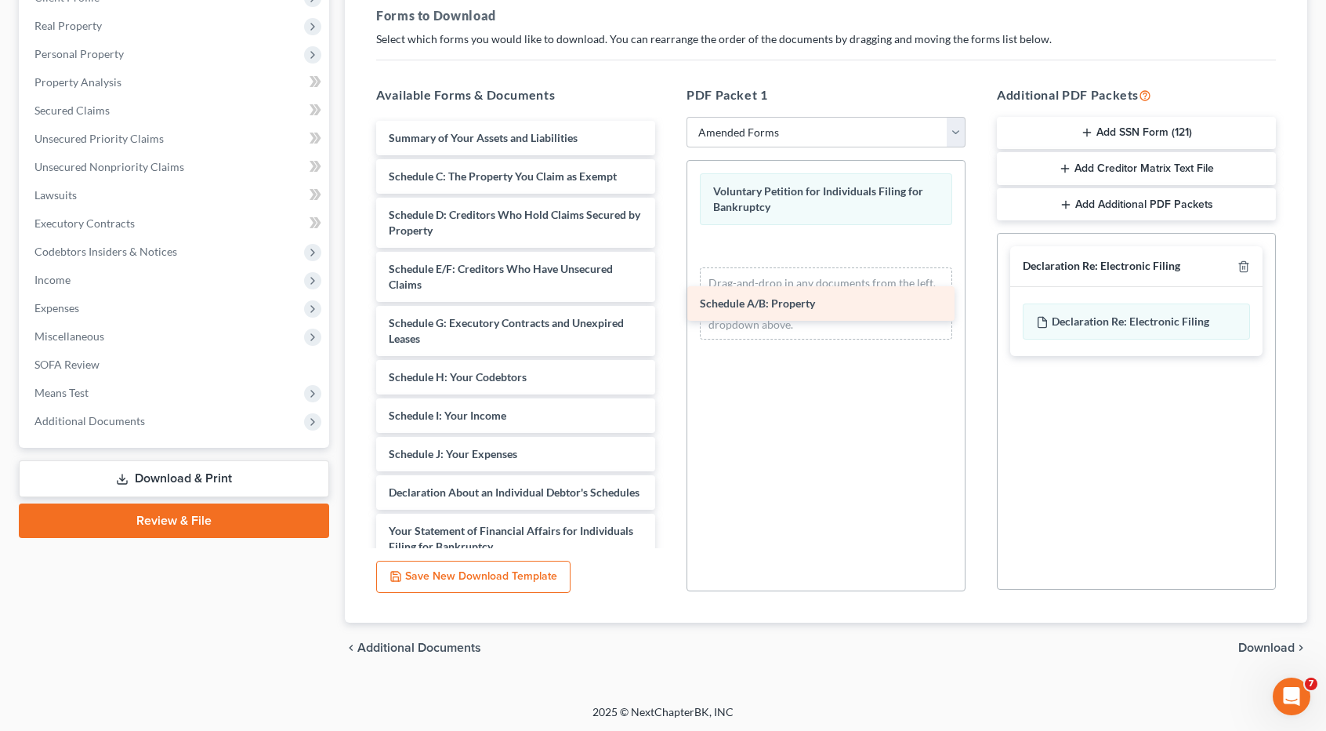
drag, startPoint x: 481, startPoint y: 178, endPoint x: 792, endPoint y: 306, distance: 336.7
click at [668, 306] on div "Schedule A/B: Property Summary of Your Assets and Liabilities Schedule A/B: Pro…" at bounding box center [516, 481] width 304 height 720
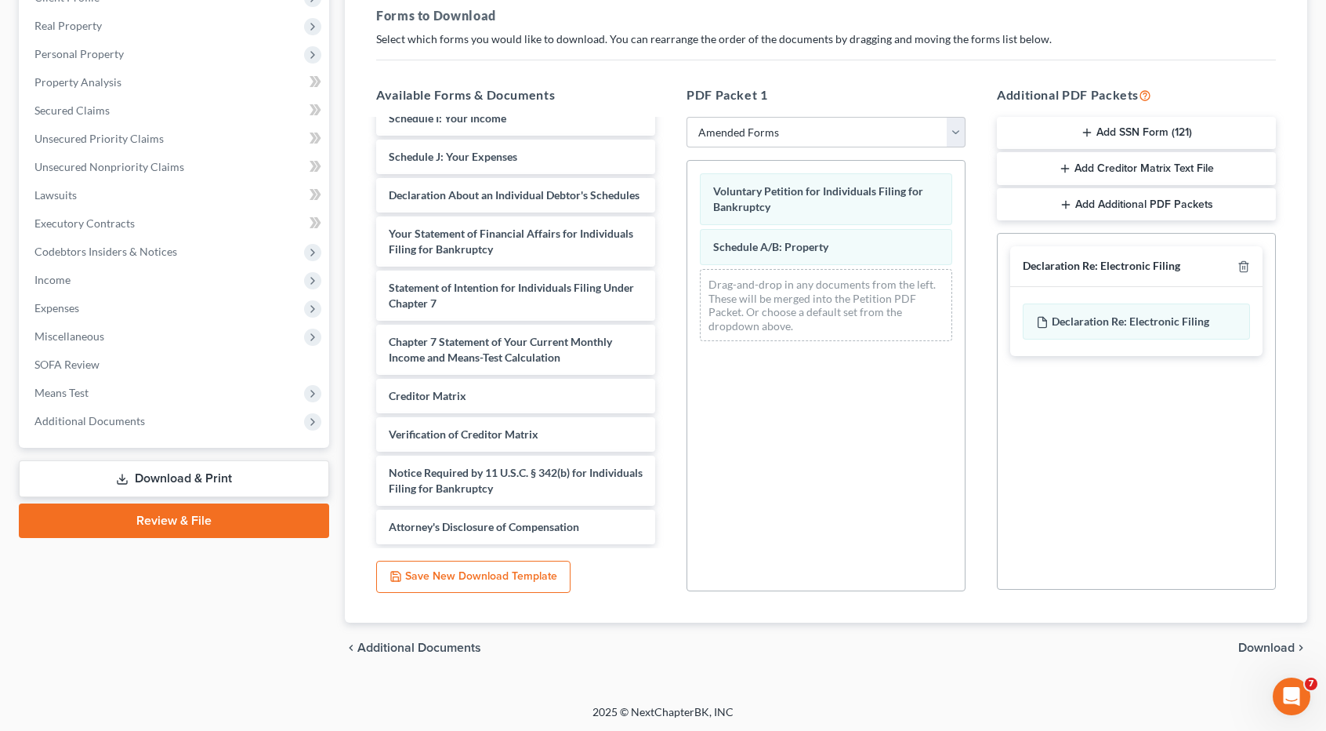
scroll to position [313, 0]
click at [1251, 647] on span "Download" at bounding box center [1267, 647] width 56 height 13
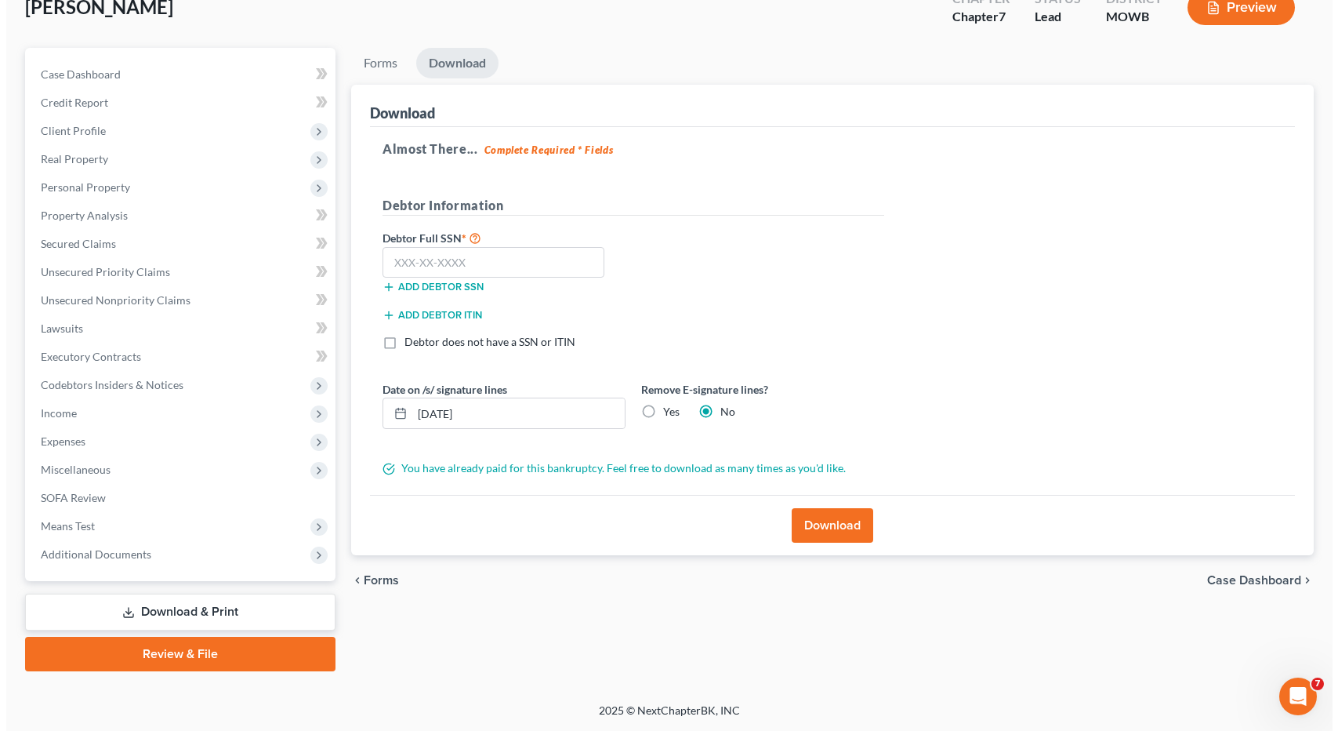
scroll to position [100, 0]
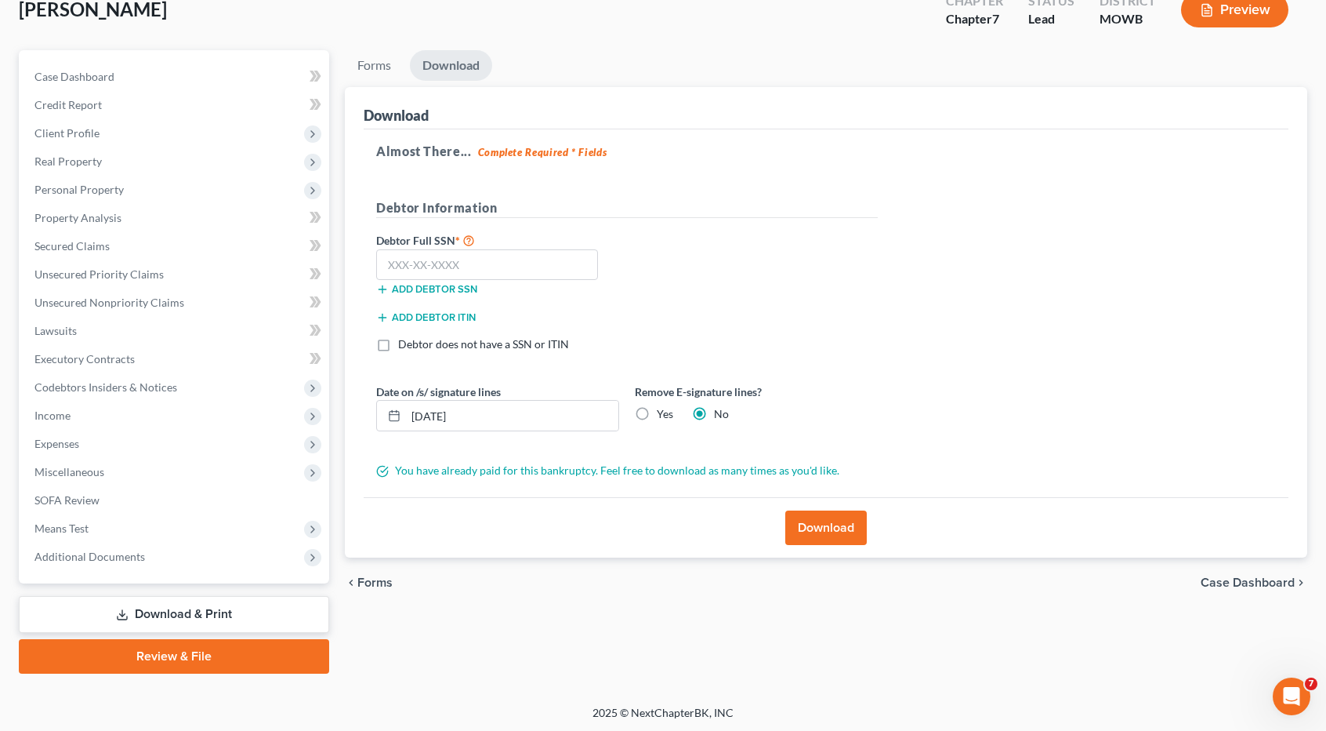
click at [818, 526] on button "Download" at bounding box center [826, 527] width 82 height 34
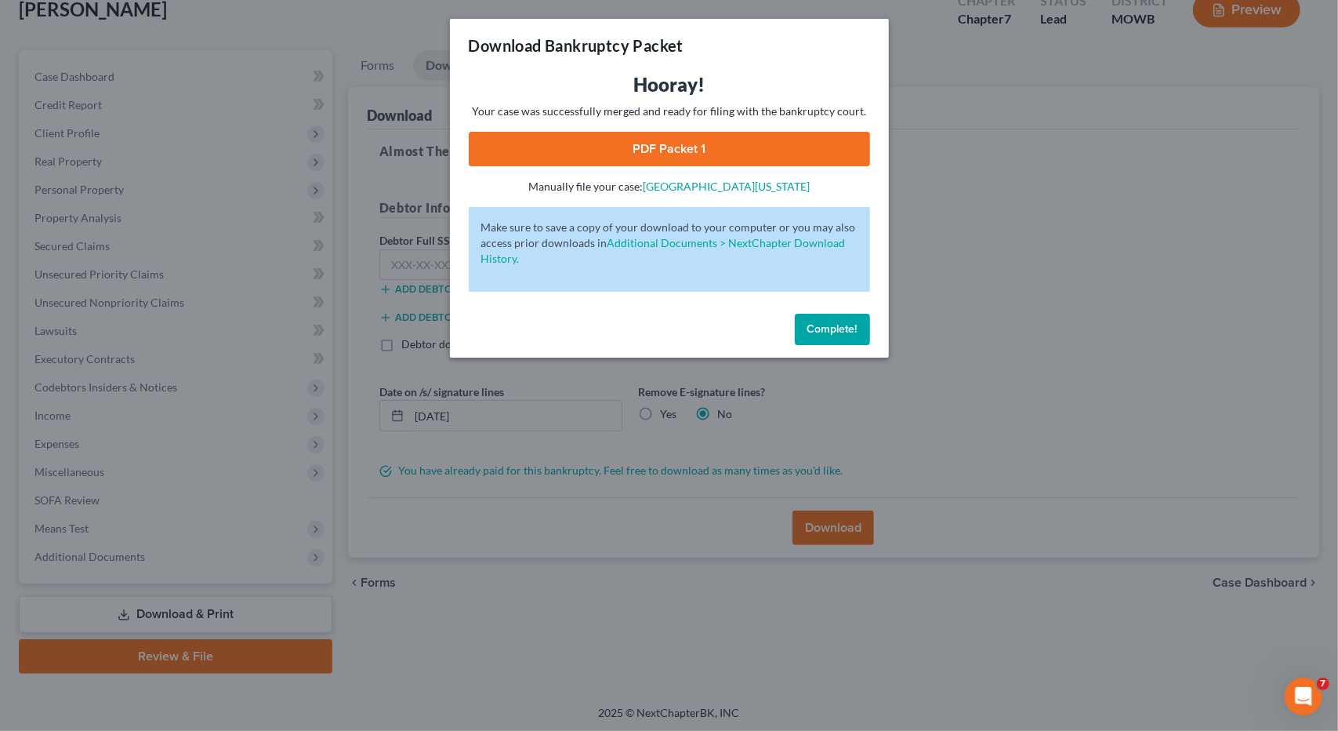
click at [660, 145] on link "PDF Packet 1" at bounding box center [669, 149] width 401 height 34
